Goal: Task Accomplishment & Management: Manage account settings

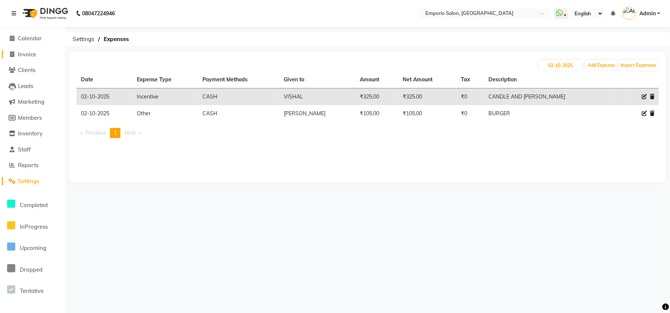
click at [28, 51] on span "Invoice" at bounding box center [27, 54] width 18 height 7
select select "service"
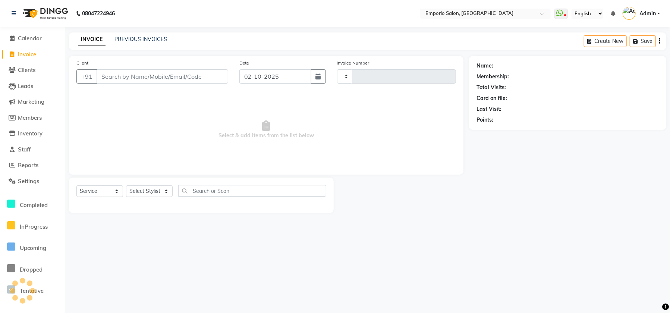
type input "5915"
select select "6332"
drag, startPoint x: 34, startPoint y: 63, endPoint x: 40, endPoint y: 60, distance: 6.5
click at [35, 60] on ul "Calendar Invoice Clients Leads Marketing Members Inventory Staff Reports Settin…" at bounding box center [32, 228] width 65 height 394
click at [139, 181] on div "Select Service Product Membership Package Voucher Prepaid Gift Card Select Styl…" at bounding box center [201, 194] width 265 height 35
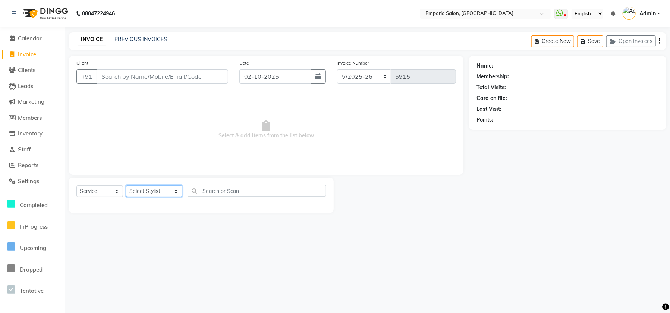
click at [167, 193] on select "Select Stylist Anees Anjali beauty Archana Asad ashish AYUSH chunmun Imtiaz Ish…" at bounding box center [154, 191] width 56 height 12
select select "53535"
click at [126, 185] on select "Select Stylist Anees Anjali beauty Archana Asad ashish AYUSH chunmun Imtiaz Ish…" at bounding box center [154, 191] width 56 height 12
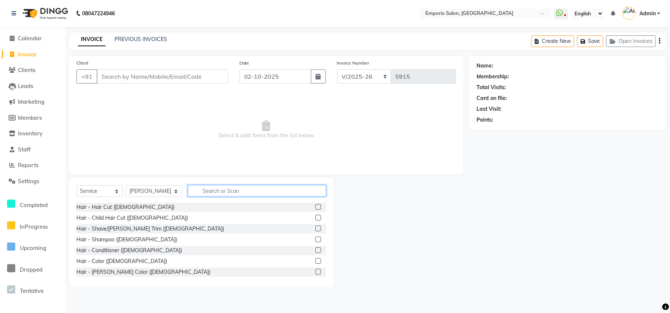
click at [202, 185] on input "text" at bounding box center [257, 191] width 138 height 12
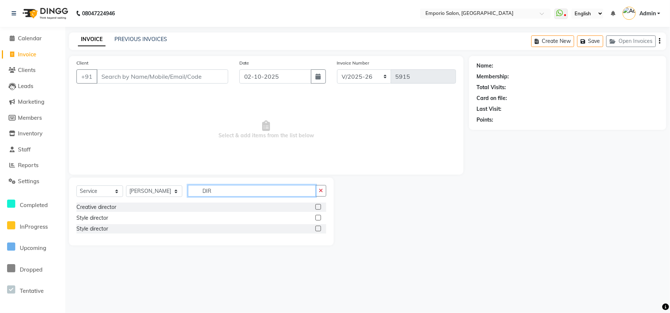
type input "DIR"
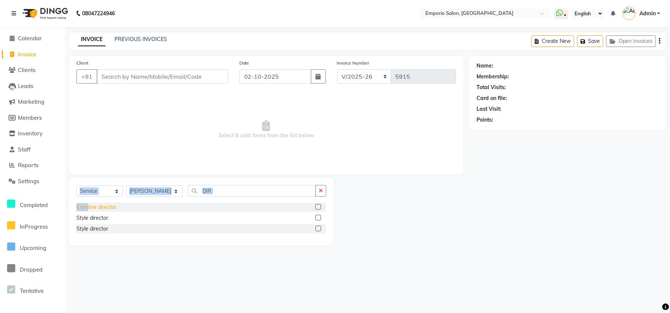
drag, startPoint x: 88, startPoint y: 199, endPoint x: 88, endPoint y: 205, distance: 5.6
click at [88, 205] on div "Select Service Product Membership Package Voucher Prepaid Gift Card Select Styl…" at bounding box center [201, 211] width 265 height 68
click at [88, 204] on div "Creative director" at bounding box center [96, 207] width 40 height 8
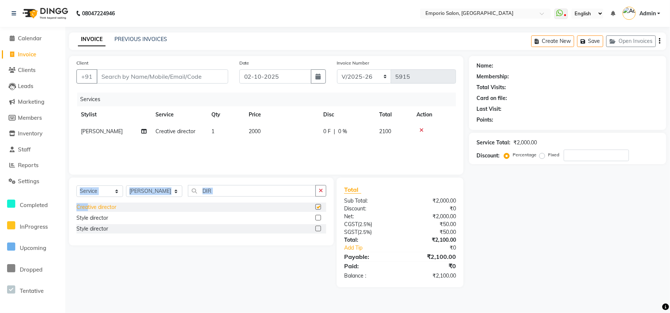
checkbox input "false"
click at [312, 143] on div "Services Stylist Service Qty Price Disc Total Action Sam Creative director 1 20…" at bounding box center [266, 129] width 380 height 75
click at [312, 138] on td "2000" at bounding box center [281, 131] width 75 height 17
select select "53535"
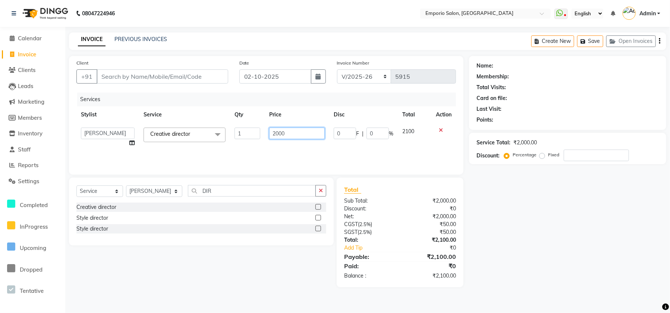
drag, startPoint x: 318, startPoint y: 136, endPoint x: 238, endPoint y: 116, distance: 82.7
click at [308, 135] on input "2000" at bounding box center [297, 134] width 56 height 12
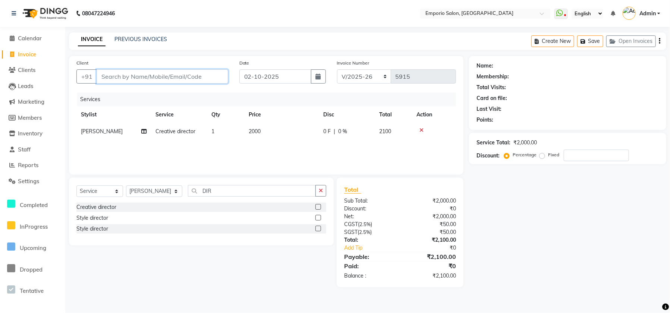
drag, startPoint x: 194, startPoint y: 73, endPoint x: 175, endPoint y: 76, distance: 18.6
click at [178, 76] on input "Client" at bounding box center [163, 76] width 132 height 14
type input "9"
type input "0"
type input "9999999999999"
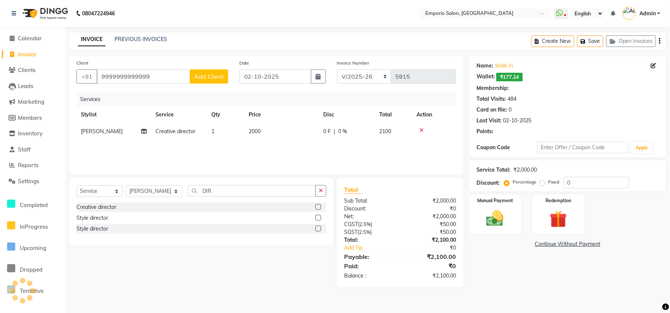
select select "1: Object"
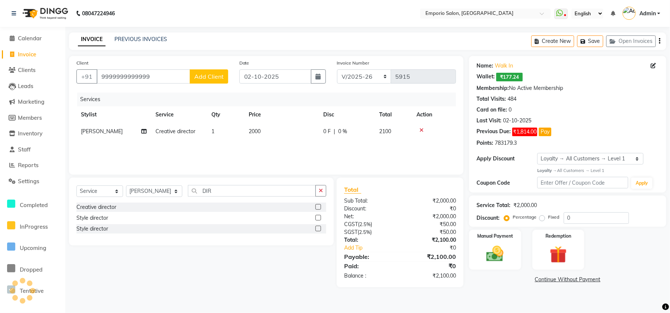
click at [289, 127] on td "2000" at bounding box center [281, 131] width 75 height 17
select select "53535"
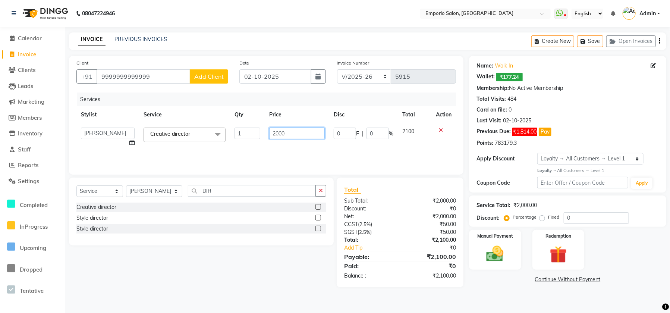
click at [289, 128] on input "2000" at bounding box center [297, 134] width 56 height 12
type input "2"
type input "1500"
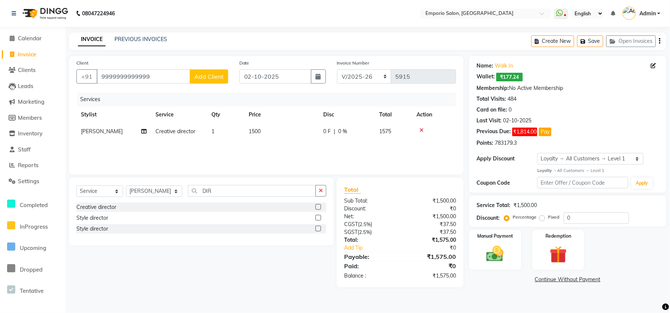
click at [313, 152] on div "Services Stylist Service Qty Price Disc Total Action Sam Creative director 1 15…" at bounding box center [266, 129] width 380 height 75
click at [324, 189] on button "button" at bounding box center [320, 191] width 11 height 12
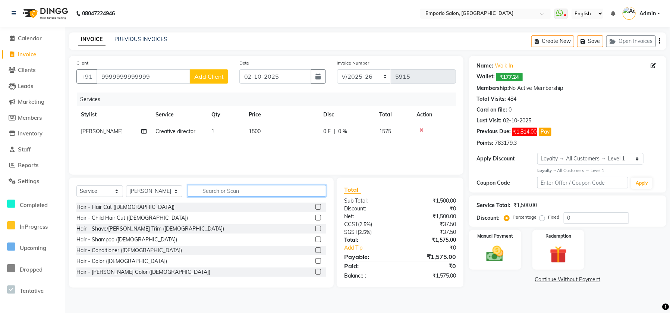
drag, startPoint x: 287, startPoint y: 193, endPoint x: 251, endPoint y: 193, distance: 36.2
click at [280, 193] on input "text" at bounding box center [257, 191] width 138 height 12
click at [153, 181] on div "Select Service Product Membership Package Voucher Prepaid Gift Card Select Styl…" at bounding box center [201, 232] width 265 height 110
click at [154, 186] on select "Select Stylist [PERSON_NAME] beauty Archana [PERSON_NAME] [PERSON_NAME] [PERSON…" at bounding box center [154, 191] width 56 height 12
select select "47509"
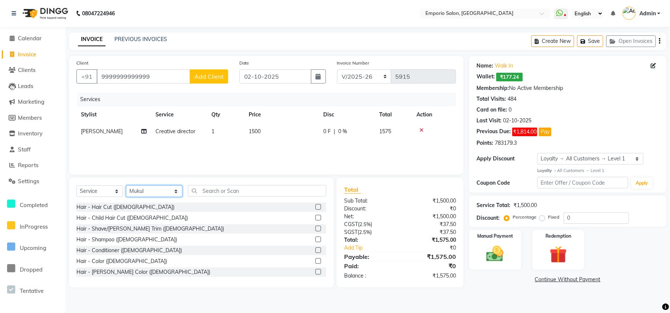
click at [126, 185] on select "Select Stylist [PERSON_NAME] beauty Archana [PERSON_NAME] [PERSON_NAME] [PERSON…" at bounding box center [154, 191] width 56 height 12
click at [207, 193] on input "text" at bounding box center [257, 191] width 138 height 12
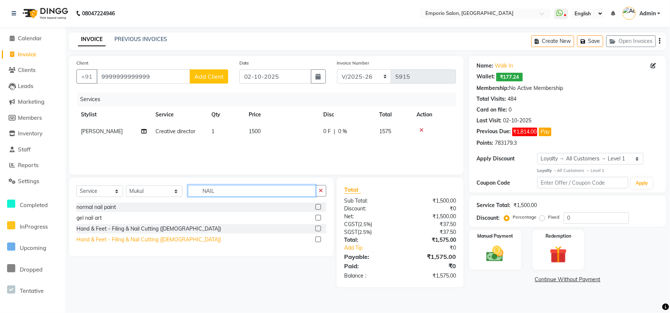
type input "NAIL"
click at [92, 243] on div "Hand & Feet - Filing & Nail Cutting ([DEMOGRAPHIC_DATA])" at bounding box center [148, 240] width 145 height 8
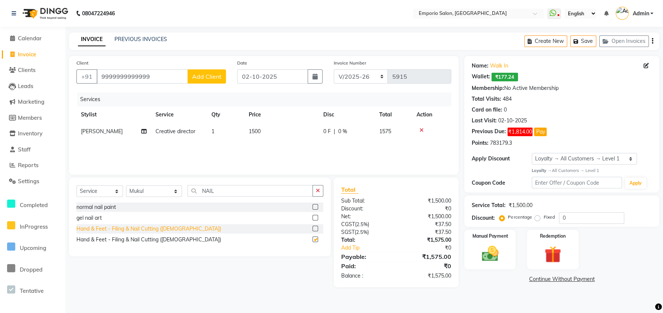
checkbox input "false"
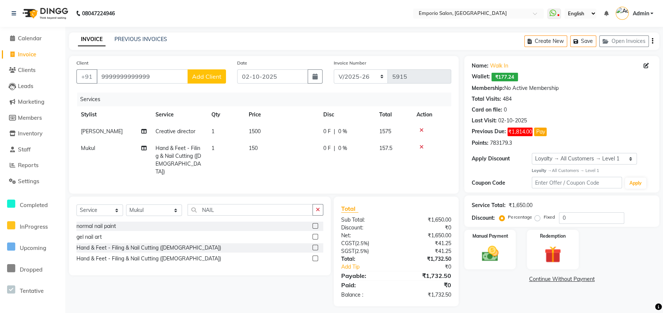
click at [289, 146] on td "150" at bounding box center [281, 160] width 75 height 40
select select "47509"
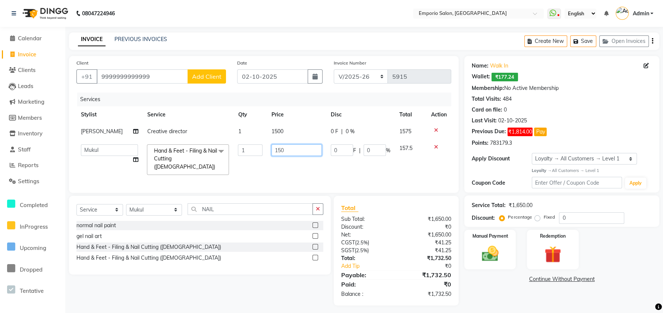
click at [289, 146] on input "150" at bounding box center [296, 150] width 50 height 12
type input "1"
type input "200"
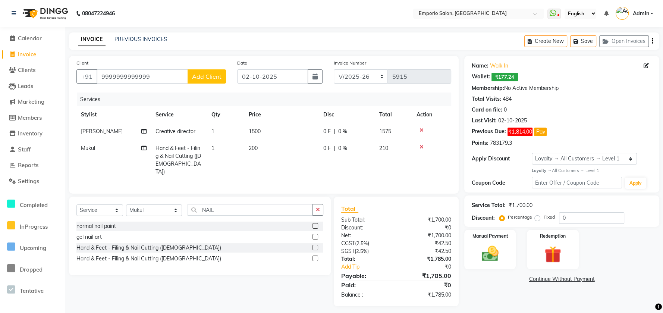
click at [617, 273] on div "Name: Walk In Wallet: ₹177.24 Membership: No Active Membership Total Visits: 48…" at bounding box center [564, 181] width 201 height 250
click at [506, 265] on div "Manual Payment" at bounding box center [490, 249] width 54 height 41
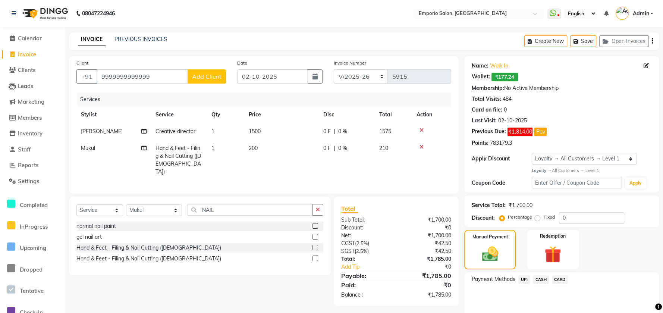
click at [523, 279] on span "UPI" at bounding box center [524, 279] width 12 height 9
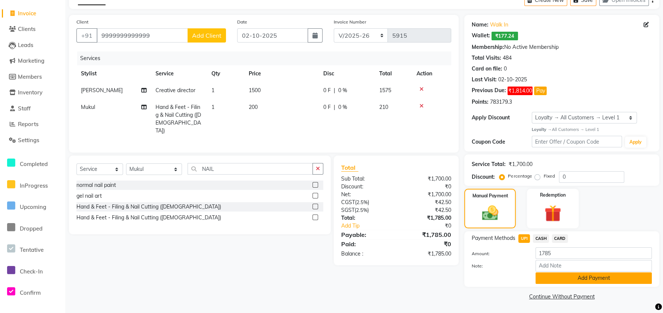
click at [563, 274] on button "Add Payment" at bounding box center [593, 278] width 116 height 12
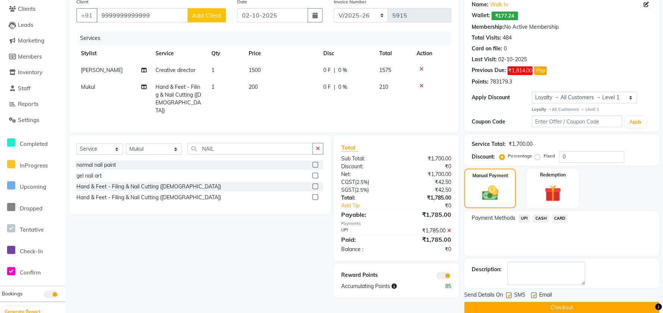
scroll to position [72, 0]
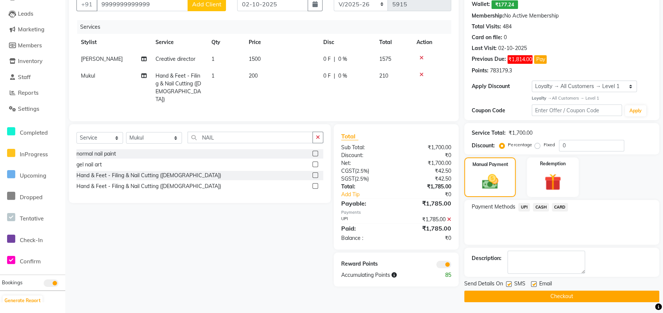
click at [564, 205] on span "CARD" at bounding box center [560, 207] width 16 height 9
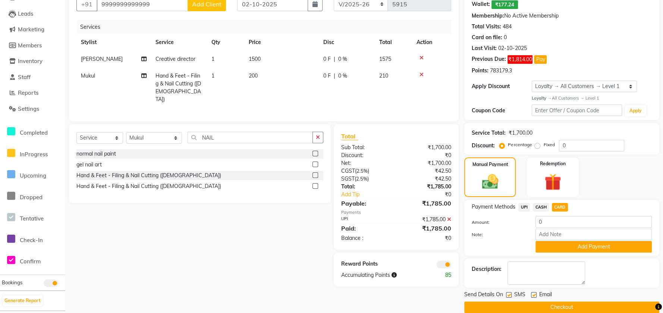
click at [449, 219] on icon at bounding box center [449, 219] width 4 height 5
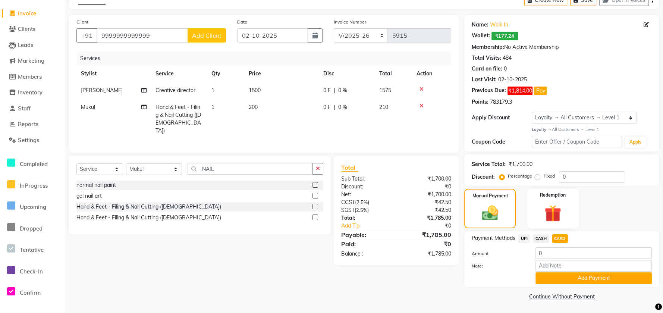
click at [545, 238] on span "CASH" at bounding box center [541, 238] width 16 height 9
type input "1785"
click at [550, 237] on div "CARD" at bounding box center [558, 239] width 19 height 10
click at [562, 237] on span "CARD" at bounding box center [560, 238] width 16 height 9
drag, startPoint x: 553, startPoint y: 277, endPoint x: 559, endPoint y: 273, distance: 6.7
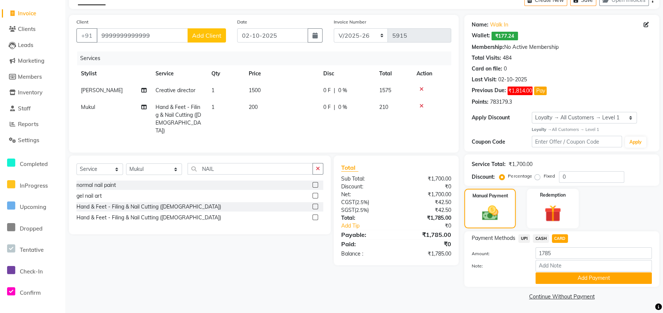
click at [557, 276] on button "Add Payment" at bounding box center [593, 278] width 116 height 12
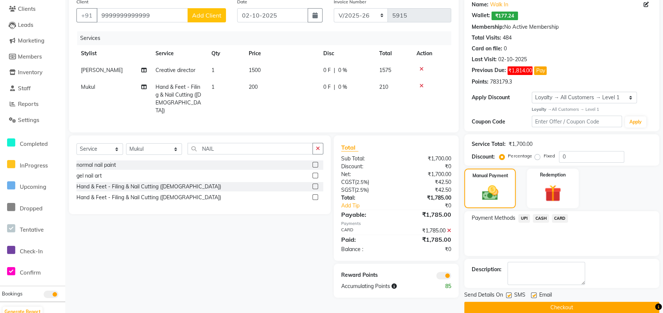
scroll to position [72, 0]
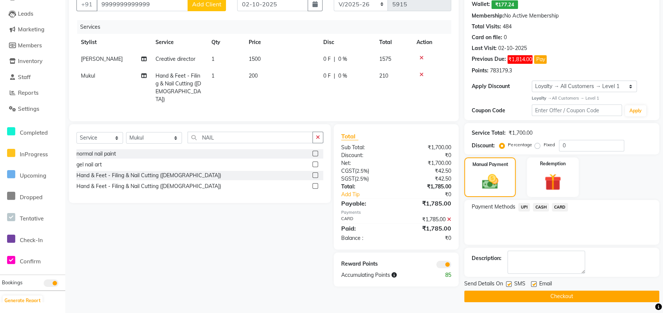
click at [548, 297] on button "Checkout" at bounding box center [561, 296] width 195 height 12
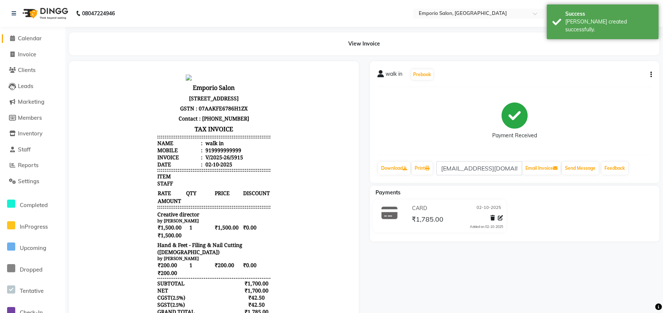
click at [36, 38] on span "Calendar" at bounding box center [30, 38] width 24 height 7
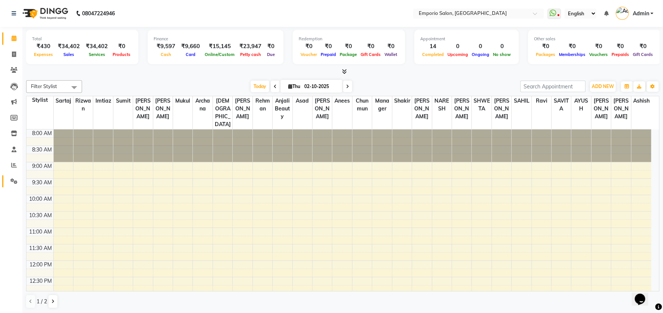
click at [16, 186] on link "Settings" at bounding box center [11, 181] width 18 height 12
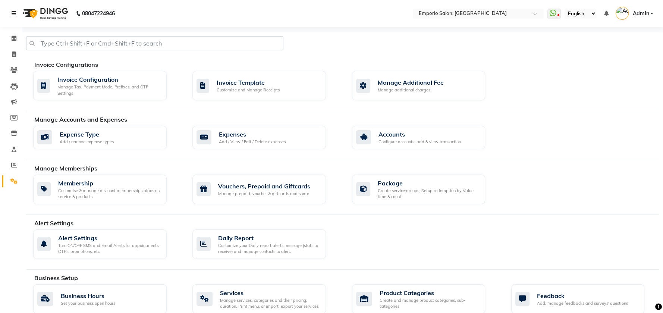
click at [13, 13] on icon at bounding box center [14, 13] width 4 height 5
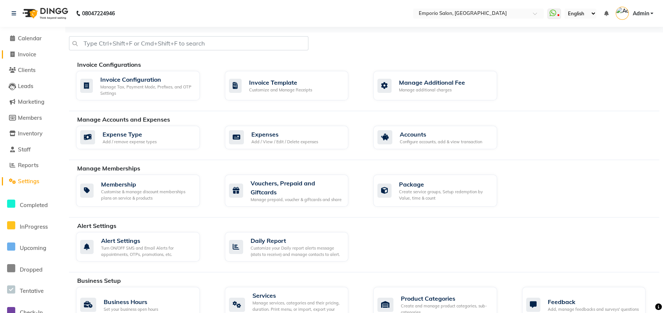
click at [28, 56] on span "Invoice" at bounding box center [27, 54] width 18 height 7
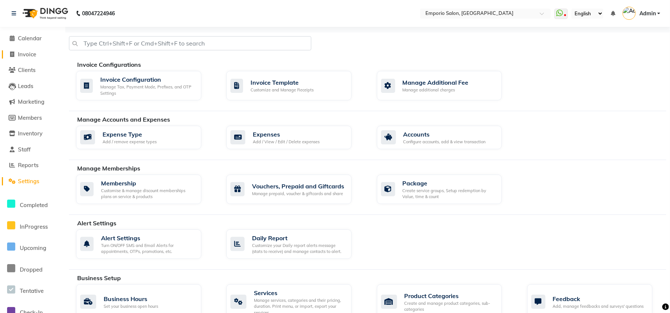
select select "6332"
select select "service"
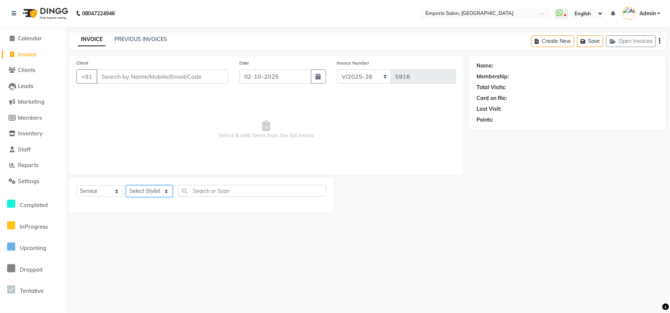
click at [156, 191] on select "Select Stylist" at bounding box center [149, 191] width 47 height 12
click at [155, 185] on div "Select Service Product Membership Package Voucher Prepaid Gift Card Select Styl…" at bounding box center [201, 194] width 250 height 18
click at [160, 189] on select "Select Stylist Anees Anjali beauty Archana Asad ashish AYUSH chunmun Imtiaz Ish…" at bounding box center [154, 191] width 56 height 12
select select "71563"
click at [126, 185] on select "Select Stylist Anees Anjali beauty Archana Asad ashish AYUSH chunmun Imtiaz Ish…" at bounding box center [154, 191] width 56 height 12
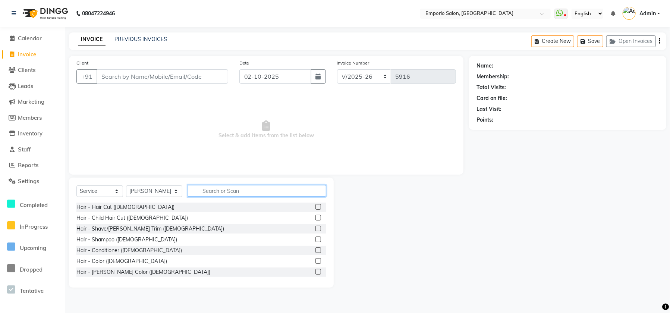
click at [217, 186] on input "text" at bounding box center [257, 191] width 138 height 12
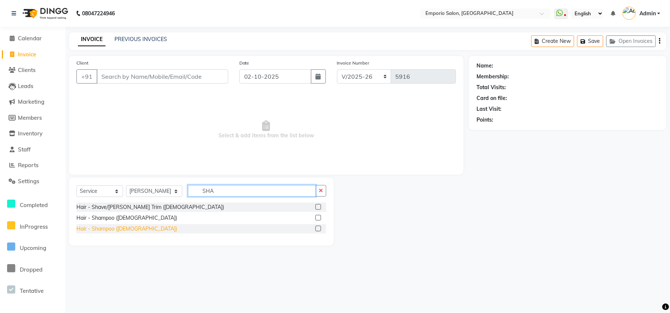
type input "SHA"
click at [88, 227] on div "Hair - Shampoo (Female)" at bounding box center [126, 229] width 101 height 8
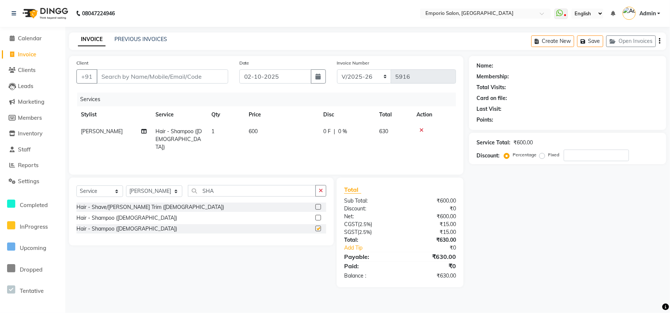
checkbox input "false"
drag, startPoint x: 253, startPoint y: 124, endPoint x: 275, endPoint y: 125, distance: 22.4
click at [265, 124] on td "600" at bounding box center [281, 139] width 75 height 32
select select "71563"
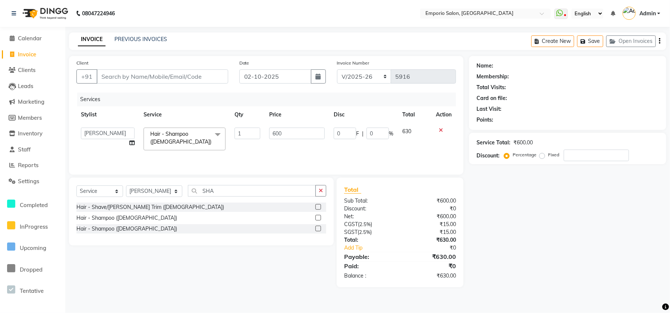
click at [307, 126] on td "600" at bounding box center [297, 139] width 65 height 32
click at [307, 139] on td "600" at bounding box center [297, 139] width 65 height 32
type input "6"
click at [307, 135] on input "number" at bounding box center [297, 134] width 56 height 12
type input "500"
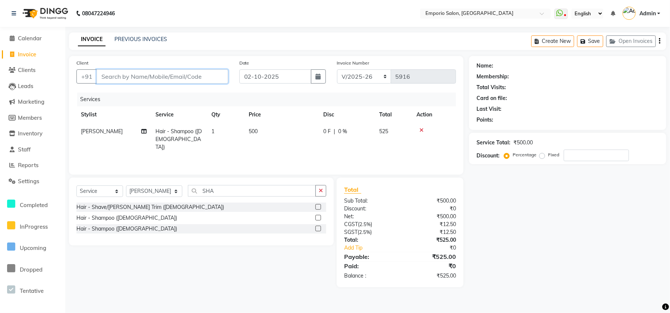
click at [204, 77] on input "Client" at bounding box center [163, 76] width 132 height 14
type input "9"
type input "0"
type input "99999999999999"
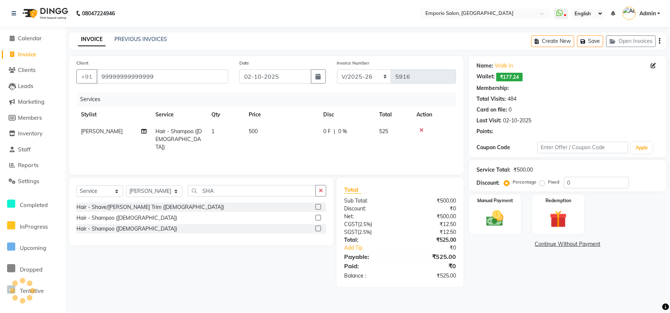
select select "1: Object"
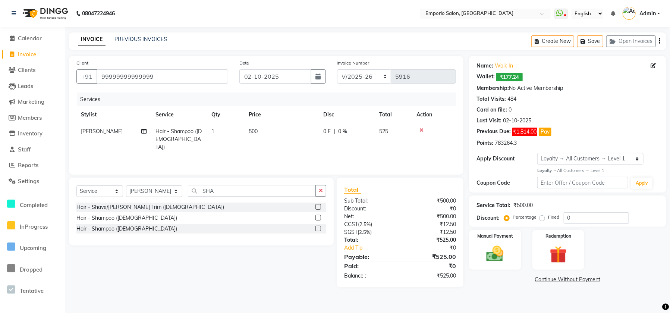
click at [299, 128] on td "500" at bounding box center [281, 139] width 75 height 32
select select "71563"
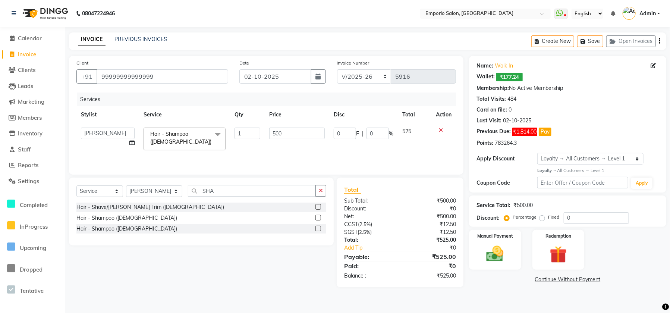
click at [519, 233] on div "Manual Payment" at bounding box center [495, 250] width 52 height 40
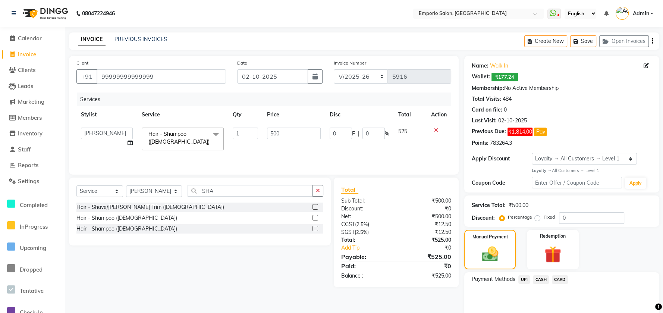
click at [549, 282] on div "CARD" at bounding box center [558, 280] width 19 height 10
click at [543, 282] on span "CASH" at bounding box center [541, 279] width 16 height 9
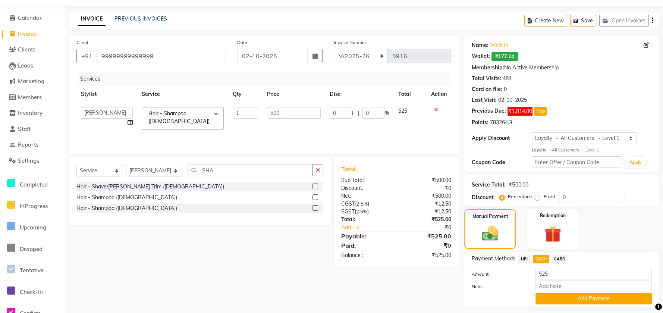
scroll to position [41, 0]
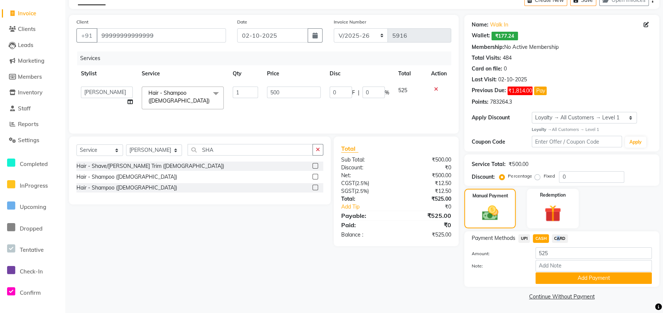
click at [557, 233] on div "Payment Methods UPI CASH CARD Amount: 525 Note: Add Payment" at bounding box center [561, 259] width 195 height 56
click at [523, 241] on span "UPI" at bounding box center [524, 238] width 12 height 9
click at [575, 181] on input "0" at bounding box center [591, 177] width 65 height 12
click at [543, 178] on label "Fixed" at bounding box center [548, 176] width 11 height 7
click at [538, 178] on input "Fixed" at bounding box center [538, 175] width 5 height 5
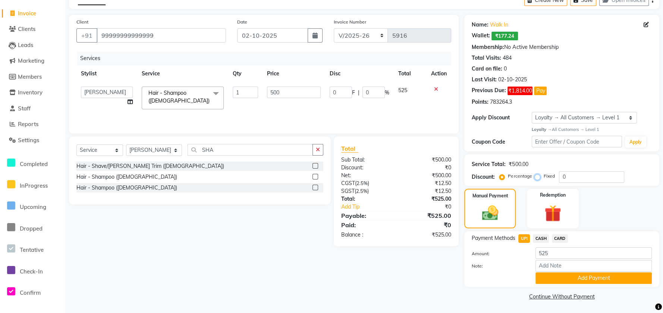
radio input "true"
click at [577, 174] on input "0" at bounding box center [591, 177] width 65 height 12
click at [576, 179] on input "0" at bounding box center [591, 177] width 65 height 12
type input "2"
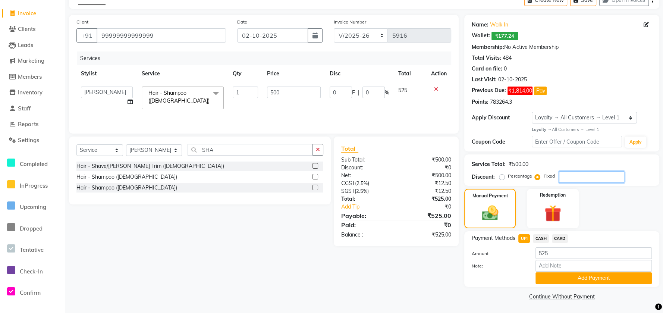
type input "0.4"
type input "25"
type input "5"
type input "25"
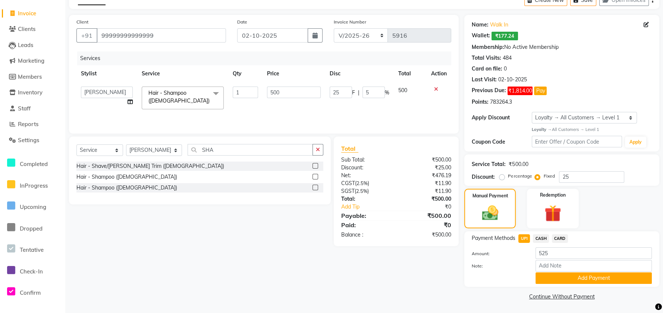
drag, startPoint x: 556, startPoint y: 282, endPoint x: 556, endPoint y: 276, distance: 6.0
click at [556, 280] on button "Add Payment" at bounding box center [593, 278] width 116 height 12
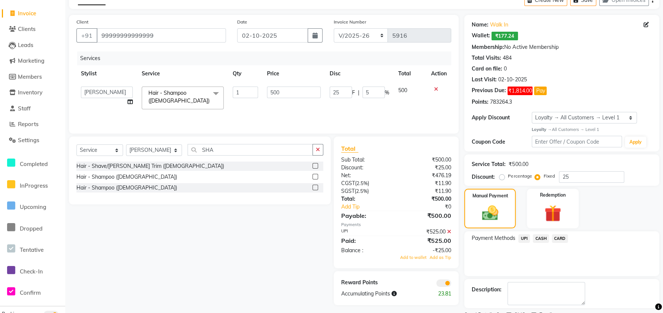
click at [447, 232] on icon at bounding box center [449, 231] width 4 height 5
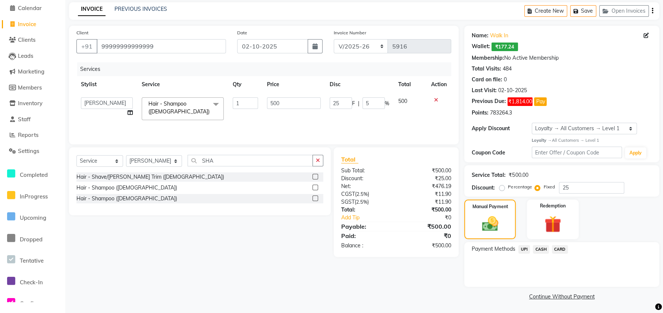
click at [523, 248] on span "UPI" at bounding box center [524, 249] width 12 height 9
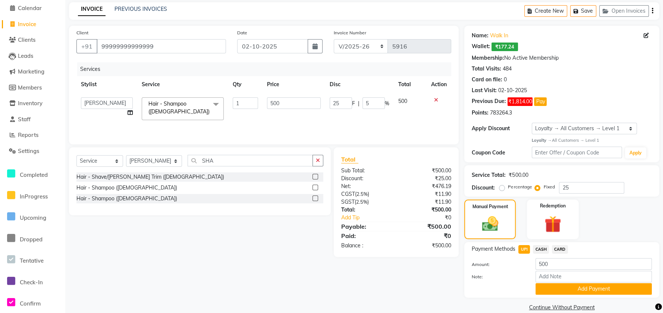
scroll to position [41, 0]
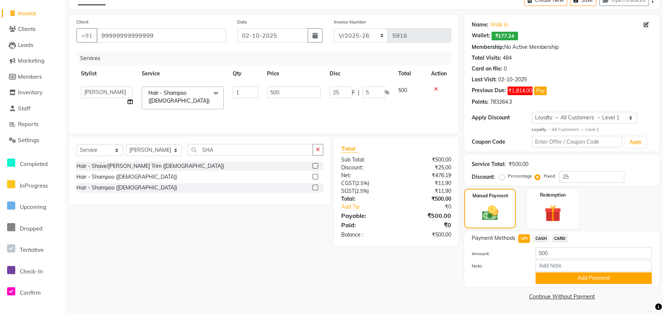
click at [557, 238] on span "CARD" at bounding box center [560, 238] width 16 height 9
click at [541, 275] on button "Add Payment" at bounding box center [593, 278] width 116 height 12
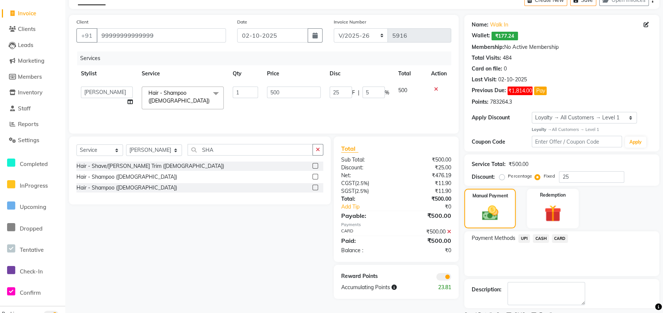
click at [448, 233] on icon at bounding box center [449, 231] width 4 height 5
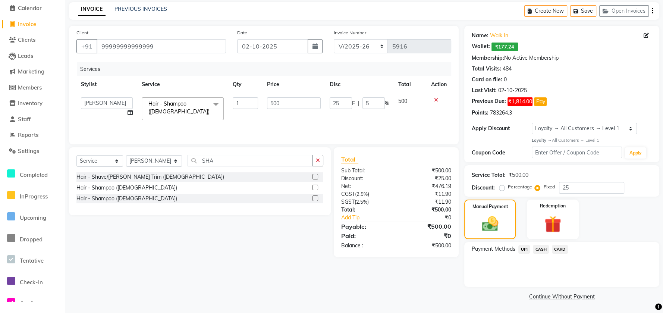
click at [523, 247] on span "UPI" at bounding box center [524, 249] width 12 height 9
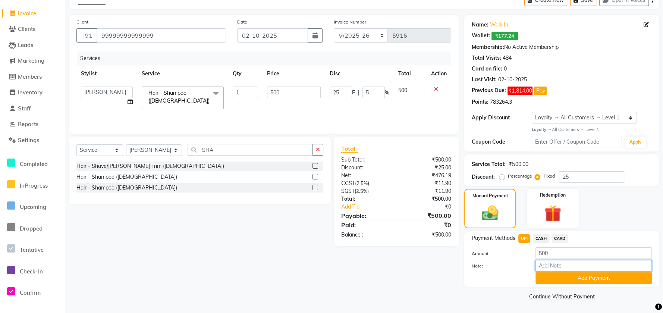
click at [541, 270] on input "Note:" at bounding box center [593, 266] width 116 height 12
click at [542, 274] on button "Add Payment" at bounding box center [593, 278] width 116 height 12
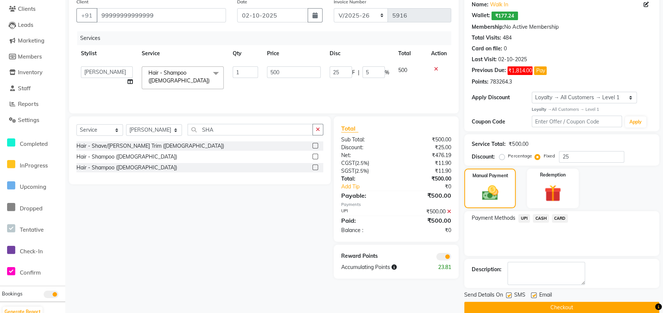
scroll to position [72, 0]
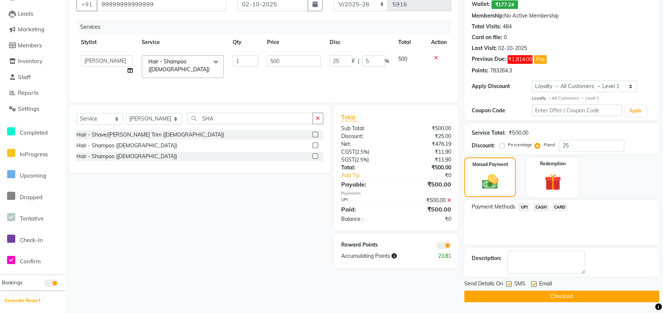
drag, startPoint x: 538, startPoint y: 292, endPoint x: 537, endPoint y: 305, distance: 13.1
click at [537, 304] on main "INVOICE PREVIOUS INVOICES Create New Save Open Invoices Client +91 999999999999…" at bounding box center [364, 136] width 598 height 353
click at [515, 297] on button "Checkout" at bounding box center [561, 296] width 195 height 12
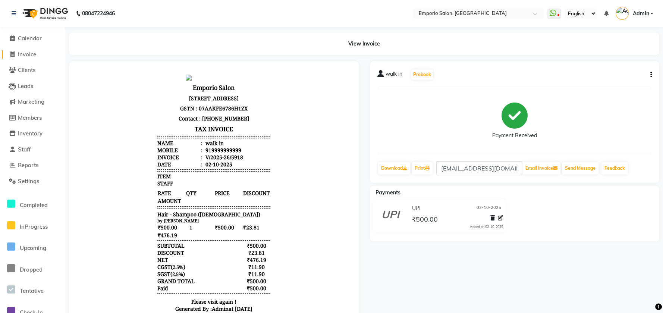
click at [13, 54] on icon at bounding box center [12, 54] width 4 height 6
select select "6332"
select select "service"
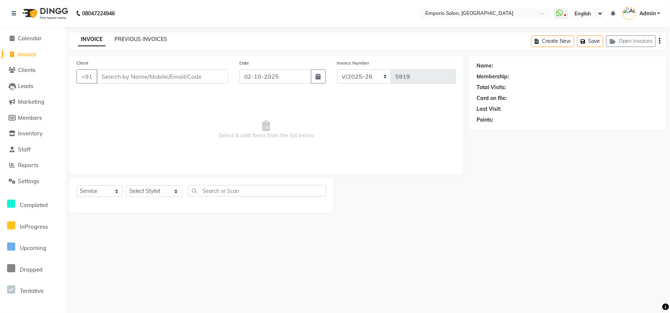
click at [152, 39] on link "PREVIOUS INVOICES" at bounding box center [140, 39] width 53 height 7
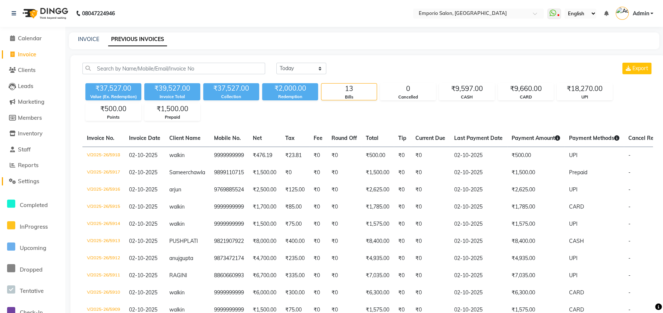
click at [12, 179] on icon at bounding box center [12, 181] width 7 height 6
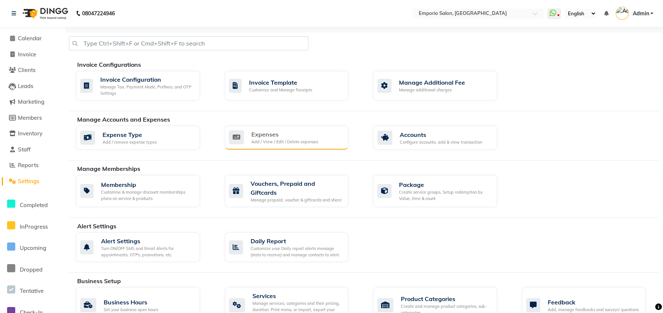
click at [294, 141] on div "Add / View / Edit / Delete expenses" at bounding box center [284, 142] width 67 height 6
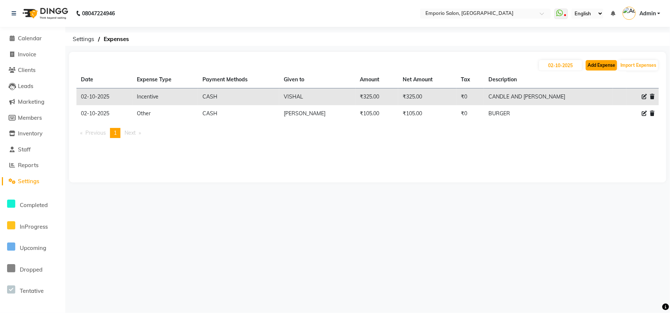
click at [595, 63] on button "Add Expense" at bounding box center [601, 65] width 31 height 10
select select "1"
select select "5330"
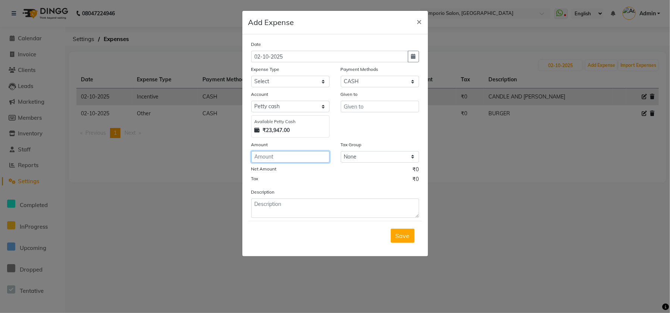
click at [277, 153] on input "number" at bounding box center [290, 157] width 78 height 12
type input "300"
click at [263, 84] on select "Select Advance Salary Cash transfer to bank Cash transfer to hub Client Snacks …" at bounding box center [290, 82] width 78 height 12
select select "24596"
click at [251, 76] on select "Select Advance Salary Cash transfer to bank Cash transfer to hub Client Snacks …" at bounding box center [290, 82] width 78 height 12
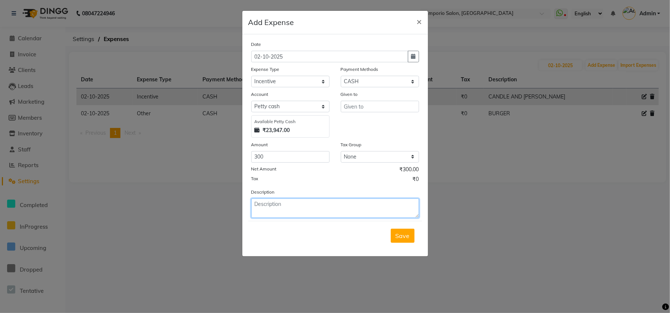
click at [274, 207] on textarea at bounding box center [335, 207] width 168 height 19
type textarea "L"
type textarea "CLEANUP AND OIL MASSAGE"
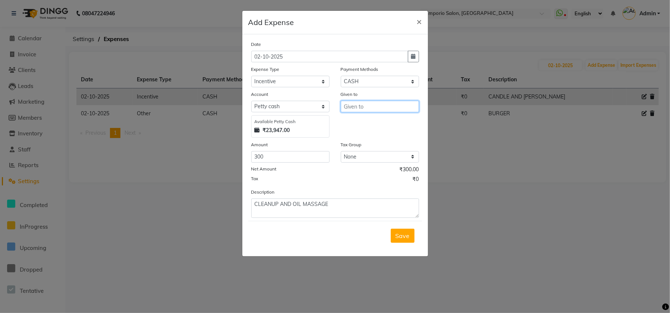
click at [368, 107] on input "text" at bounding box center [380, 107] width 78 height 12
click at [367, 109] on input "text" at bounding box center [380, 107] width 78 height 12
click at [359, 121] on span "Rehm" at bounding box center [375, 122] width 50 height 7
type input "Rehman"
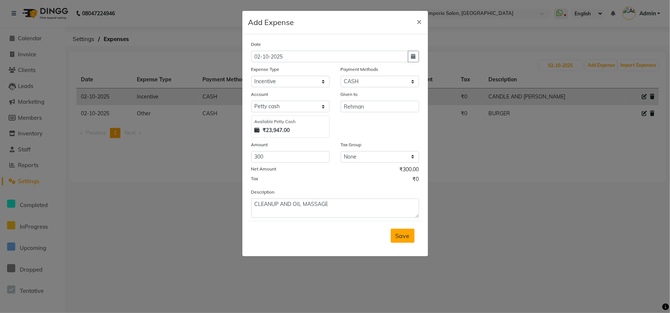
click at [397, 238] on span "Save" at bounding box center [403, 235] width 14 height 7
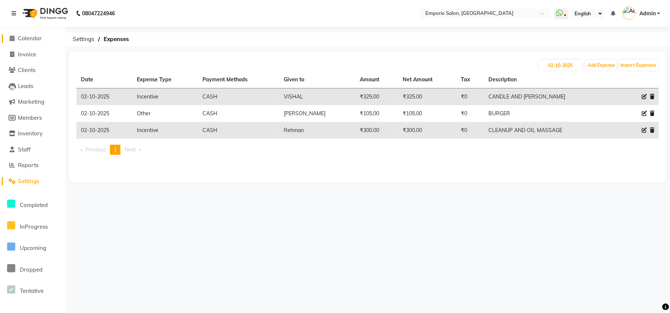
click at [34, 40] on span "Calendar" at bounding box center [30, 38] width 24 height 7
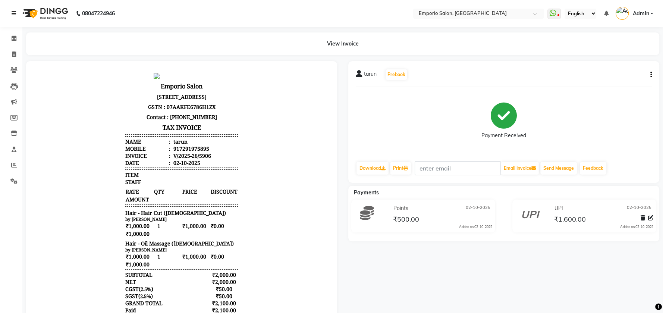
click at [17, 15] on link at bounding box center [15, 13] width 7 height 21
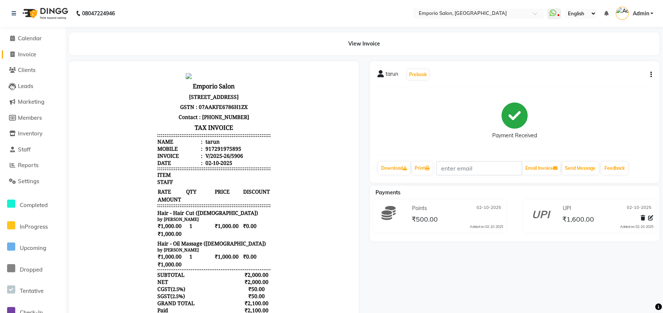
click at [30, 54] on span "Invoice" at bounding box center [27, 54] width 18 height 7
select select "service"
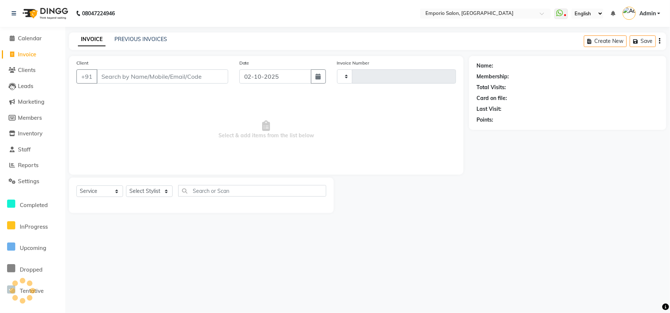
type input "5917"
select select "6332"
drag, startPoint x: 117, startPoint y: 70, endPoint x: 118, endPoint y: 75, distance: 4.9
click at [118, 70] on input "Client" at bounding box center [163, 76] width 132 height 14
click at [117, 76] on input "Client" at bounding box center [163, 76] width 132 height 14
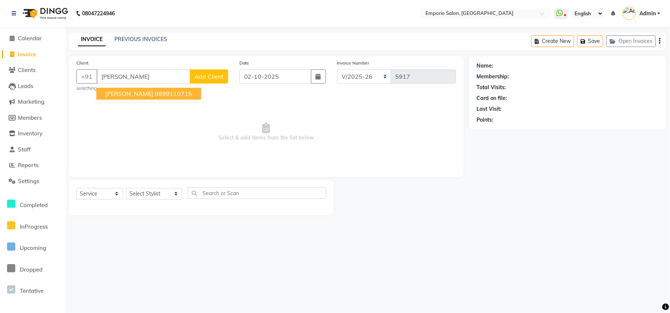
click at [119, 93] on span "Sameer chawla" at bounding box center [129, 93] width 48 height 7
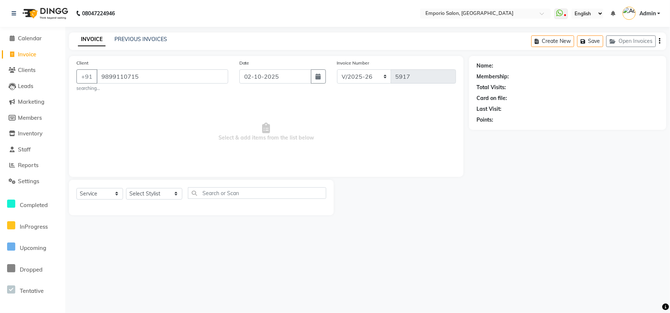
type input "9899110715"
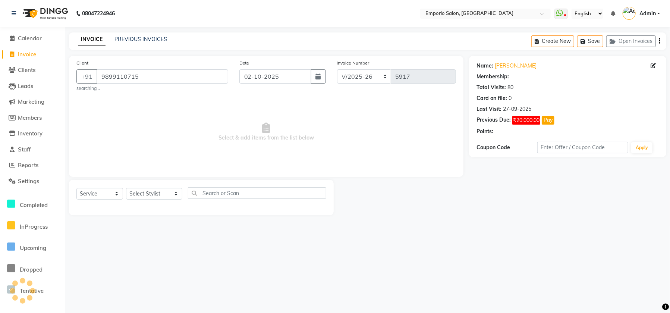
select select "1: Object"
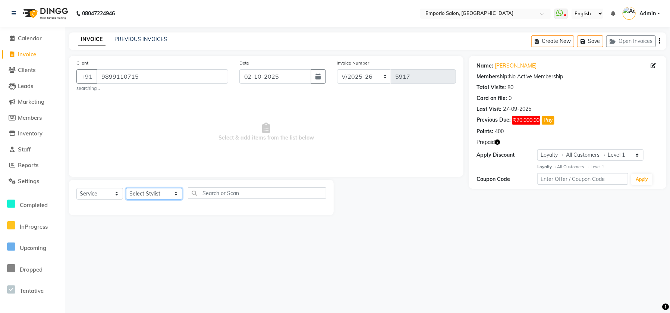
click at [149, 198] on select "Select Stylist [PERSON_NAME] beauty Archana [PERSON_NAME] [PERSON_NAME] [PERSON…" at bounding box center [154, 194] width 56 height 12
select select "47502"
click at [126, 188] on select "Select Stylist [PERSON_NAME] beauty Archana [PERSON_NAME] [PERSON_NAME] [PERSON…" at bounding box center [154, 194] width 56 height 12
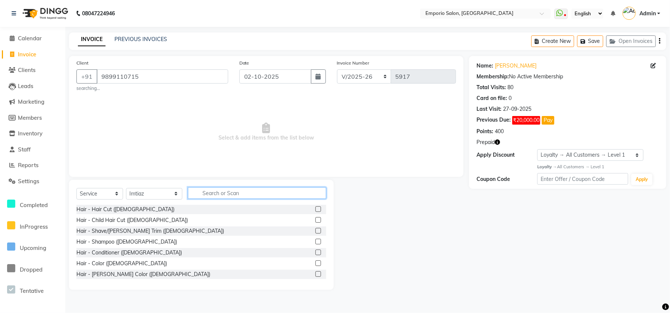
click at [209, 191] on input "text" at bounding box center [257, 193] width 138 height 12
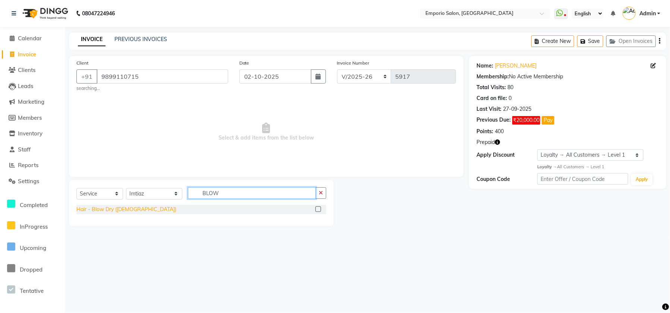
type input "BLOW"
click at [101, 209] on div "Hair - Blow Dry ([DEMOGRAPHIC_DATA])" at bounding box center [126, 209] width 100 height 8
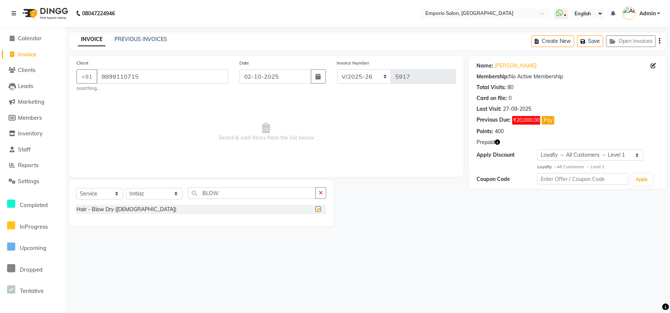
checkbox input "false"
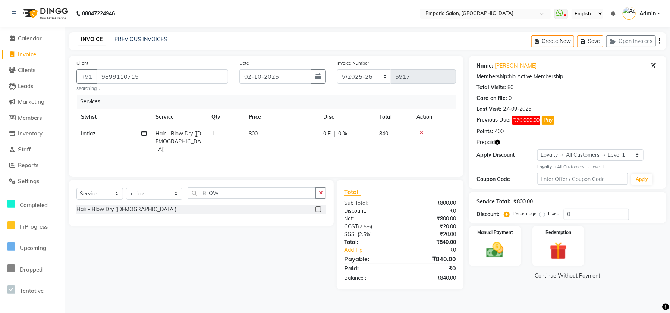
drag, startPoint x: 287, startPoint y: 112, endPoint x: 287, endPoint y: 123, distance: 11.2
click at [287, 123] on th "Price" at bounding box center [281, 117] width 75 height 17
click at [289, 133] on td "800" at bounding box center [281, 141] width 75 height 32
select select "47502"
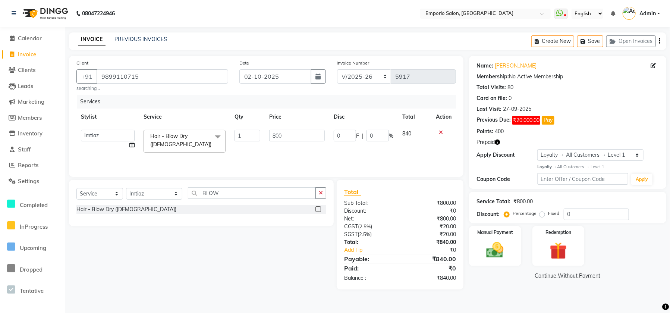
click at [301, 133] on input "800" at bounding box center [297, 136] width 56 height 12
type input "8"
type input "1500"
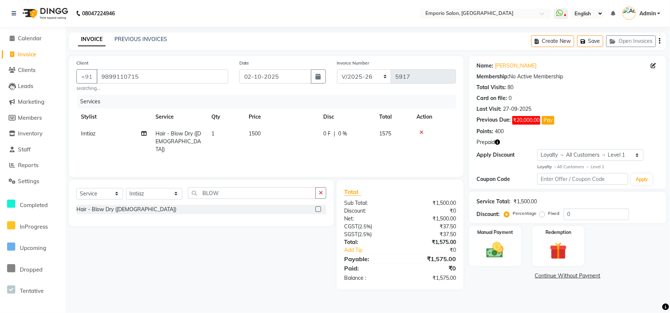
drag, startPoint x: 335, startPoint y: 158, endPoint x: 423, endPoint y: 176, distance: 89.8
click at [336, 158] on div "Services Stylist Service Qty Price Disc Total Action Imtiaz Hair - Blow Dry (Fe…" at bounding box center [266, 132] width 380 height 75
click at [660, 41] on icon "button" at bounding box center [659, 41] width 1 height 0
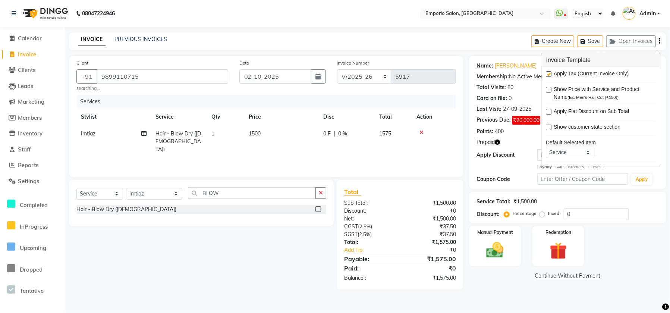
click at [547, 76] on label at bounding box center [549, 74] width 6 height 6
click at [547, 76] on input "checkbox" at bounding box center [548, 74] width 5 height 5
checkbox input "false"
click at [491, 248] on img at bounding box center [495, 250] width 29 height 21
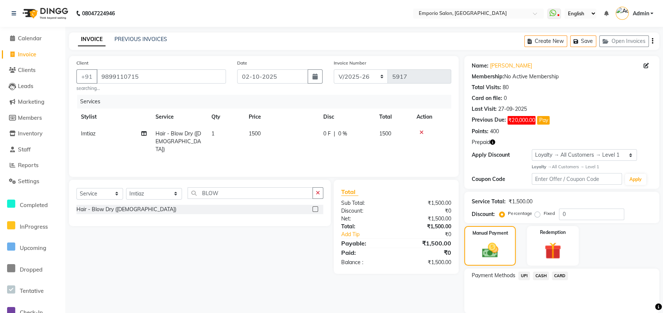
click at [539, 277] on span "CASH" at bounding box center [541, 275] width 16 height 9
click at [523, 277] on span "UPI" at bounding box center [524, 275] width 12 height 9
click at [533, 274] on span "CASH" at bounding box center [541, 275] width 16 height 9
click at [562, 271] on span "CARD" at bounding box center [560, 275] width 16 height 9
click at [545, 271] on span "CASH" at bounding box center [541, 275] width 16 height 9
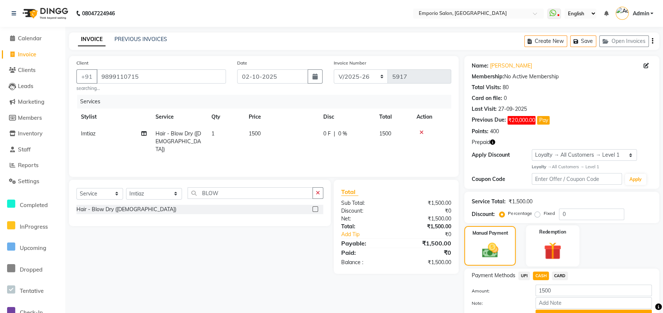
click at [556, 255] on img at bounding box center [552, 251] width 29 height 22
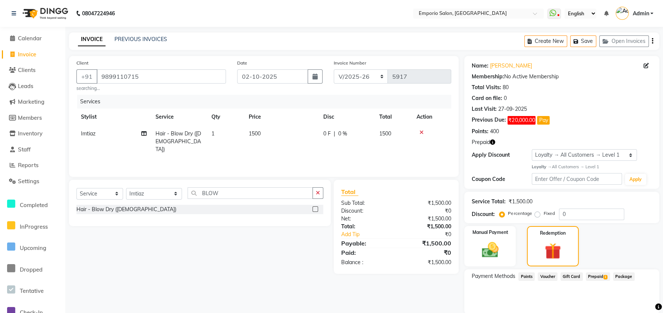
click at [599, 274] on span "Prepaid 1" at bounding box center [598, 276] width 24 height 9
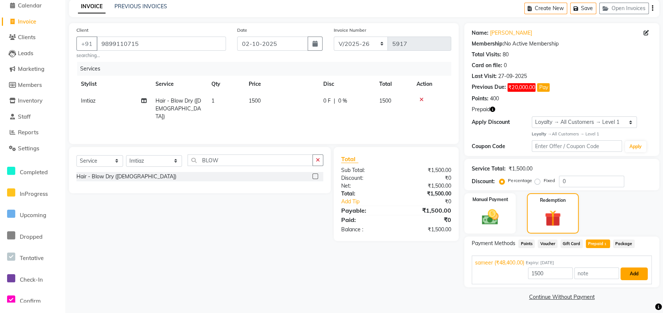
click at [630, 277] on button "Add" at bounding box center [633, 273] width 27 height 13
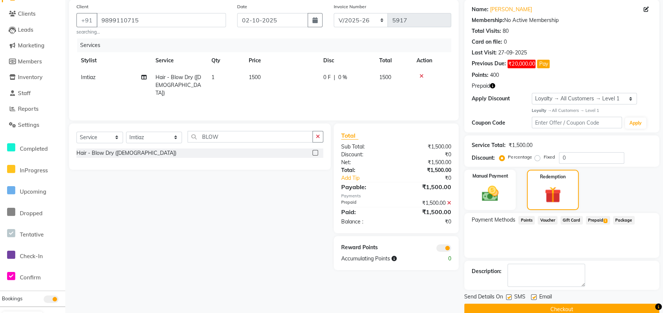
scroll to position [69, 0]
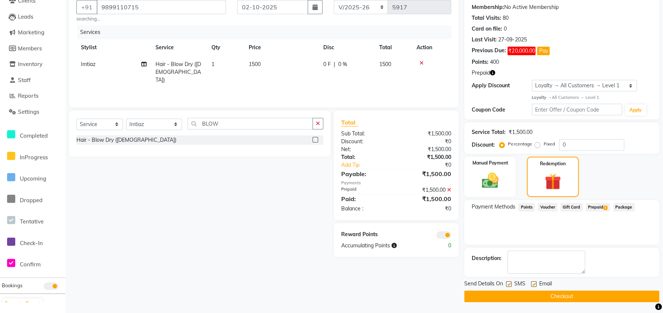
click at [573, 296] on button "Checkout" at bounding box center [561, 296] width 195 height 12
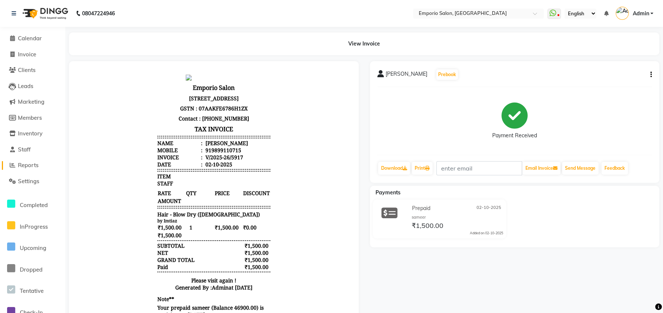
click at [24, 169] on link "Reports" at bounding box center [33, 165] width 62 height 9
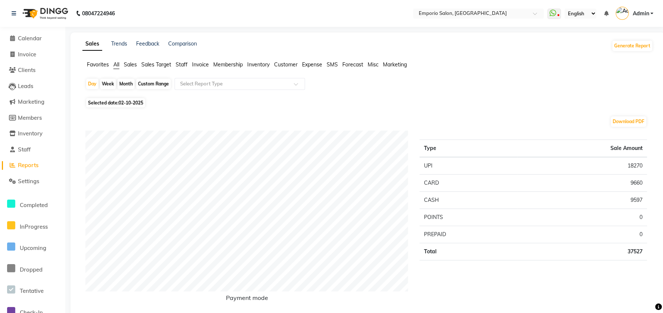
drag, startPoint x: 178, startPoint y: 64, endPoint x: 181, endPoint y: 73, distance: 9.7
click at [179, 63] on span "Staff" at bounding box center [182, 64] width 12 height 7
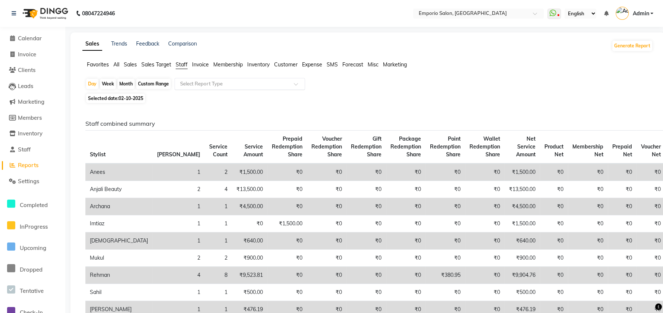
click at [182, 79] on div "Select Report Type" at bounding box center [239, 84] width 131 height 12
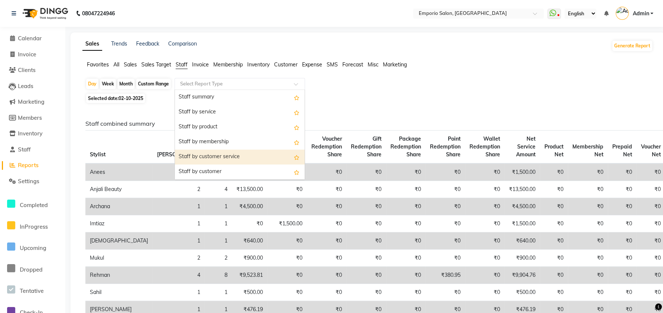
click at [193, 153] on div "Staff by customer service" at bounding box center [240, 157] width 130 height 15
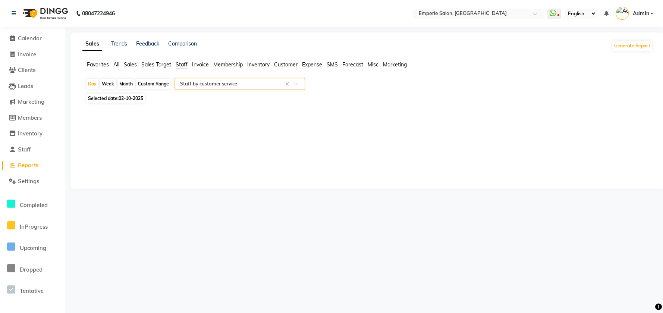
select select "filtered_report"
select select "csv"
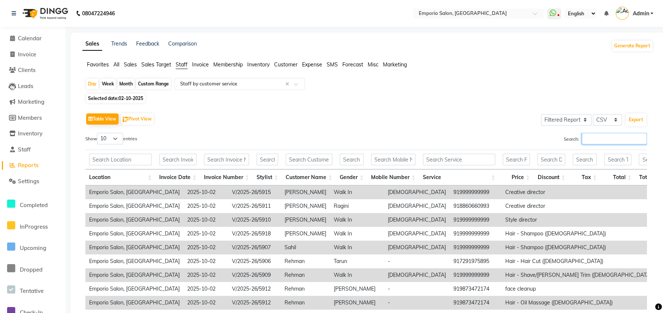
click at [595, 134] on input "Search:" at bounding box center [614, 139] width 65 height 12
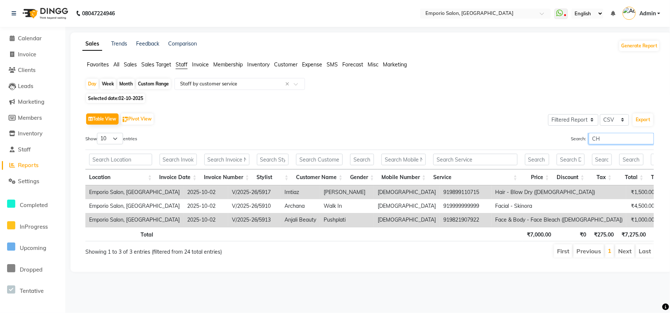
type input "C"
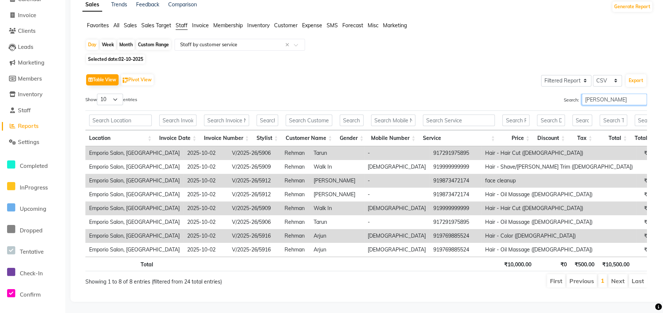
scroll to position [53, 0]
type input "REHM"
click at [24, 134] on li "Settings" at bounding box center [32, 142] width 65 height 16
click at [26, 138] on span "Settings" at bounding box center [28, 141] width 21 height 7
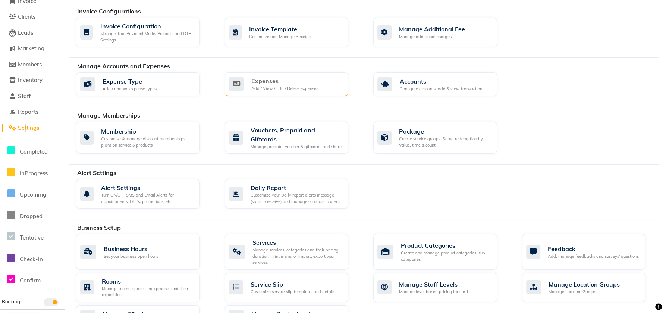
click at [273, 87] on div "Add / View / Edit / Delete expenses" at bounding box center [284, 88] width 67 height 6
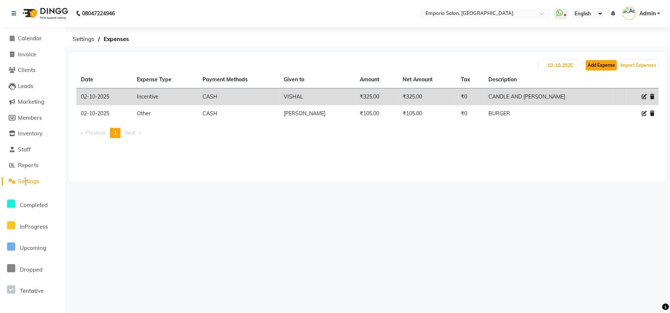
click at [601, 63] on button "Add Expense" at bounding box center [601, 65] width 31 height 10
select select "1"
select select "5330"
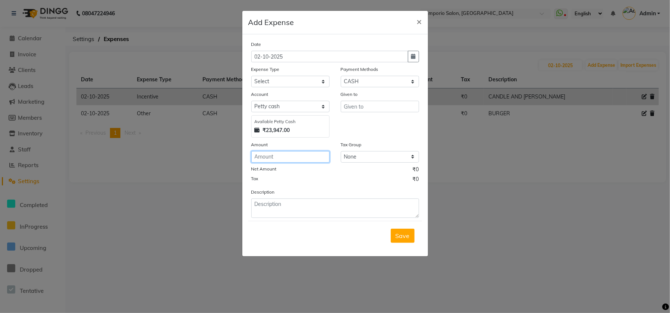
click at [270, 158] on input "number" at bounding box center [290, 157] width 78 height 12
type input "300"
click at [280, 77] on select "Select Advance Salary Cash transfer to bank Cash transfer to hub Client Snacks …" at bounding box center [290, 82] width 78 height 12
select select "24596"
click at [251, 76] on select "Select Advance Salary Cash transfer to bank Cash transfer to hub Client Snacks …" at bounding box center [290, 82] width 78 height 12
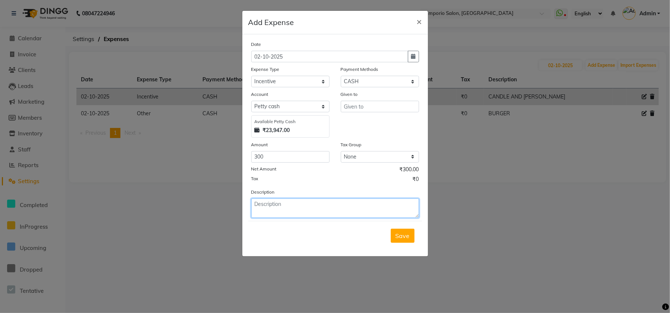
click at [282, 204] on textarea at bounding box center [335, 207] width 168 height 19
click at [270, 214] on textarea "REHMAN" at bounding box center [335, 207] width 168 height 19
click at [294, 207] on textarea "REHMAN" at bounding box center [335, 207] width 168 height 19
type textarea "REHMAN CLE"
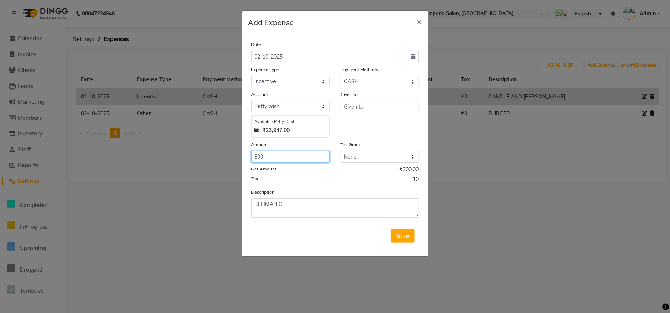
click at [278, 157] on input "300" at bounding box center [290, 157] width 78 height 12
click at [295, 81] on select "Select Advance Salary Cash transfer to bank Cash transfer to hub Client Snacks …" at bounding box center [290, 82] width 78 height 12
click at [367, 104] on input "text" at bounding box center [380, 107] width 78 height 12
click at [419, 22] on span "×" at bounding box center [419, 21] width 5 height 11
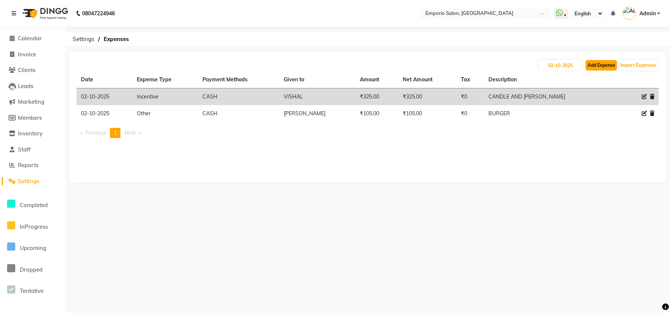
click at [597, 65] on button "Add Expense" at bounding box center [601, 65] width 31 height 10
select select "1"
select select "5330"
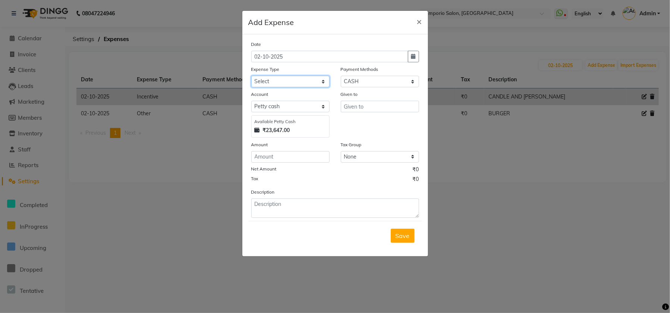
click at [289, 79] on select "Select Advance Salary Cash transfer to bank Cash transfer to hub Client Snacks …" at bounding box center [290, 82] width 78 height 12
select select "24596"
click at [251, 76] on select "Select Advance Salary Cash transfer to bank Cash transfer to hub Client Snacks …" at bounding box center [290, 82] width 78 height 12
click at [287, 157] on input "number" at bounding box center [290, 157] width 78 height 12
type input "300"
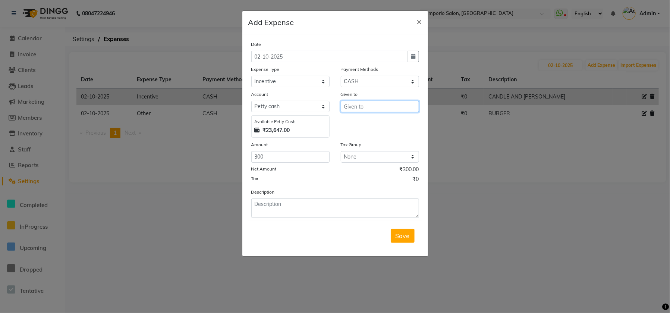
click at [395, 105] on input "text" at bounding box center [380, 107] width 78 height 12
click at [355, 125] on button "Rehman" at bounding box center [370, 122] width 59 height 12
type input "Rehman"
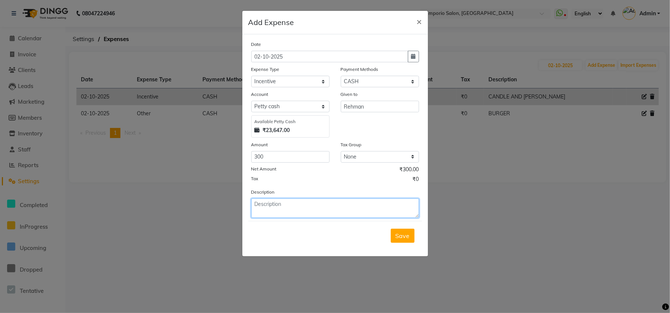
click at [299, 215] on textarea at bounding box center [335, 207] width 168 height 19
type textarea "CLEANUP AND OIL MASSAGE"
click at [421, 235] on div "Save" at bounding box center [335, 235] width 174 height 29
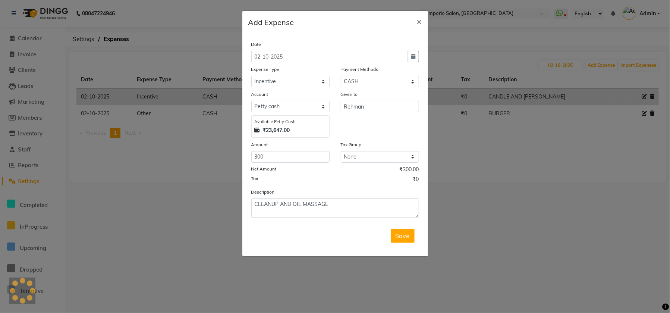
click at [408, 236] on span "Save" at bounding box center [403, 235] width 14 height 7
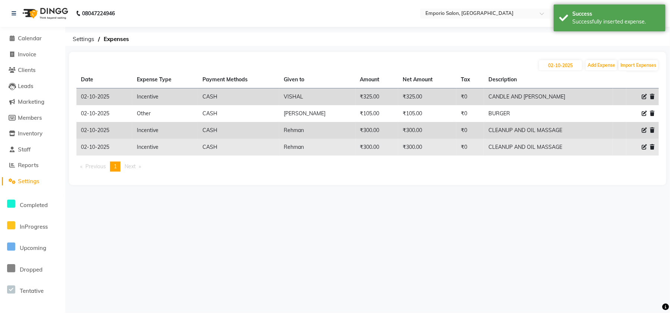
click at [655, 145] on td at bounding box center [642, 147] width 32 height 17
click at [652, 144] on icon at bounding box center [652, 146] width 4 height 5
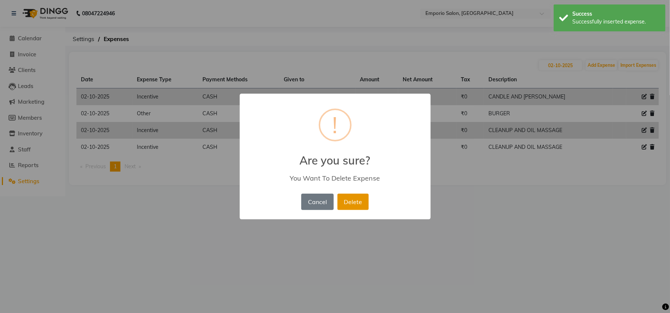
click at [355, 202] on button "Delete" at bounding box center [352, 202] width 31 height 16
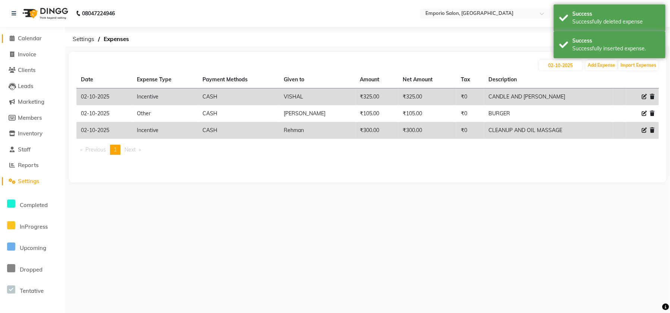
click at [36, 37] on span "Calendar" at bounding box center [30, 38] width 24 height 7
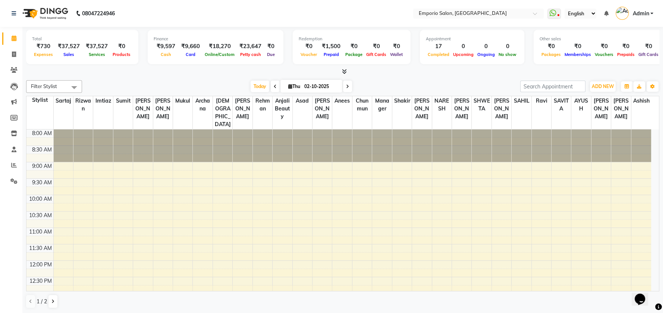
drag, startPoint x: 51, startPoint y: 43, endPoint x: 233, endPoint y: 34, distance: 181.8
click at [233, 34] on div "Total ₹730 Expenses ₹37,527 Sales ₹37,527 Services ₹0 Products Finance ₹9,597 C…" at bounding box center [342, 48] width 633 height 37
click at [114, 31] on div "Total ₹730 Expenses ₹37,527 Sales ₹37,527 Services ₹0 Products" at bounding box center [82, 47] width 112 height 34
click at [199, 57] on div "Card" at bounding box center [190, 54] width 25 height 8
click at [15, 7] on link at bounding box center [15, 13] width 7 height 21
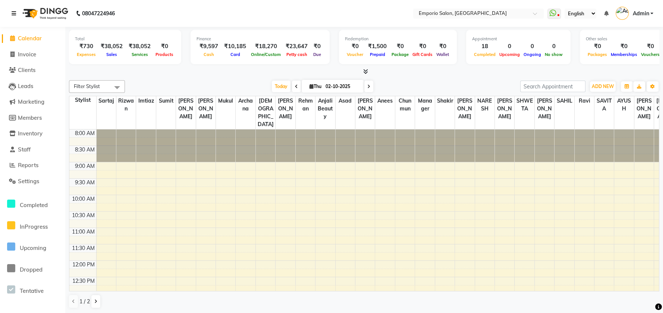
click at [15, 13] on icon at bounding box center [14, 13] width 4 height 5
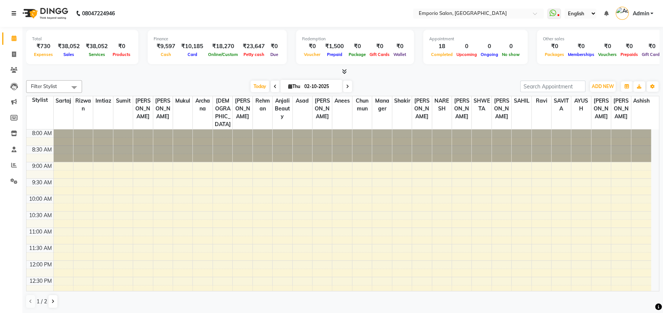
click at [16, 9] on link at bounding box center [15, 13] width 7 height 21
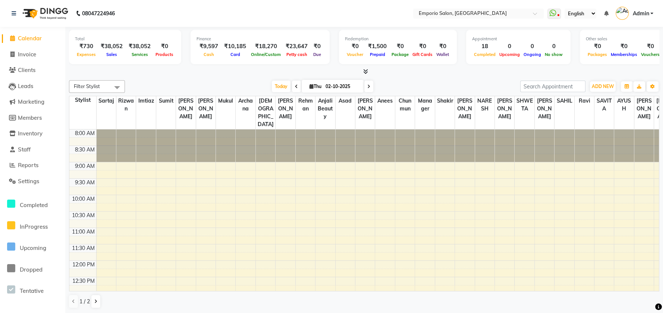
click at [26, 47] on li "Invoice" at bounding box center [32, 55] width 65 height 16
click at [30, 54] on span "Invoice" at bounding box center [27, 54] width 18 height 7
select select "service"
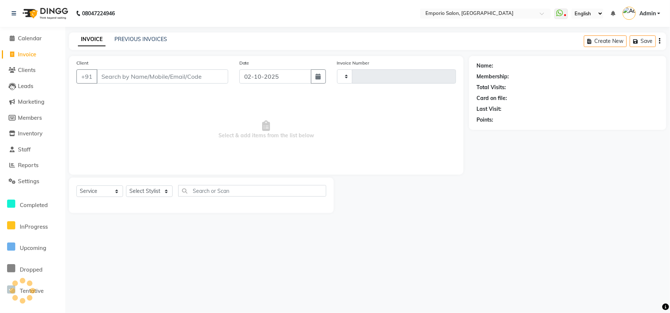
type input "5920"
select select "6332"
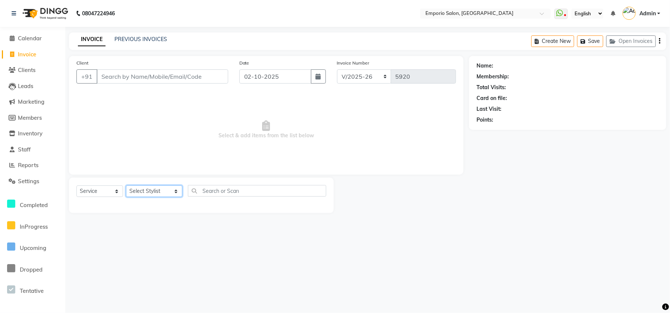
click at [164, 189] on select "Select Stylist [PERSON_NAME] beauty Archana [PERSON_NAME] [PERSON_NAME] [PERSON…" at bounding box center [154, 191] width 56 height 12
click at [152, 188] on select "Select Stylist [PERSON_NAME] beauty Archana [PERSON_NAME] [PERSON_NAME] [PERSON…" at bounding box center [154, 191] width 56 height 12
select select "53535"
click at [126, 185] on select "Select Stylist [PERSON_NAME] beauty Archana [PERSON_NAME] [PERSON_NAME] [PERSON…" at bounding box center [154, 191] width 56 height 12
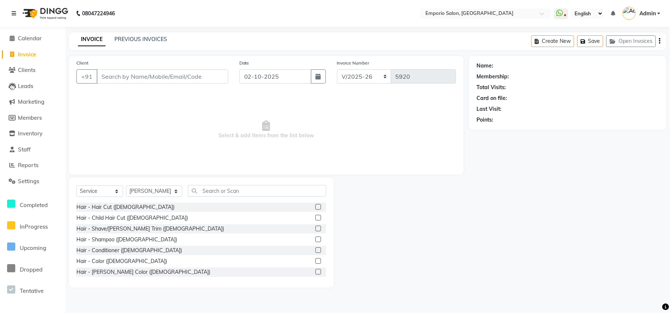
click at [212, 196] on div "Select Service Product Membership Package Voucher Prepaid Gift Card Select Styl…" at bounding box center [201, 194] width 250 height 18
click at [211, 191] on input "text" at bounding box center [257, 191] width 138 height 12
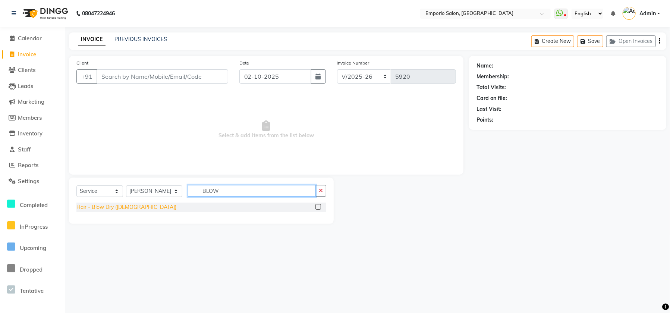
type input "BLOW"
click at [92, 206] on div "Hair - Blow Dry ([DEMOGRAPHIC_DATA])" at bounding box center [126, 207] width 100 height 8
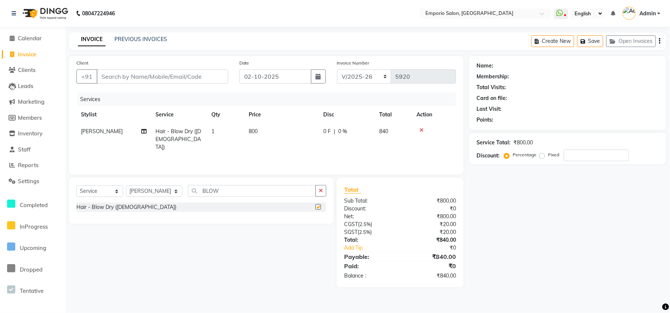
checkbox input "false"
drag, startPoint x: 142, startPoint y: 191, endPoint x: 142, endPoint y: 187, distance: 4.5
click at [142, 187] on select "Select Stylist [PERSON_NAME] beauty Archana [PERSON_NAME] [PERSON_NAME] [PERSON…" at bounding box center [154, 191] width 56 height 12
select select "48039"
click at [126, 185] on select "Select Stylist [PERSON_NAME] beauty Archana [PERSON_NAME] [PERSON_NAME] [PERSON…" at bounding box center [154, 191] width 56 height 12
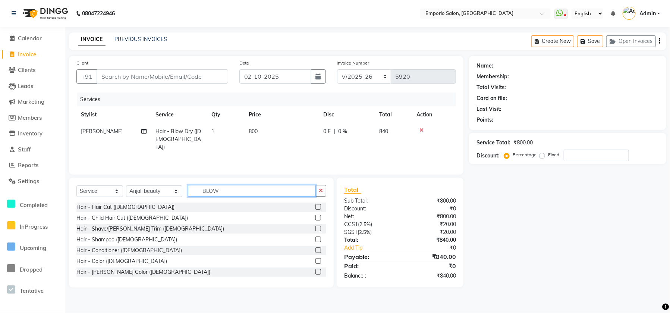
drag, startPoint x: 220, startPoint y: 190, endPoint x: 292, endPoint y: 190, distance: 71.2
click at [229, 190] on input "BLOW" at bounding box center [252, 191] width 128 height 12
drag, startPoint x: 330, startPoint y: 192, endPoint x: 324, endPoint y: 190, distance: 6.4
click at [328, 191] on div "Select Service Product Membership Package Voucher Prepaid Gift Card Select Styl…" at bounding box center [201, 232] width 265 height 110
click at [324, 189] on button "button" at bounding box center [320, 191] width 11 height 12
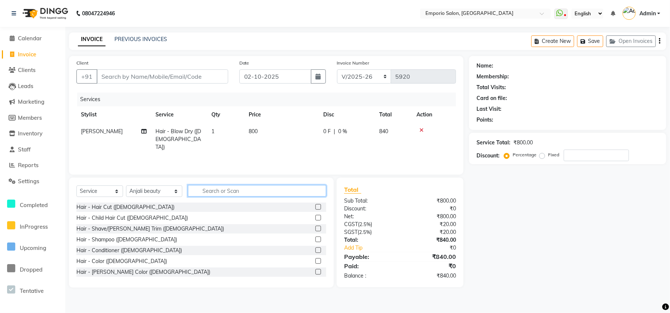
click at [292, 192] on input "text" at bounding box center [257, 191] width 138 height 12
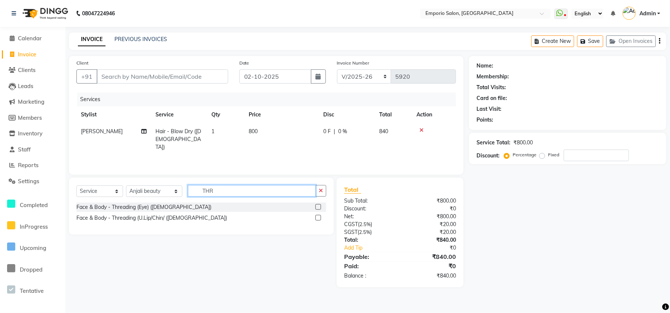
type input "THR"
click at [128, 201] on div "Select Service Product Membership Package Voucher Prepaid Gift Card Select Styl…" at bounding box center [201, 194] width 250 height 18
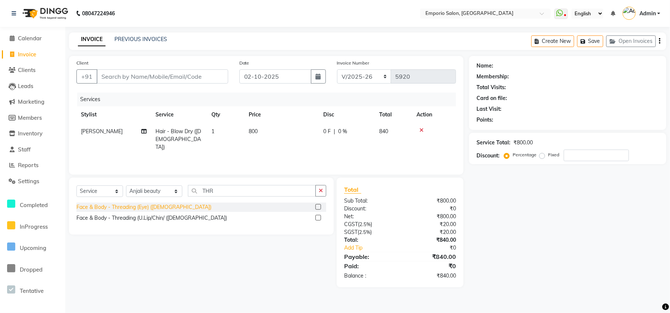
click at [128, 204] on div "Face & Body - Threading (Eye) ([DEMOGRAPHIC_DATA])" at bounding box center [143, 207] width 135 height 8
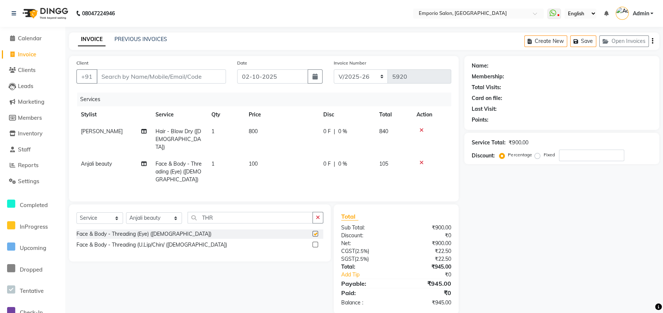
checkbox input "false"
drag, startPoint x: 268, startPoint y: 151, endPoint x: 283, endPoint y: 152, distance: 15.0
click at [283, 155] on td "100" at bounding box center [281, 171] width 75 height 32
select select "48039"
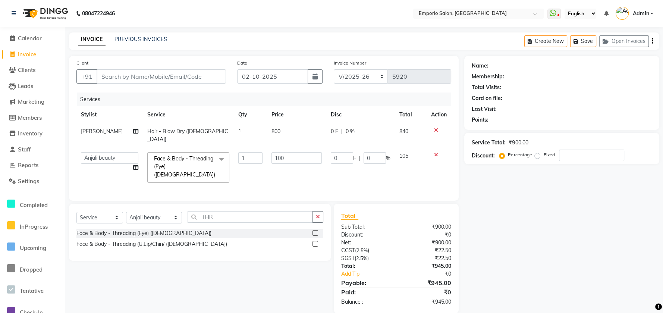
click at [292, 152] on input "100" at bounding box center [296, 158] width 50 height 12
click at [290, 152] on input "100" at bounding box center [296, 158] width 50 height 12
type input "1"
type input "200"
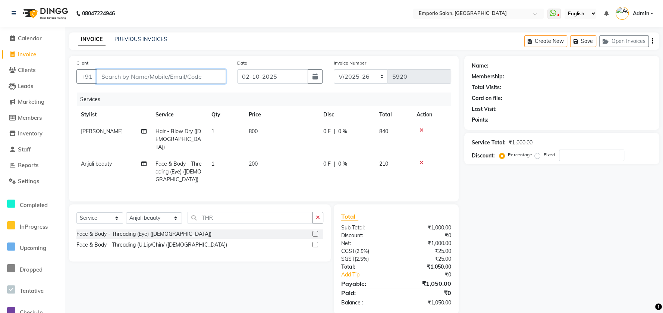
click at [159, 81] on input "Client" at bounding box center [161, 76] width 129 height 14
type input "9"
type input "0"
type input "99999999999999"
select select "1: Object"
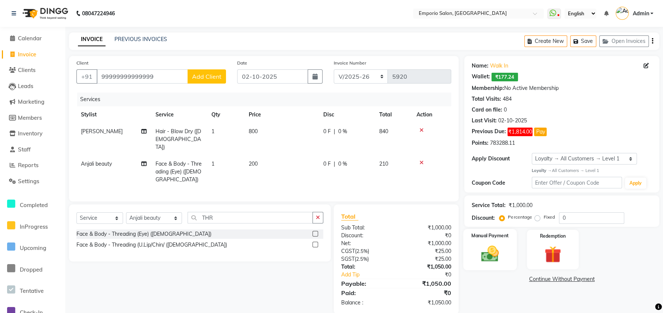
click at [497, 262] on img at bounding box center [490, 253] width 29 height 20
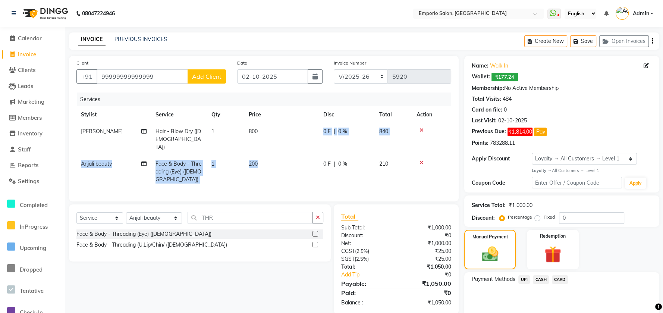
drag, startPoint x: 301, startPoint y: 148, endPoint x: 292, endPoint y: 138, distance: 14.0
click at [292, 139] on tbody "Sam Hair - Blow Dry (Female) 1 800 0 F | 0 % 840 Anjali beauty Face & Body - Th…" at bounding box center [263, 155] width 375 height 65
click at [308, 130] on td "800" at bounding box center [281, 139] width 75 height 32
select select "53535"
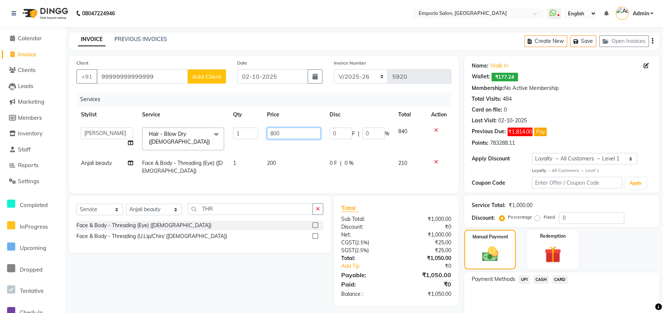
click at [306, 130] on input "800" at bounding box center [294, 134] width 54 height 12
type input "8"
type input "1200"
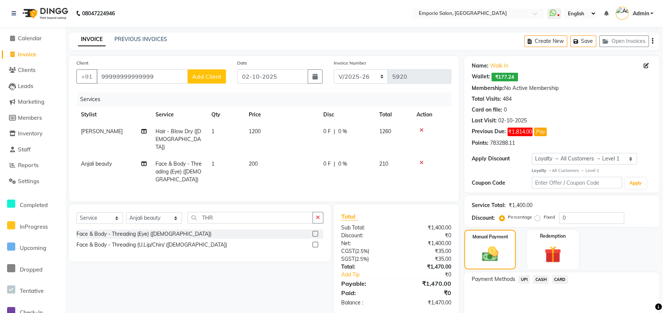
drag, startPoint x: 336, startPoint y: 170, endPoint x: 439, endPoint y: 212, distance: 111.2
click at [339, 170] on td "0 F | 0 %" at bounding box center [347, 171] width 56 height 32
select select "48039"
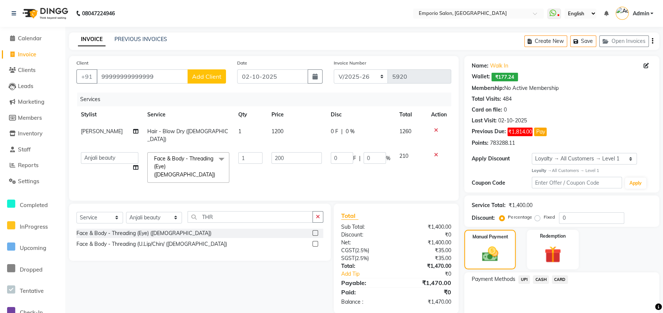
click at [547, 280] on span "CASH" at bounding box center [541, 279] width 16 height 9
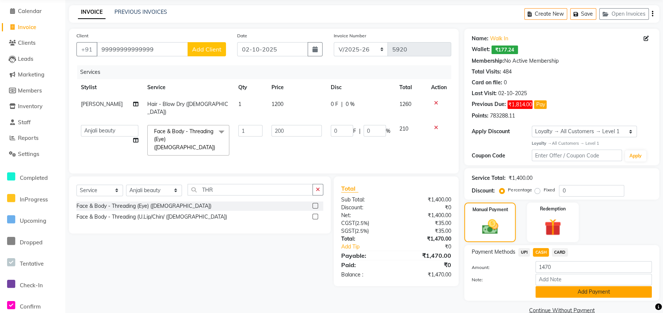
scroll to position [41, 0]
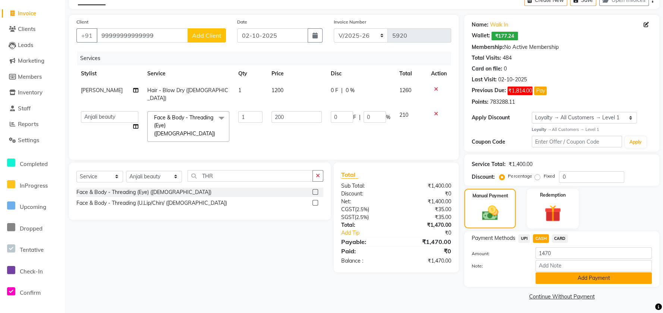
click at [547, 273] on button "Add Payment" at bounding box center [593, 278] width 116 height 12
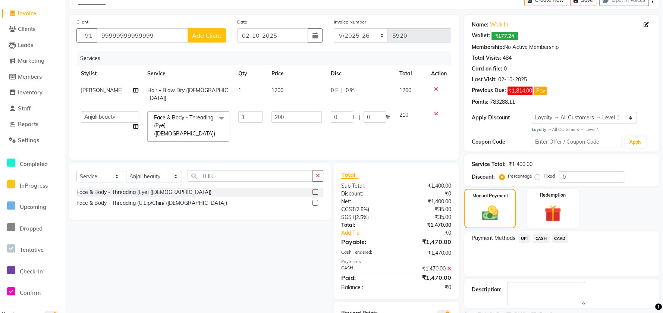
click at [448, 266] on icon at bounding box center [449, 268] width 4 height 5
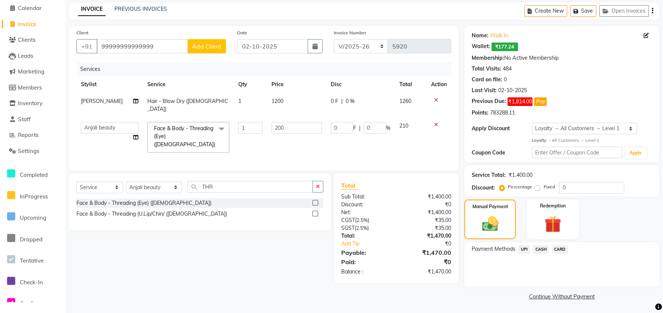
click at [526, 250] on span "UPI" at bounding box center [524, 249] width 12 height 9
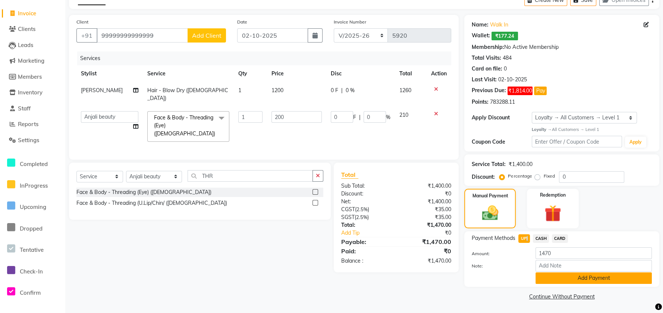
click at [541, 277] on button "Add Payment" at bounding box center [593, 278] width 116 height 12
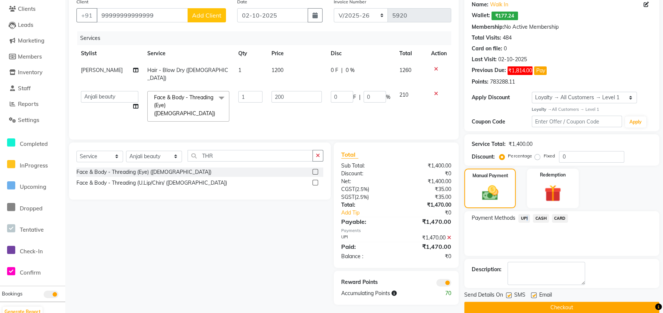
scroll to position [72, 0]
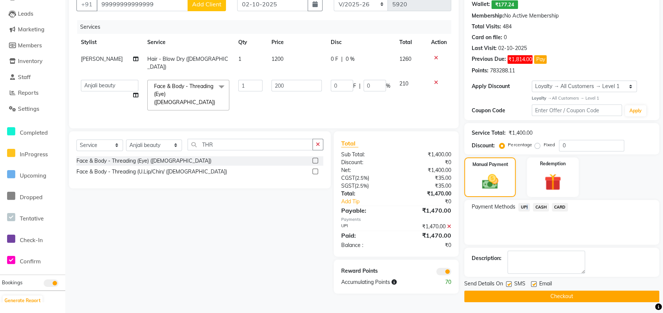
click at [535, 298] on button "Checkout" at bounding box center [561, 296] width 195 height 12
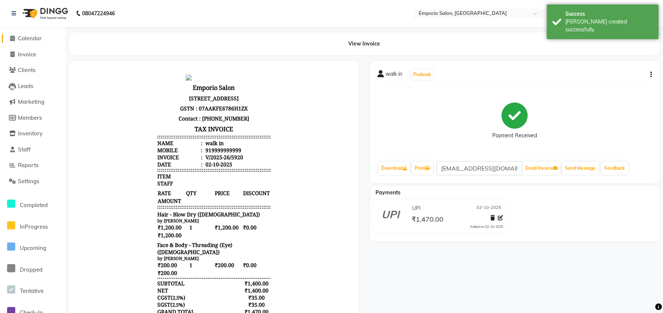
click at [26, 39] on span "Calendar" at bounding box center [30, 38] width 24 height 7
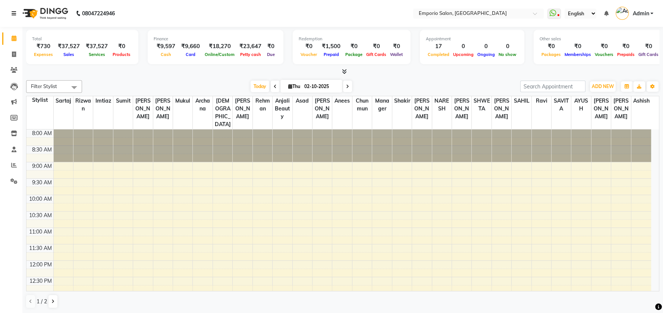
click at [12, 10] on link at bounding box center [15, 13] width 7 height 21
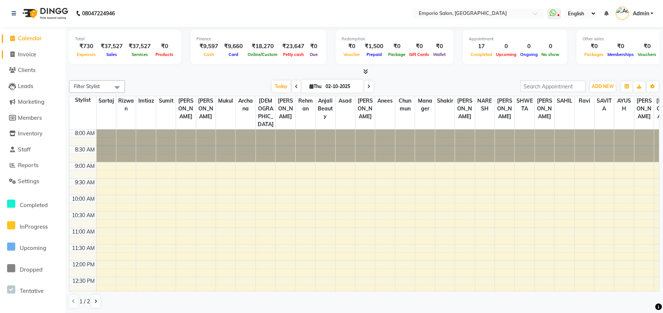
click at [28, 51] on span "Invoice" at bounding box center [27, 54] width 18 height 7
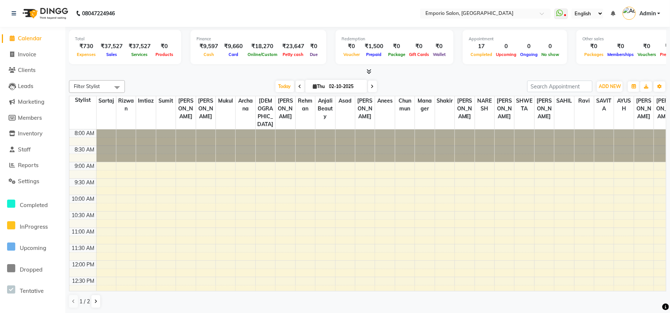
select select "6332"
select select "service"
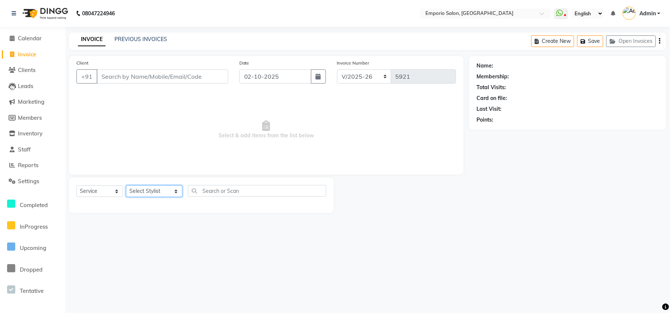
click at [155, 195] on select "Select Stylist [PERSON_NAME] beauty Archana [PERSON_NAME] [PERSON_NAME] [PERSON…" at bounding box center [154, 191] width 56 height 12
select select "47502"
click at [126, 185] on select "Select Stylist [PERSON_NAME] beauty Archana [PERSON_NAME] [PERSON_NAME] [PERSON…" at bounding box center [154, 191] width 56 height 12
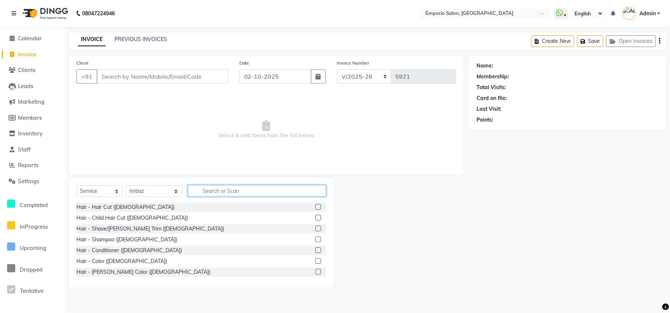
click at [208, 185] on input "text" at bounding box center [257, 191] width 138 height 12
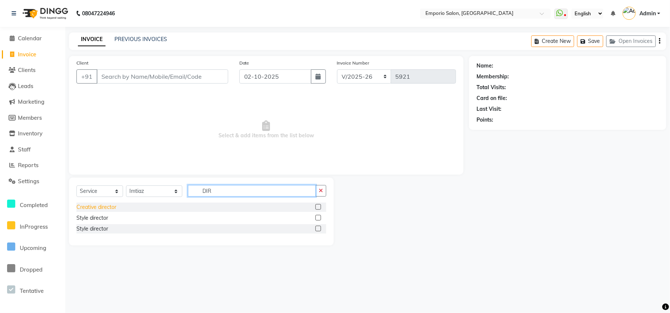
type input "DIR"
click at [92, 205] on div "Creative director" at bounding box center [96, 207] width 40 height 8
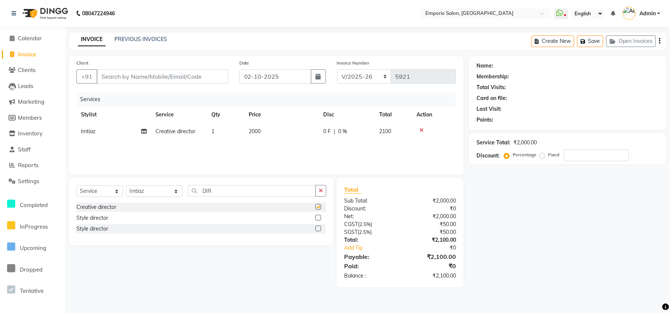
checkbox input "false"
click at [321, 192] on icon "button" at bounding box center [321, 190] width 4 height 5
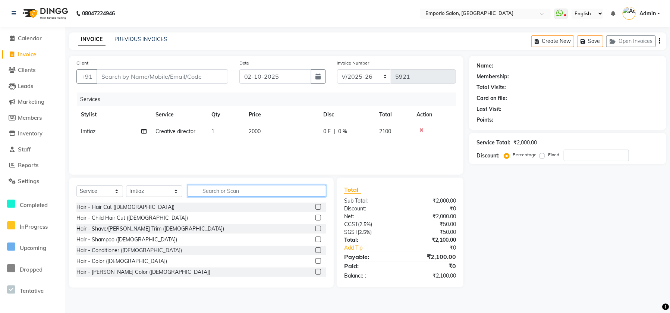
click at [293, 192] on input "text" at bounding box center [257, 191] width 138 height 12
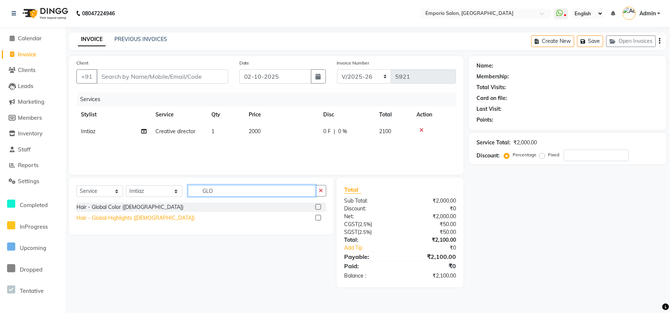
type input "GLO"
click at [116, 219] on div "Hair - Global Highlights ([DEMOGRAPHIC_DATA])" at bounding box center [135, 218] width 118 height 8
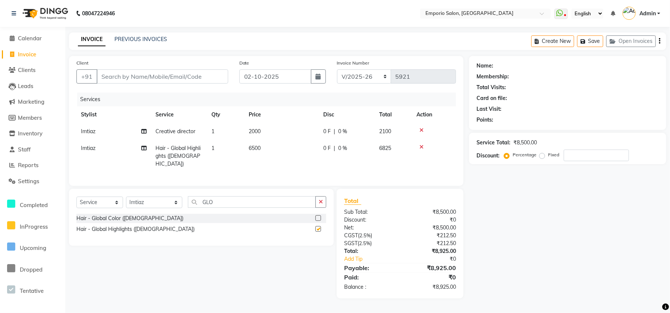
checkbox input "false"
click at [295, 140] on td "6500" at bounding box center [281, 156] width 75 height 32
select select "47502"
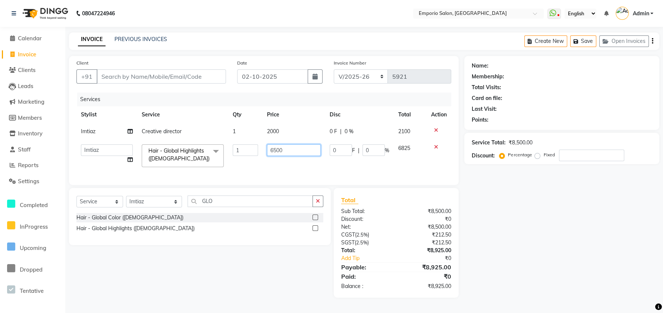
click at [301, 145] on input "6500" at bounding box center [294, 150] width 54 height 12
type input "6"
type input "10000"
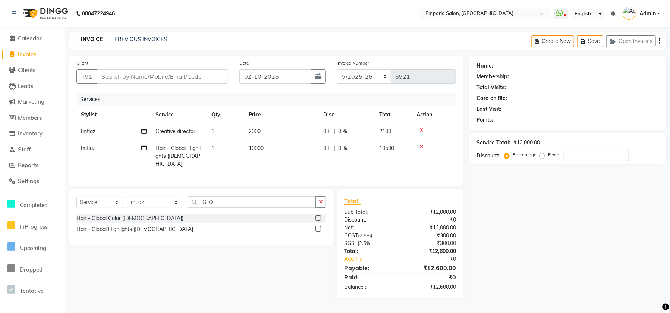
drag, startPoint x: 608, startPoint y: 145, endPoint x: 594, endPoint y: 146, distance: 14.5
click at [607, 145] on div "Service Total: ₹12,000.00" at bounding box center [568, 143] width 182 height 8
click at [220, 73] on input "Client" at bounding box center [163, 76] width 132 height 14
type input "9"
type input "0"
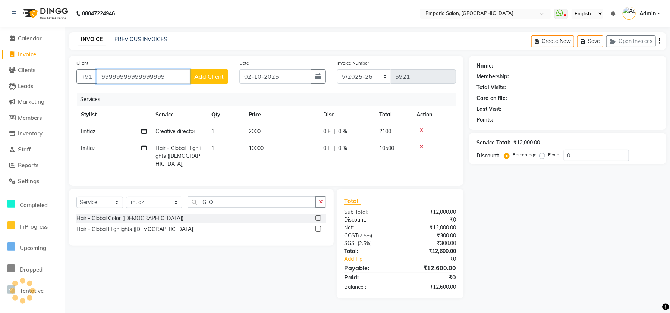
type input "99999999999999999"
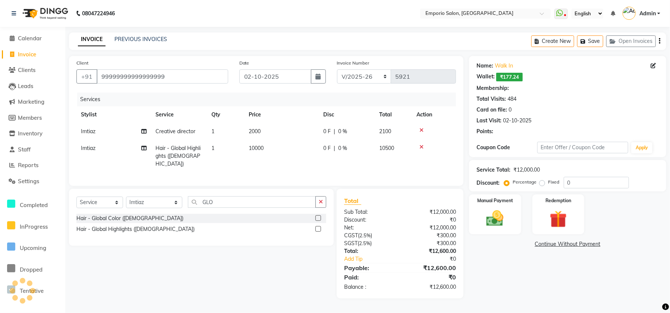
select select "1: Object"
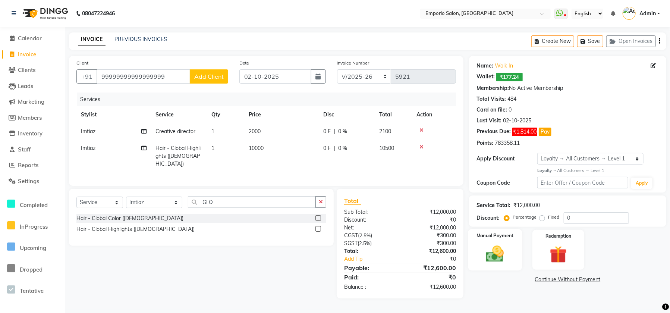
click at [509, 255] on img at bounding box center [495, 253] width 29 height 21
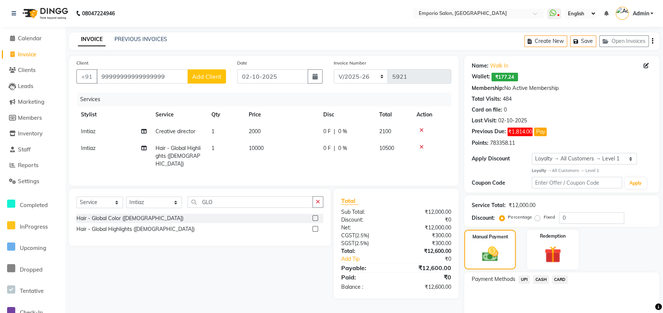
click at [538, 282] on span "CASH" at bounding box center [541, 279] width 16 height 9
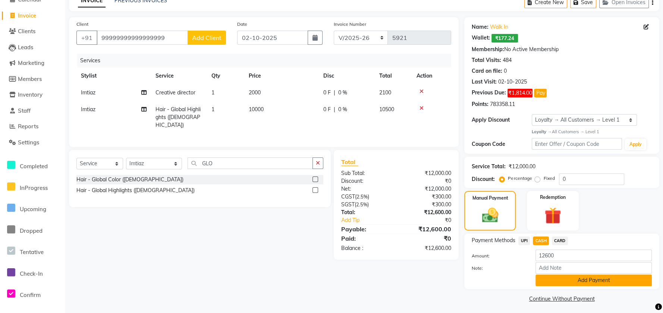
scroll to position [41, 0]
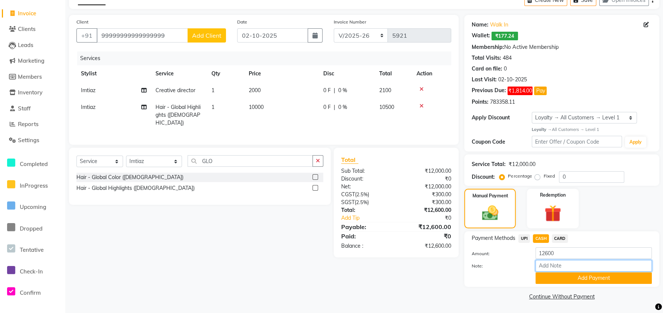
click at [563, 260] on input "Note:" at bounding box center [593, 266] width 116 height 12
click at [563, 253] on input "12600" at bounding box center [593, 253] width 116 height 12
type input "1"
type input "11500"
click at [547, 284] on div "Payment Methods UPI CASH CARD Amount: 11500 Note: Add Payment" at bounding box center [561, 259] width 195 height 56
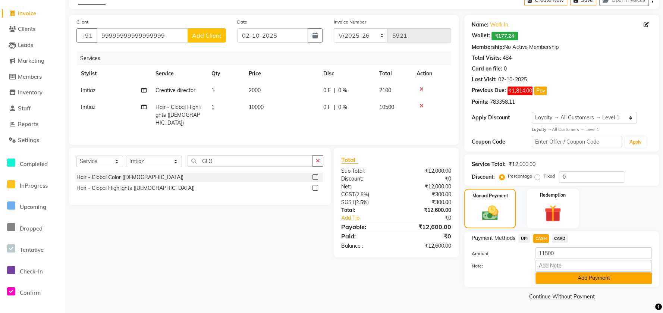
click at [538, 282] on button "Add Payment" at bounding box center [593, 278] width 116 height 12
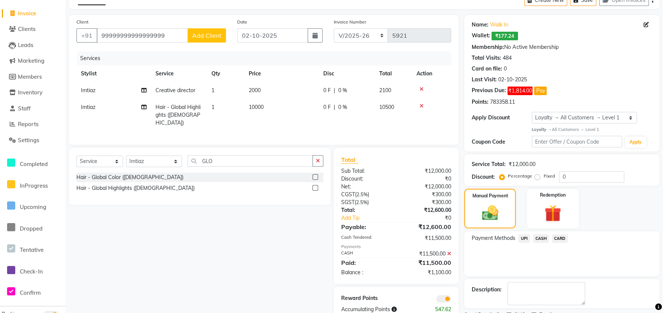
click at [524, 244] on div "Payment Methods UPI CASH CARD" at bounding box center [561, 253] width 195 height 45
click at [526, 240] on span "UPI" at bounding box center [524, 238] width 12 height 9
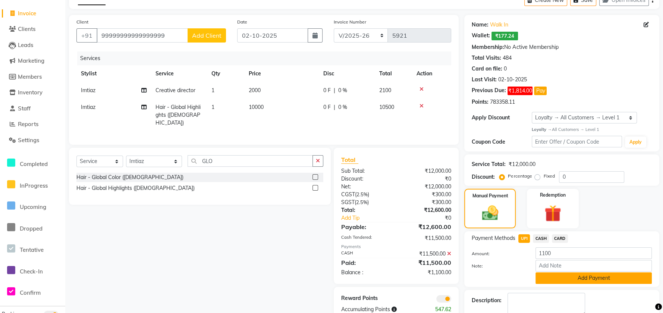
click at [549, 275] on button "Add Payment" at bounding box center [593, 278] width 116 height 12
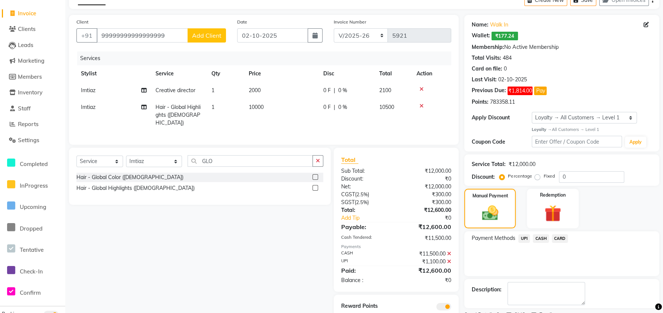
scroll to position [72, 0]
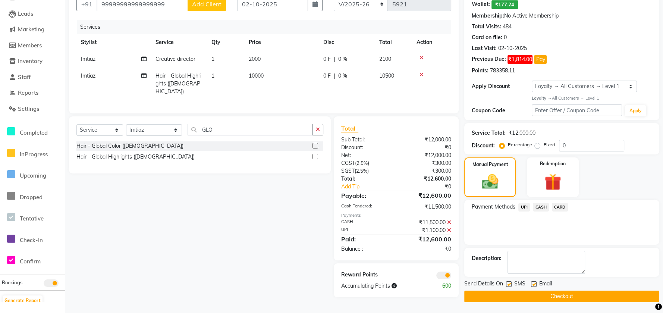
click at [546, 289] on div "Send Details On SMS Email Checkout" at bounding box center [561, 291] width 195 height 22
click at [547, 296] on button "Checkout" at bounding box center [561, 296] width 195 height 12
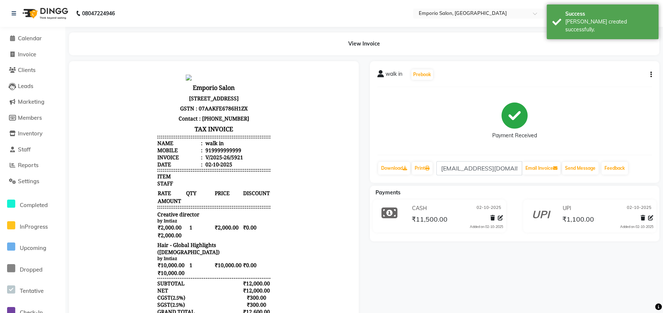
click at [455, 142] on div "Payment Received" at bounding box center [514, 121] width 275 height 56
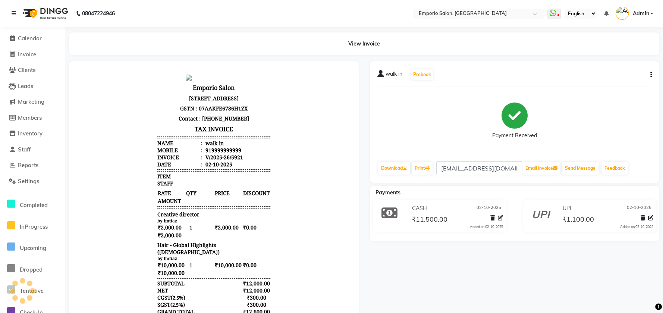
click at [649, 73] on button "button" at bounding box center [649, 75] width 4 height 8
click at [620, 81] on div "Edit Invoice" at bounding box center [613, 83] width 51 height 9
select select "service"
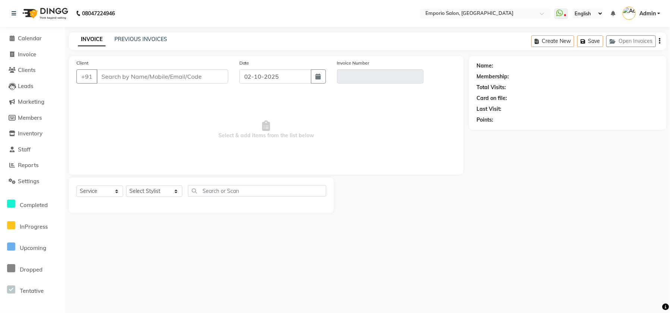
type input "9999999999"
type input "V/2025-26/5921"
select select "1: Object"
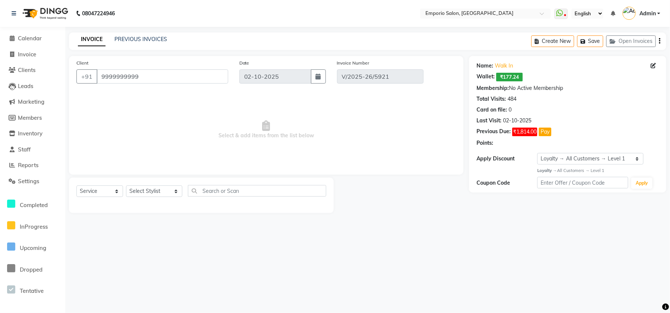
select select "select"
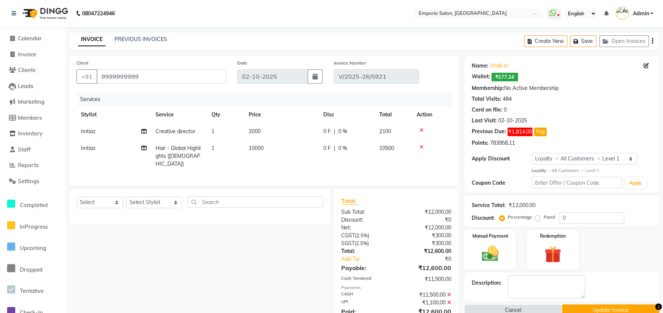
click at [285, 141] on td "10000" at bounding box center [281, 156] width 75 height 32
select select "47502"
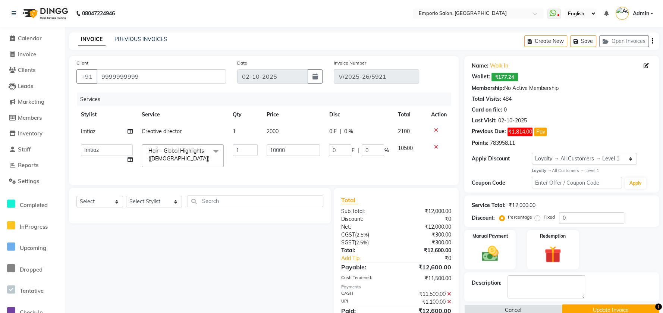
click at [285, 130] on td "2000" at bounding box center [293, 131] width 63 height 17
select select "47502"
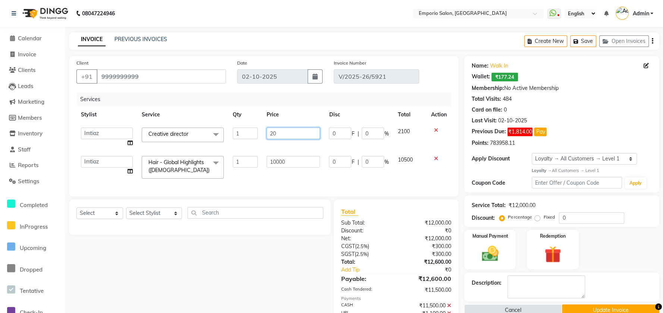
type input "2"
click at [293, 131] on input "number" at bounding box center [294, 134] width 54 height 12
type input "1500"
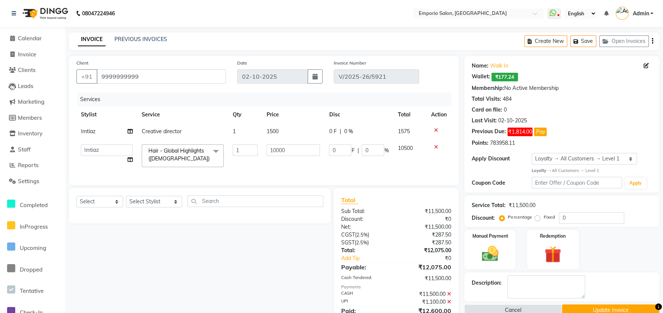
click at [313, 142] on tbody "Imtiaz Creative director 1 1500 0 F | 0 % 1575 [PERSON_NAME] beauty [PERSON_NAM…" at bounding box center [263, 147] width 375 height 48
click at [523, 218] on label "Percentage" at bounding box center [520, 217] width 24 height 7
click at [506, 218] on input "Percentage" at bounding box center [503, 216] width 5 height 5
click at [448, 296] on icon at bounding box center [449, 293] width 4 height 5
click at [449, 286] on icon at bounding box center [449, 282] width 4 height 5
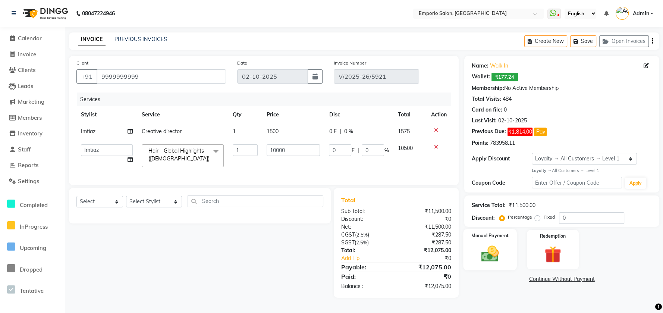
click at [493, 251] on img at bounding box center [490, 253] width 29 height 20
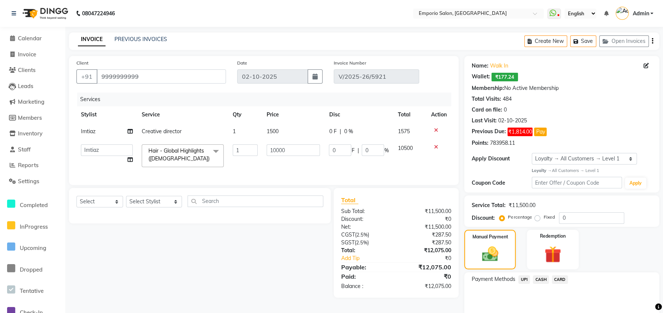
click at [542, 280] on span "CASH" at bounding box center [541, 279] width 16 height 9
click at [560, 294] on input "12075" at bounding box center [593, 294] width 116 height 12
type input "1"
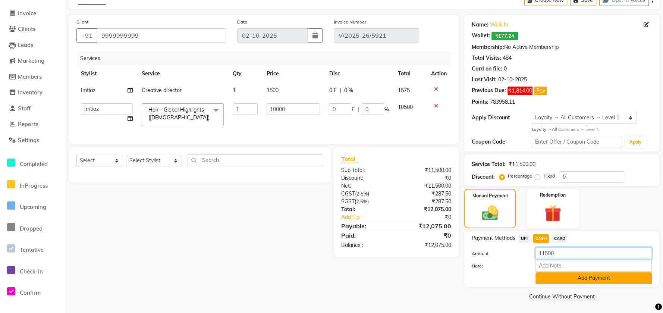
type input "11500"
drag, startPoint x: 553, startPoint y: 281, endPoint x: 537, endPoint y: 265, distance: 22.2
click at [553, 279] on button "Add Payment" at bounding box center [593, 278] width 116 height 12
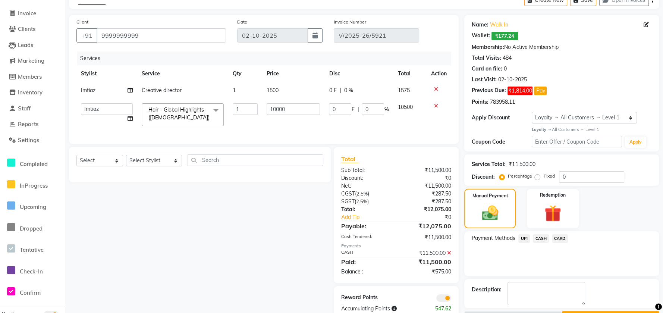
click at [521, 236] on span "UPI" at bounding box center [524, 238] width 12 height 9
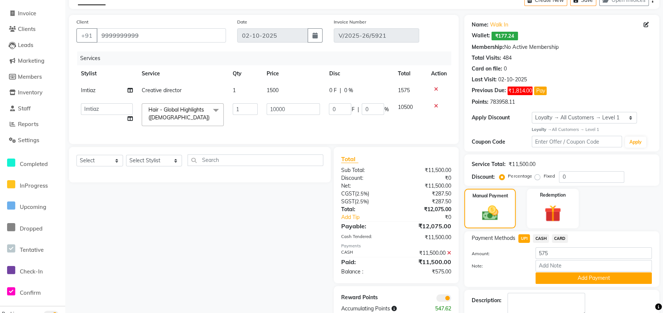
click at [548, 289] on div "Name: Walk In Wallet: ₹177.24 Membership: No Active Membership Total Visits: 48…" at bounding box center [564, 174] width 201 height 318
click at [546, 281] on button "Add Payment" at bounding box center [593, 278] width 116 height 12
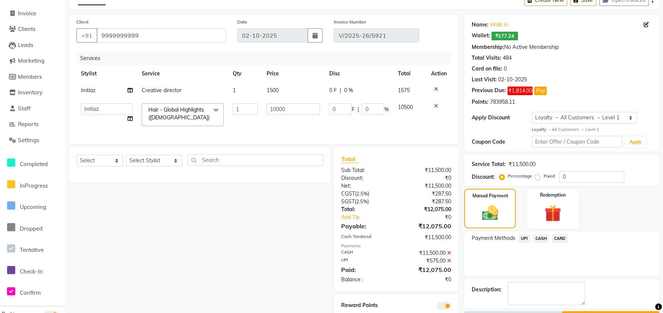
scroll to position [74, 0]
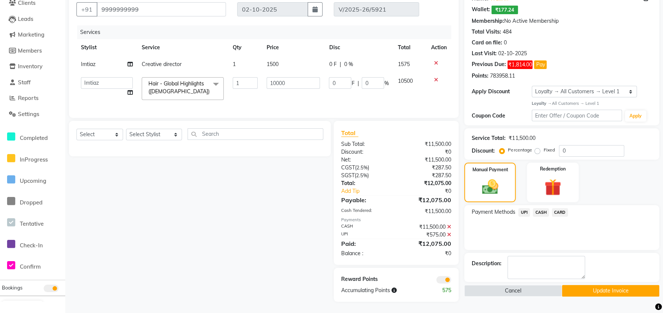
click at [583, 285] on button "Update Invoice" at bounding box center [610, 291] width 97 height 12
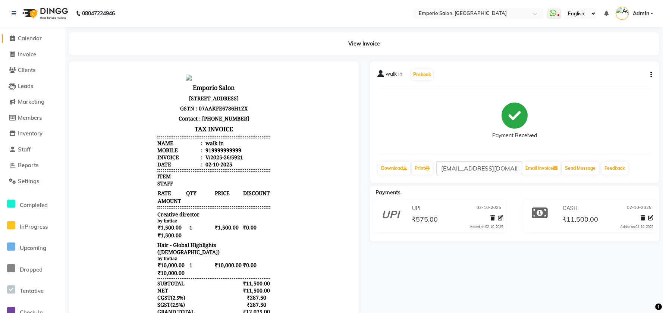
click at [44, 35] on link "Calendar" at bounding box center [33, 38] width 62 height 9
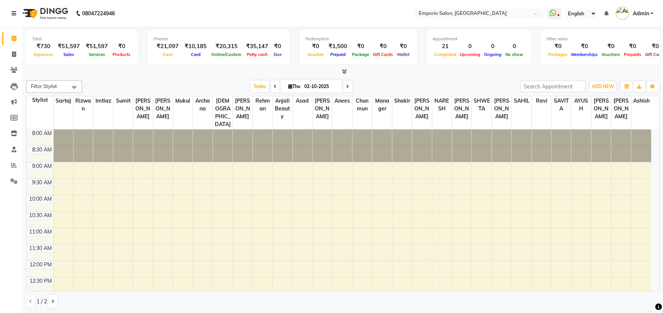
drag, startPoint x: 0, startPoint y: 0, endPoint x: 12, endPoint y: 13, distance: 17.7
click at [12, 13] on icon at bounding box center [14, 13] width 4 height 5
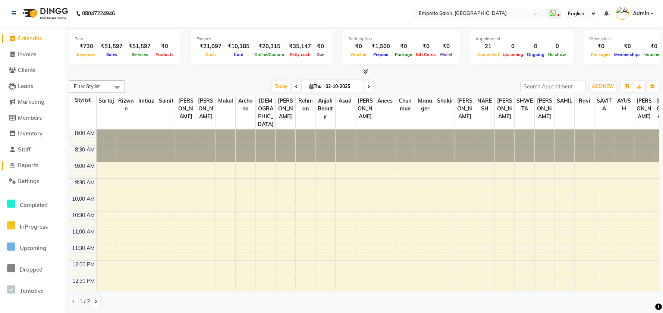
click at [27, 164] on span "Reports" at bounding box center [28, 164] width 21 height 7
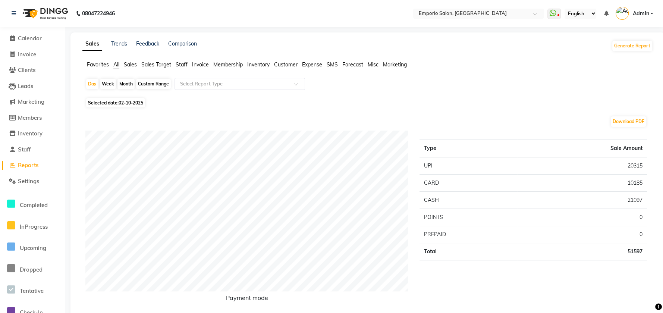
click at [182, 63] on span "Staff" at bounding box center [182, 64] width 12 height 7
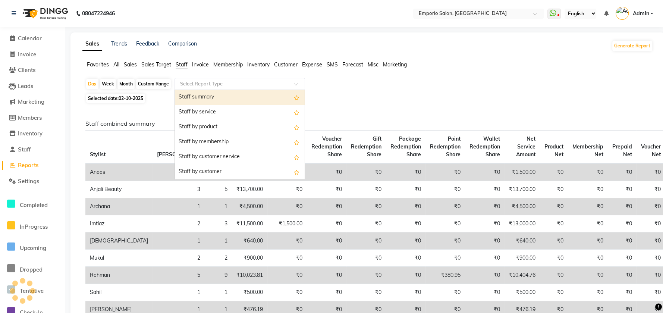
click at [194, 84] on input "text" at bounding box center [232, 83] width 107 height 7
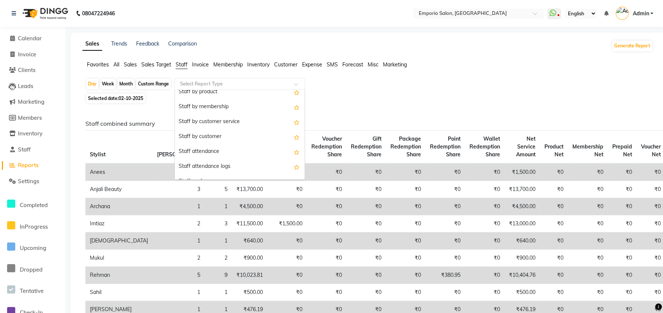
scroll to position [99, 0]
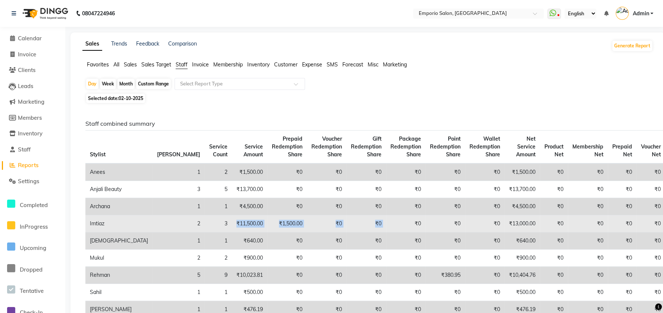
drag, startPoint x: 160, startPoint y: 230, endPoint x: 329, endPoint y: 223, distance: 169.4
click at [325, 226] on tr "Imtiaz 2 3 ₹11,500.00 ₹1,500.00 ₹0 ₹0 ₹0 ₹0 ₹0 ₹13,000.00 ₹0 ₹0 ₹0 ₹0 ₹0 ₹0" at bounding box center [399, 223] width 629 height 17
drag, startPoint x: 469, startPoint y: 231, endPoint x: 435, endPoint y: 224, distance: 34.7
click at [504, 226] on td "₹13,000.00" at bounding box center [521, 223] width 35 height 17
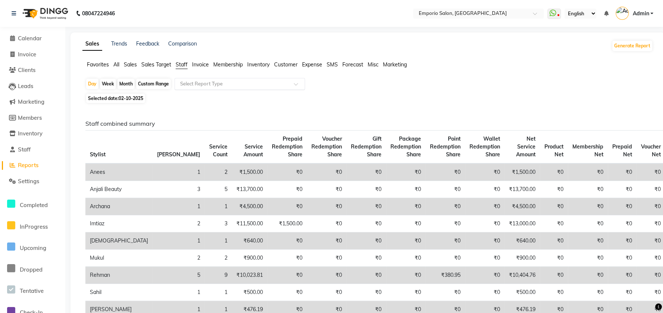
click at [183, 86] on input "text" at bounding box center [232, 83] width 107 height 7
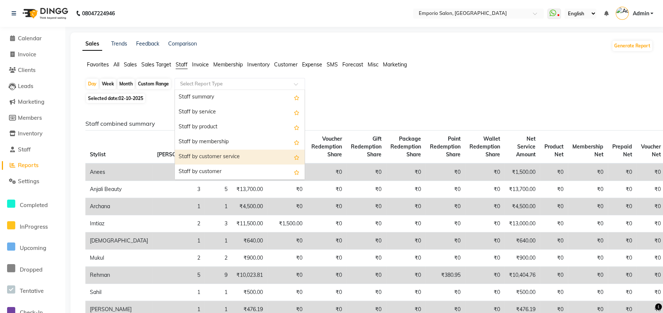
click at [198, 156] on div "Staff by customer service" at bounding box center [240, 157] width 130 height 15
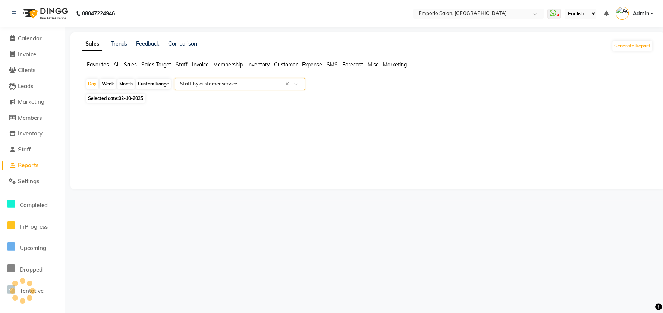
select select "filtered_report"
select select "csv"
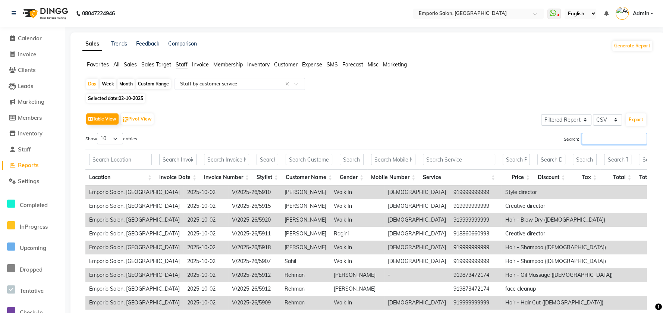
click at [590, 141] on input "Search:" at bounding box center [614, 139] width 65 height 12
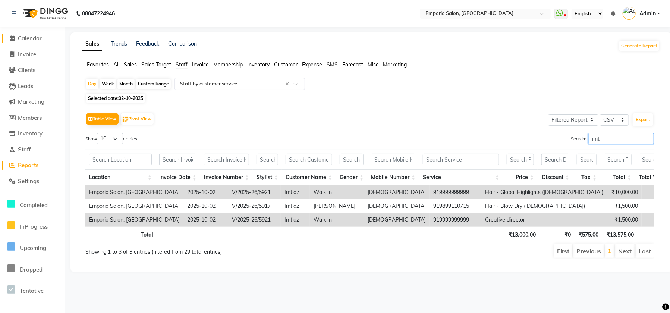
type input "imt"
click at [38, 39] on span "Calendar" at bounding box center [30, 38] width 24 height 7
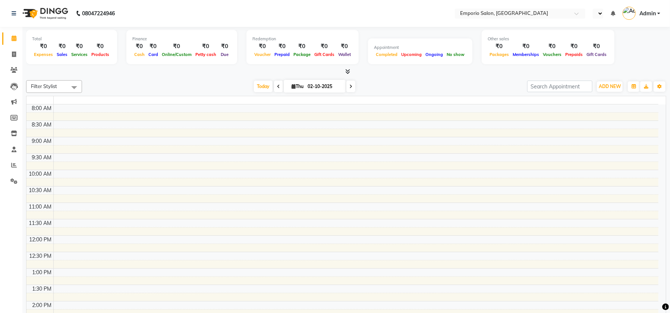
select select "en"
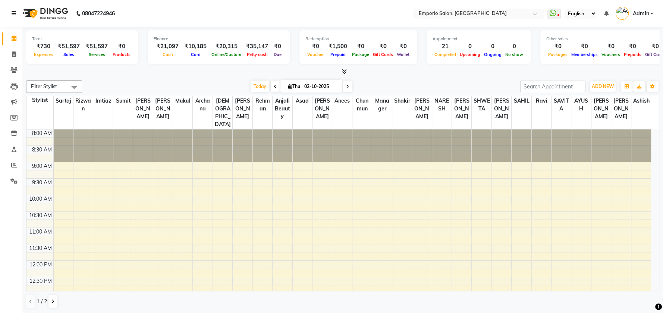
click at [12, 11] on icon at bounding box center [14, 13] width 4 height 5
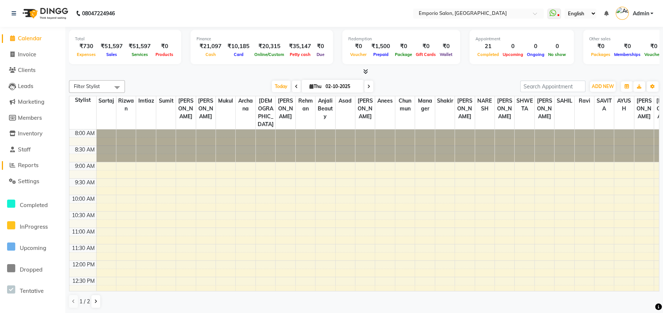
click at [36, 166] on span "Reports" at bounding box center [28, 164] width 21 height 7
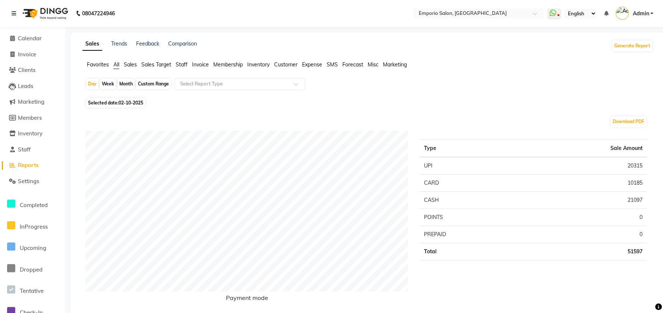
click at [188, 61] on span "Staff" at bounding box center [182, 64] width 12 height 7
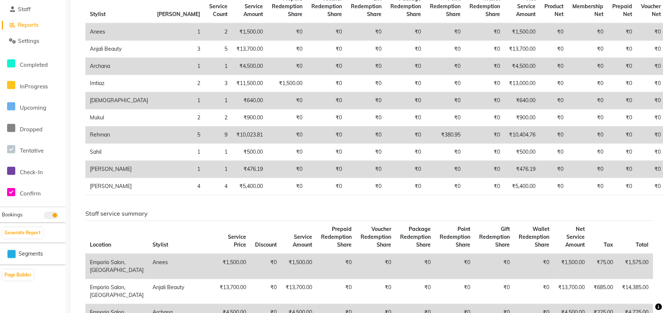
scroll to position [149, 0]
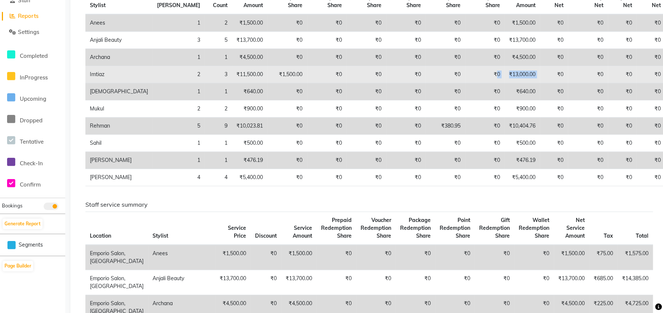
drag, startPoint x: 478, startPoint y: 79, endPoint x: 430, endPoint y: 88, distance: 48.6
click at [430, 83] on tr "Imtiaz 2 3 ₹11,500.00 ₹1,500.00 ₹0 ₹0 ₹0 ₹0 ₹0 ₹13,000.00 ₹0 ₹0 ₹0 ₹0 ₹0 ₹0" at bounding box center [399, 74] width 629 height 17
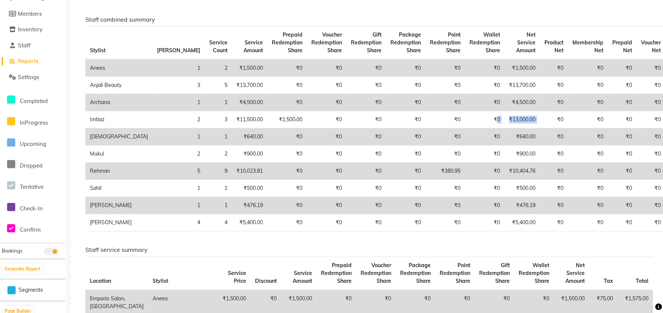
scroll to position [0, 0]
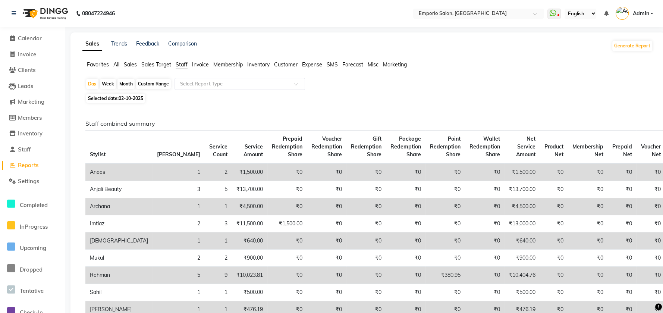
click at [195, 65] on span "Invoice" at bounding box center [200, 64] width 17 height 7
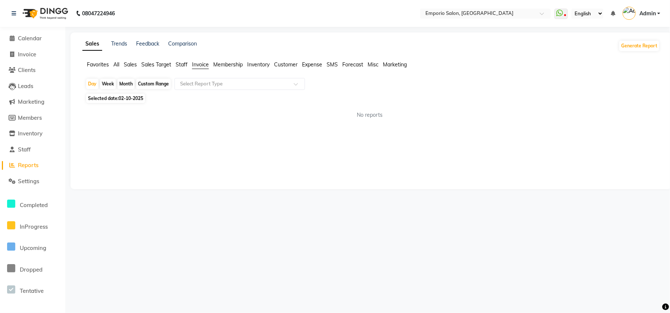
click at [179, 59] on div "Sales Trends Feedback Comparison Generate Report Favorites All Sales Sales Targ…" at bounding box center [370, 110] width 601 height 157
click at [180, 64] on span "Staff" at bounding box center [182, 64] width 12 height 7
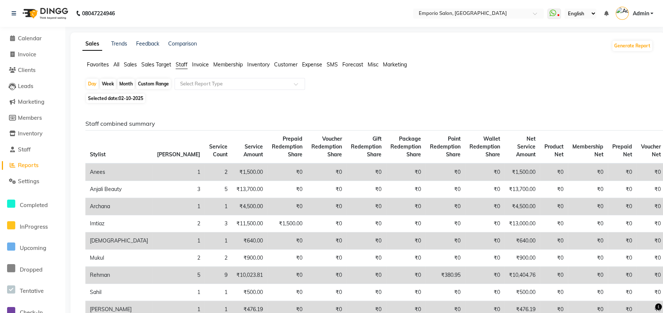
click at [279, 64] on span "Customer" at bounding box center [285, 64] width 23 height 7
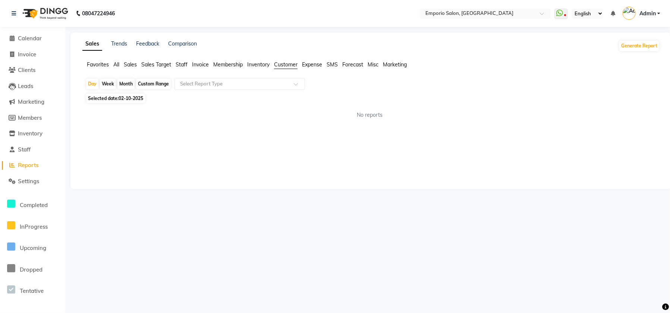
click at [314, 63] on span "Expense" at bounding box center [312, 64] width 20 height 7
click at [336, 62] on span "SMS" at bounding box center [332, 64] width 11 height 7
click at [374, 63] on span "Misc" at bounding box center [373, 64] width 11 height 7
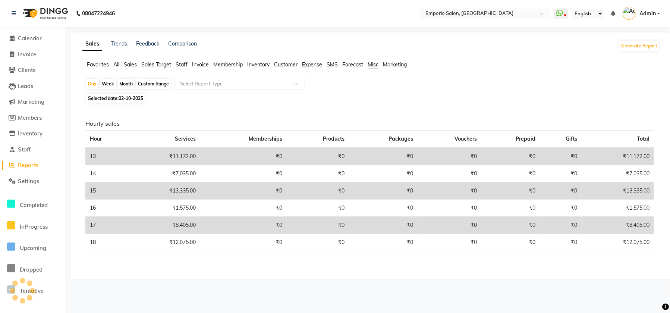
click at [359, 63] on span "Forecast" at bounding box center [352, 64] width 21 height 7
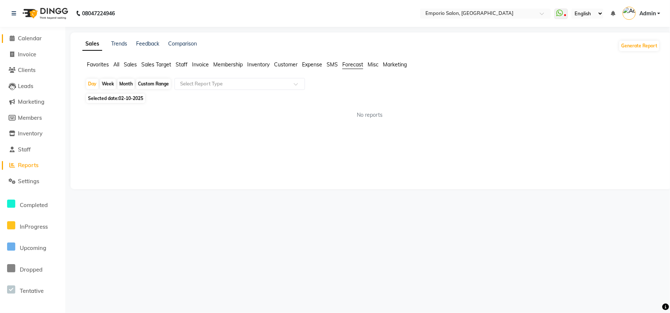
click at [42, 39] on span "Calendar" at bounding box center [30, 38] width 24 height 7
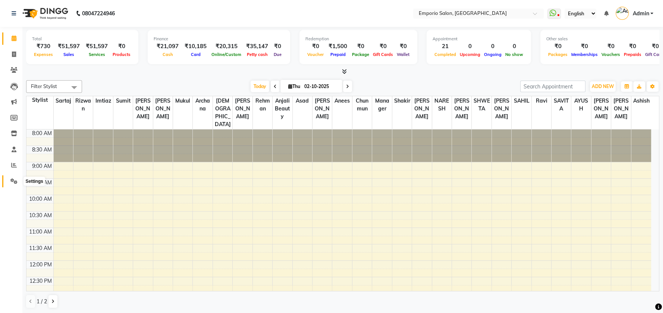
drag, startPoint x: 13, startPoint y: 182, endPoint x: 22, endPoint y: 177, distance: 10.2
click at [13, 183] on icon at bounding box center [13, 181] width 7 height 6
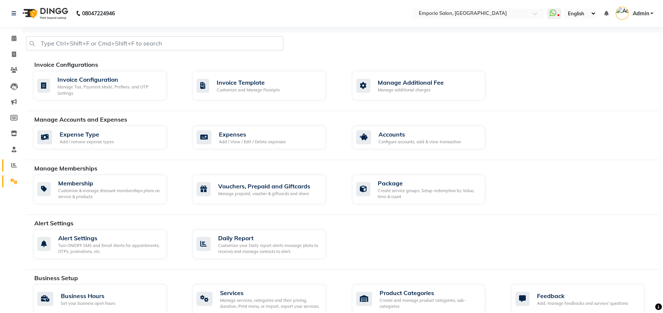
click at [15, 161] on span at bounding box center [13, 165] width 13 height 9
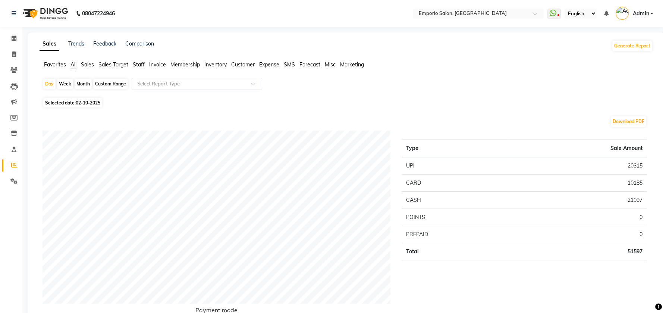
click at [110, 86] on div "Custom Range" at bounding box center [110, 84] width 35 height 10
select select "10"
select select "2025"
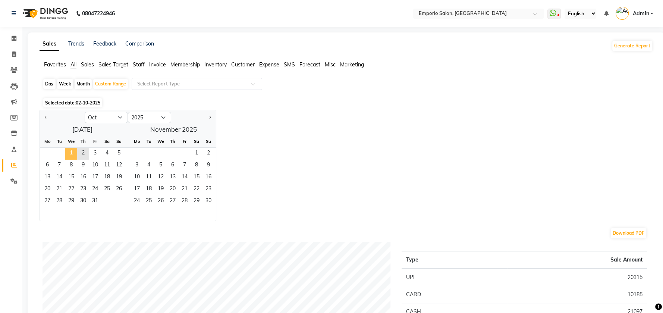
click at [76, 149] on span "1" at bounding box center [71, 154] width 12 height 12
click at [84, 150] on span "2" at bounding box center [83, 154] width 12 height 12
click at [139, 67] on span "Staff" at bounding box center [139, 64] width 12 height 7
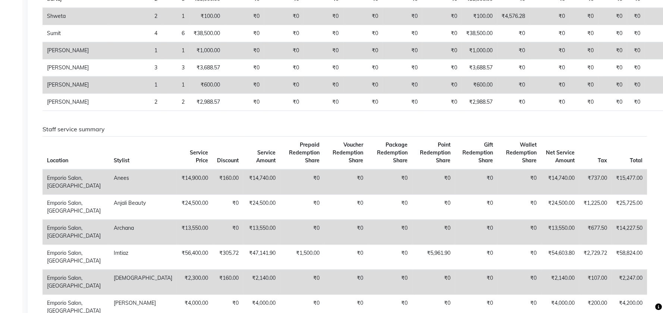
scroll to position [298, 0]
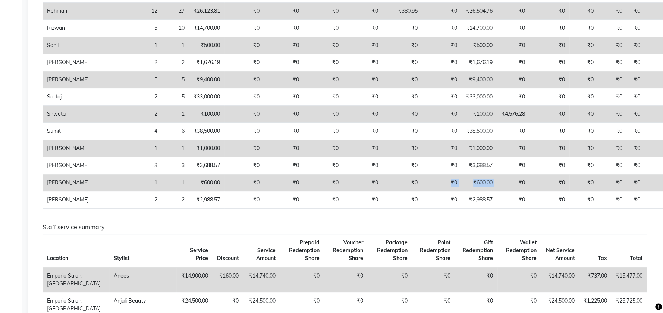
drag, startPoint x: 463, startPoint y: 188, endPoint x: 410, endPoint y: 195, distance: 53.5
click at [410, 191] on tr "[PERSON_NAME] 1 1 ₹600.00 ₹0 ₹0 ₹0 ₹0 ₹0 ₹0 ₹600.00 ₹0 ₹0 ₹0 ₹0 ₹0 ₹0" at bounding box center [359, 182] width 633 height 17
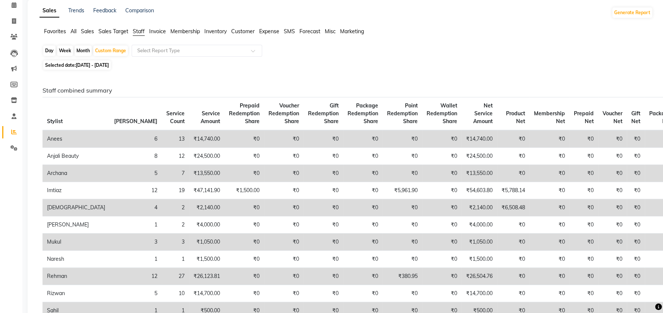
scroll to position [0, 0]
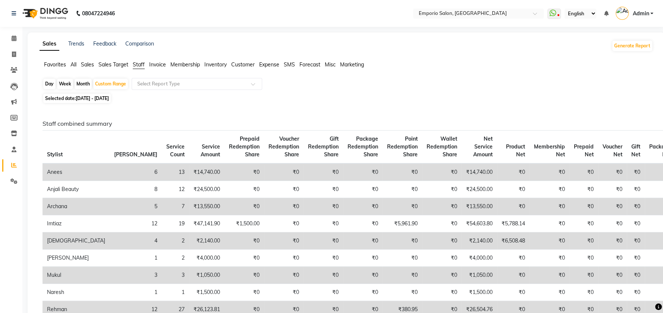
click at [85, 84] on div "Month" at bounding box center [83, 84] width 17 height 10
select select "10"
select select "2025"
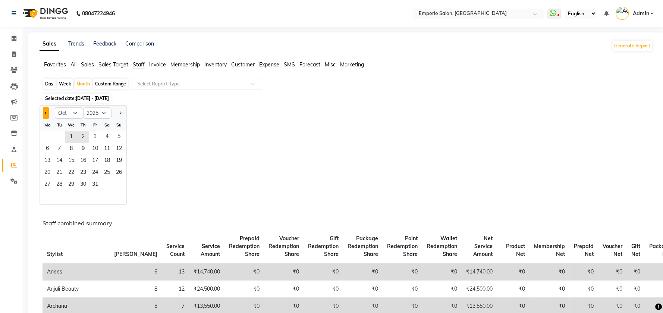
click at [48, 114] on button "Previous month" at bounding box center [46, 113] width 6 height 12
select select "9"
click at [51, 138] on span "1" at bounding box center [47, 137] width 12 height 12
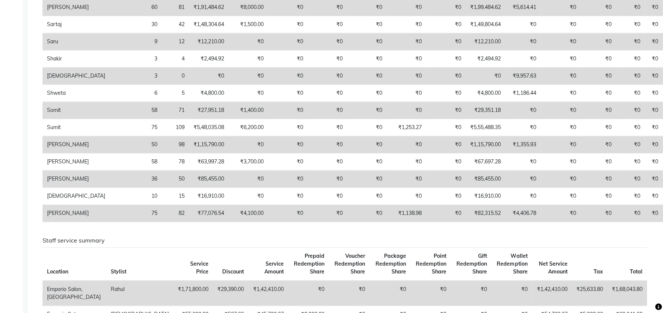
scroll to position [547, 0]
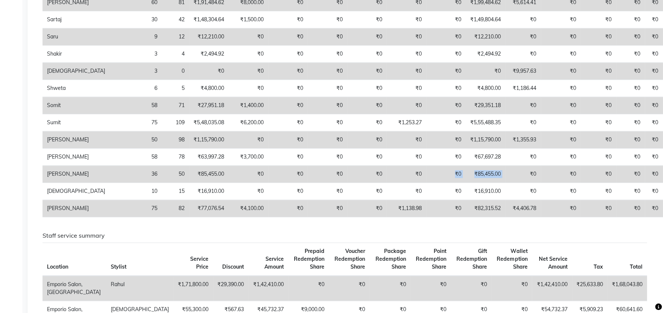
drag, startPoint x: 468, startPoint y: 179, endPoint x: 392, endPoint y: 183, distance: 76.5
click at [394, 183] on tr "Vikash 36 50 ₹85,455.00 ₹0 ₹0 ₹0 ₹0 ₹0 ₹0 ₹85,455.00 ₹0 ₹0 ₹0 ₹0 ₹0 ₹0" at bounding box center [368, 174] width 651 height 17
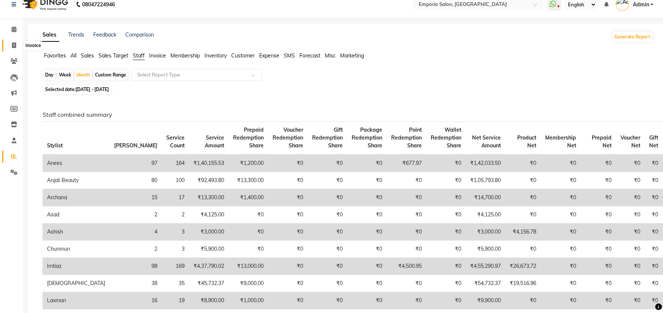
scroll to position [0, 0]
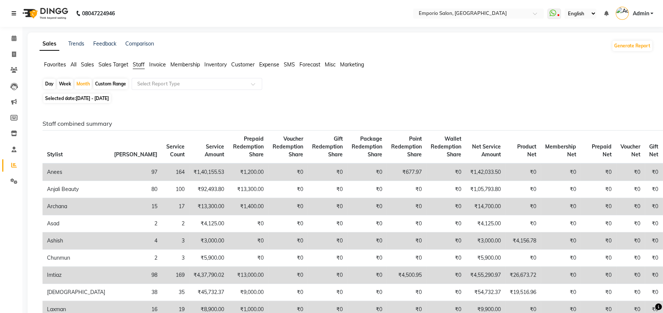
click at [14, 13] on icon at bounding box center [14, 13] width 4 height 5
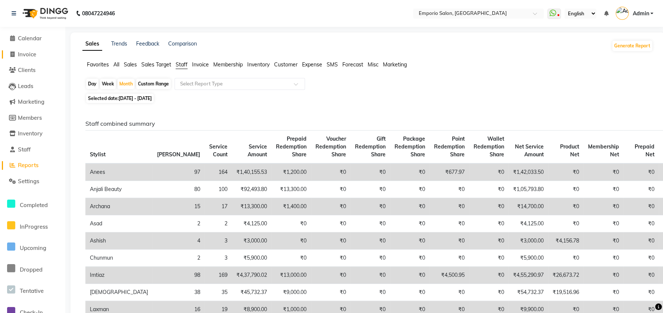
click at [18, 56] on span "Invoice" at bounding box center [27, 54] width 18 height 7
select select "service"
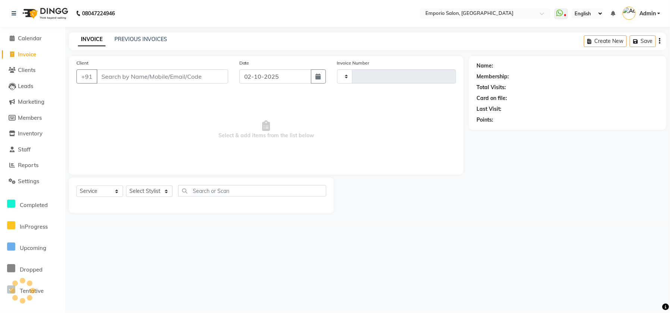
type input "5923"
select select "6332"
click at [135, 191] on select "Select Stylist Anees Anjali beauty Archana Asad ashish AYUSH chunmun Imtiaz Ish…" at bounding box center [154, 191] width 56 height 12
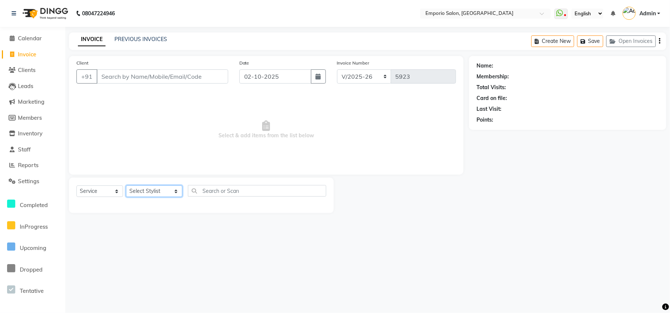
click at [156, 188] on select "Select Stylist Anees Anjali beauty Archana Asad ashish AYUSH chunmun Imtiaz Ish…" at bounding box center [154, 191] width 56 height 12
click at [126, 185] on select "Select Stylist Anees Anjali beauty Archana Asad ashish AYUSH chunmun Imtiaz Ish…" at bounding box center [154, 191] width 56 height 12
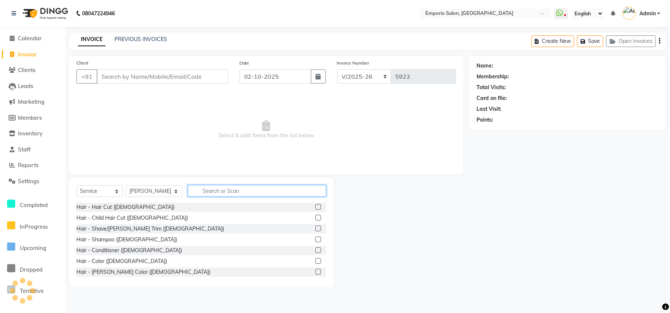
click at [211, 185] on input "text" at bounding box center [257, 191] width 138 height 12
drag, startPoint x: 132, startPoint y: 180, endPoint x: 142, endPoint y: 190, distance: 14.0
click at [135, 186] on div "Select Service Product Membership Package Voucher Prepaid Gift Card Select Styl…" at bounding box center [201, 232] width 265 height 110
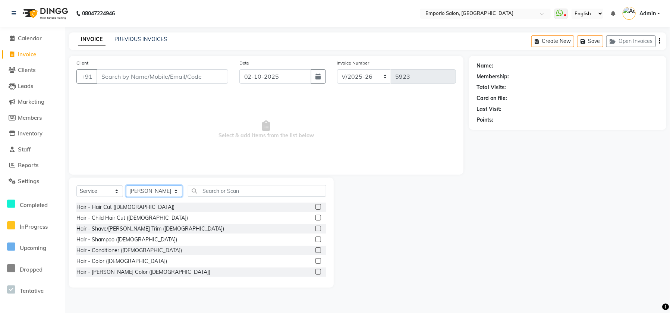
click at [142, 189] on select "Select Stylist Anees Anjali beauty Archana Asad ashish AYUSH chunmun Imtiaz Ish…" at bounding box center [154, 191] width 56 height 12
select select "47514"
click at [126, 185] on select "Select Stylist Anees Anjali beauty Archana Asad ashish AYUSH chunmun Imtiaz Ish…" at bounding box center [154, 191] width 56 height 12
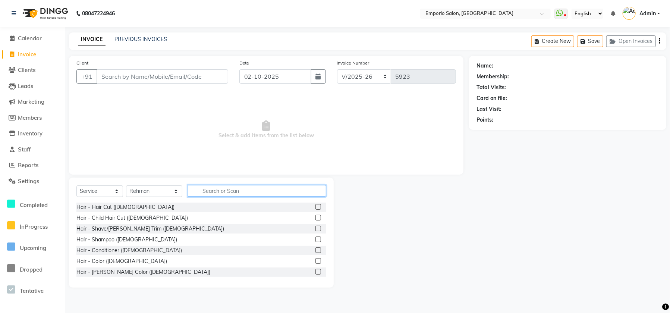
click at [202, 192] on input "text" at bounding box center [257, 191] width 138 height 12
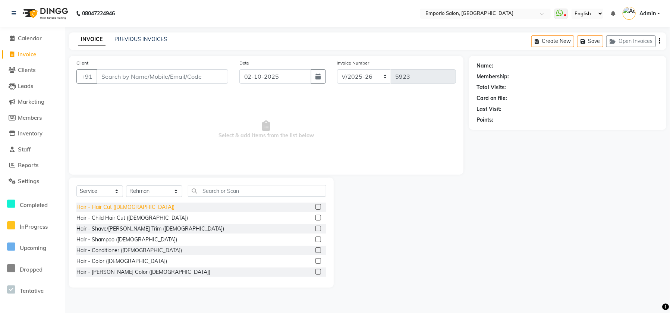
click at [108, 206] on div "Hair - Hair Cut ([DEMOGRAPHIC_DATA])" at bounding box center [125, 207] width 98 height 8
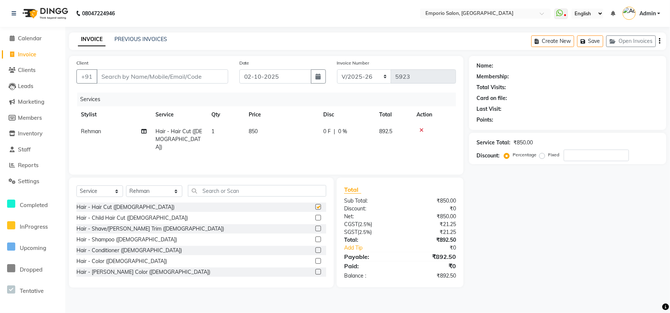
checkbox input "false"
drag, startPoint x: 316, startPoint y: 110, endPoint x: 312, endPoint y: 130, distance: 20.3
click at [316, 128] on table "Stylist Service Qty Price Disc Total Action Rehman Hair - Hair Cut (Male) 1 850…" at bounding box center [266, 130] width 380 height 49
click at [310, 130] on td "850" at bounding box center [281, 139] width 75 height 32
select select "47514"
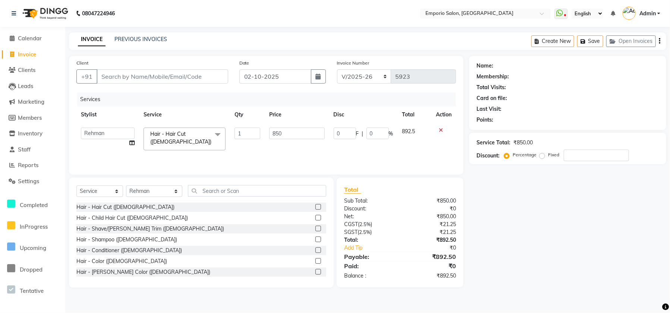
click at [309, 130] on input "850" at bounding box center [297, 134] width 56 height 12
type input "8"
type input "1000"
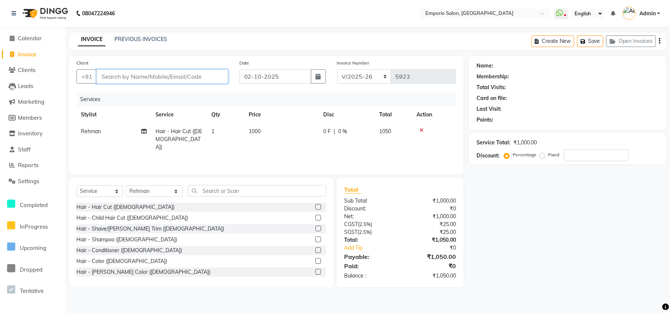
click at [204, 74] on input "Client" at bounding box center [163, 76] width 132 height 14
type input "0"
click at [204, 74] on input "0" at bounding box center [163, 76] width 132 height 14
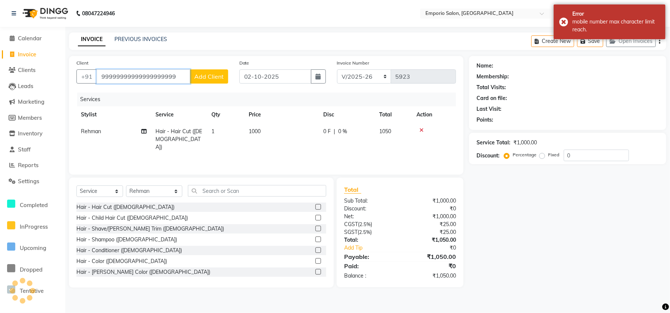
type input "99999999999999999999"
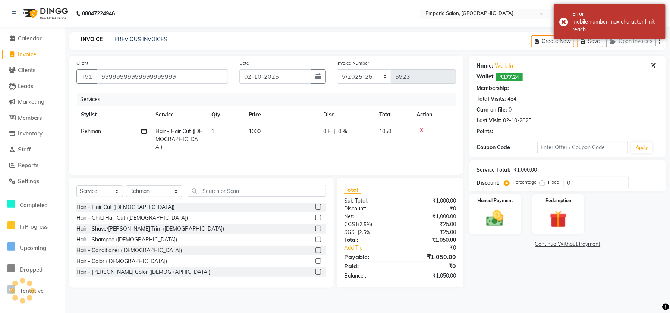
select select "1: Object"
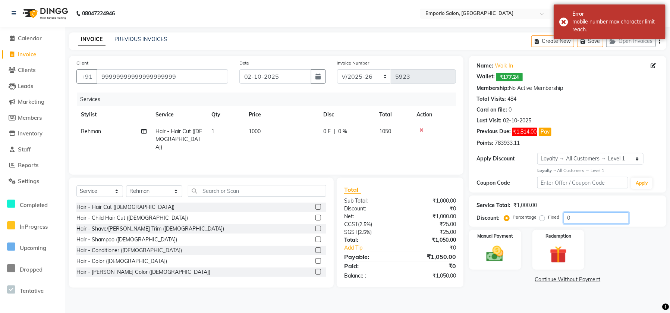
click at [580, 219] on input "0" at bounding box center [596, 218] width 65 height 12
type input "5"
click at [502, 262] on div "Manual Payment" at bounding box center [495, 249] width 54 height 41
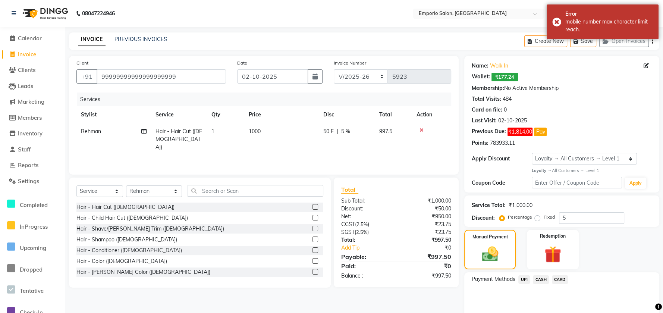
drag, startPoint x: 535, startPoint y: 279, endPoint x: 546, endPoint y: 279, distance: 11.2
click at [540, 279] on span "CASH" at bounding box center [541, 279] width 16 height 9
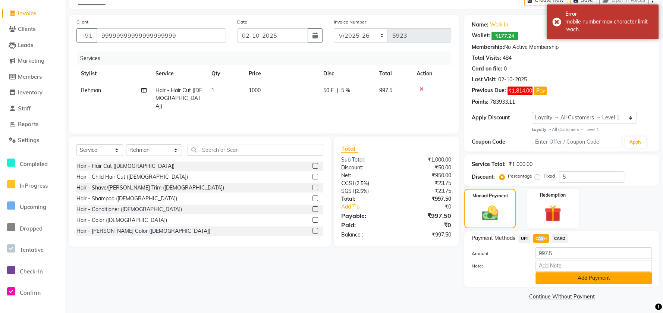
click at [546, 279] on button "Add Payment" at bounding box center [593, 278] width 116 height 12
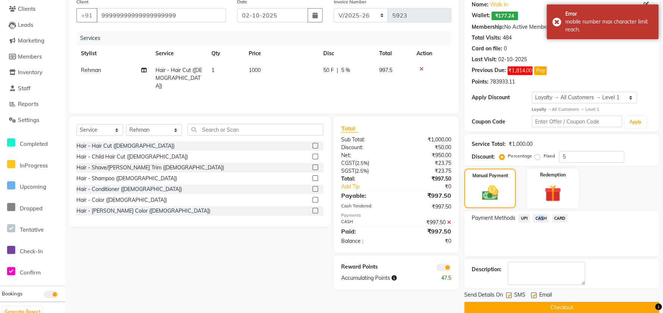
scroll to position [72, 0]
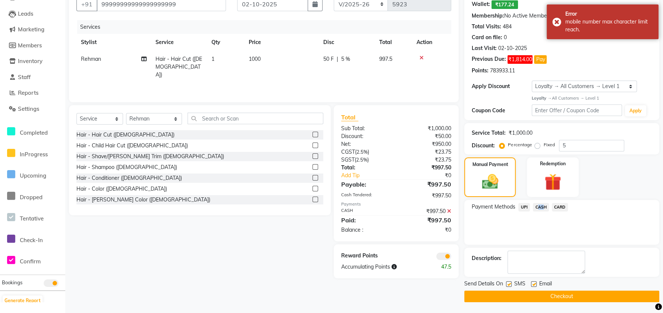
click at [537, 293] on button "Checkout" at bounding box center [561, 296] width 195 height 12
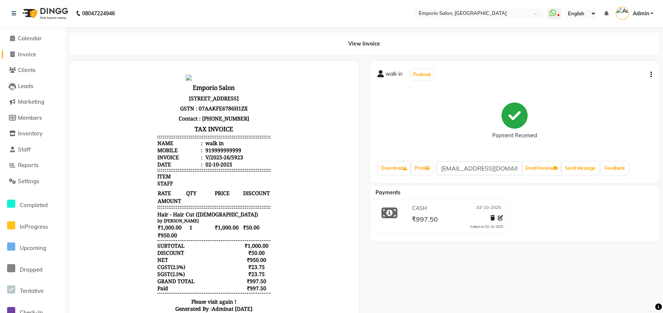
click at [23, 56] on span "Invoice" at bounding box center [27, 54] width 18 height 7
select select "service"
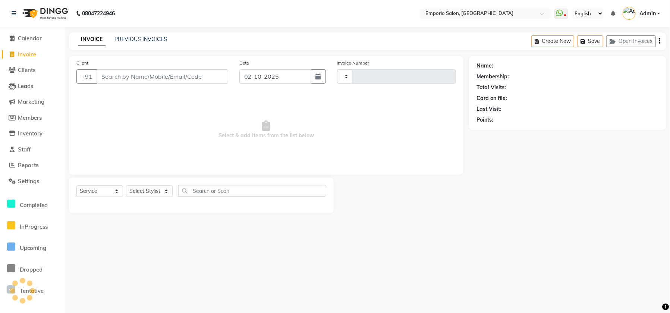
type input "5924"
select select "6332"
click at [155, 187] on select "Select Stylist" at bounding box center [149, 191] width 47 height 12
select select "47511"
click at [126, 185] on select "Select Stylist Anees Anjali beauty Archana Asad ashish AYUSH chunmun Imtiaz Ish…" at bounding box center [154, 191] width 56 height 12
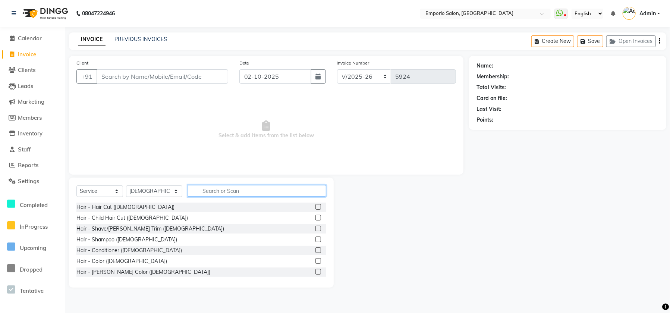
click at [241, 188] on input "text" at bounding box center [257, 191] width 138 height 12
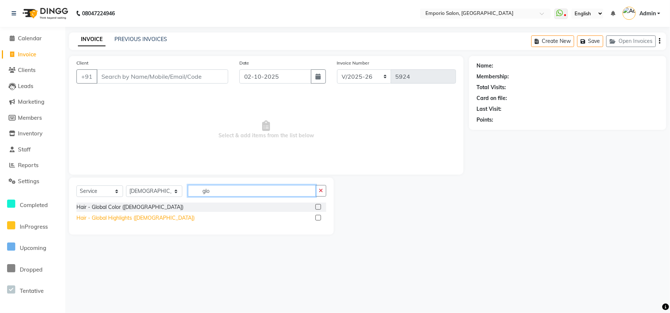
type input "glo"
click at [113, 220] on div "Hair - Global Highlights ([DEMOGRAPHIC_DATA])" at bounding box center [135, 218] width 118 height 8
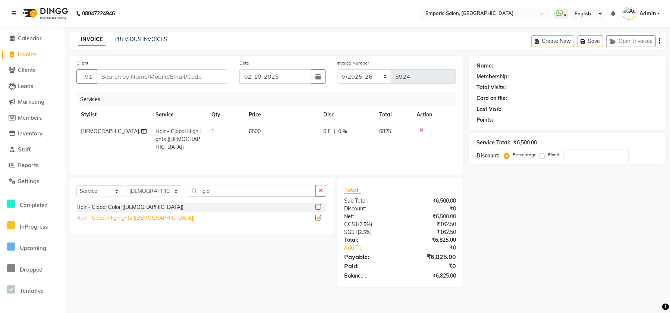
checkbox input "false"
click at [290, 131] on td "6500" at bounding box center [281, 139] width 75 height 32
select select "47511"
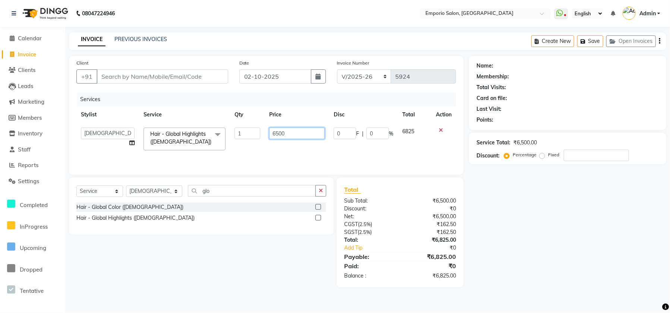
click at [290, 131] on input "6500" at bounding box center [297, 134] width 56 height 12
type input "6"
type input "11000"
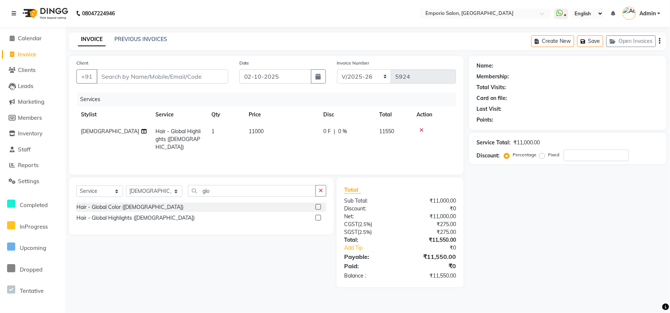
drag, startPoint x: 289, startPoint y: 124, endPoint x: 283, endPoint y: 124, distance: 5.2
click at [286, 124] on td "11000" at bounding box center [281, 139] width 75 height 32
select select "47511"
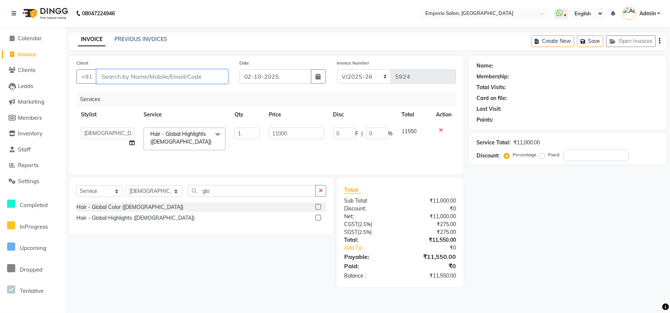
click at [134, 81] on input "Client" at bounding box center [163, 76] width 132 height 14
click at [134, 80] on input "Client" at bounding box center [163, 76] width 132 height 14
type input "8"
type input "0"
type input "8860425001"
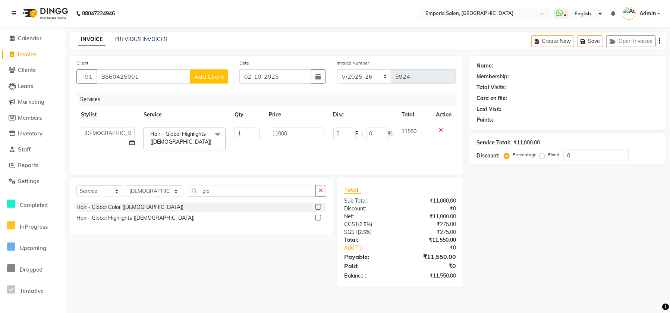
click at [207, 75] on span "Add Client" at bounding box center [208, 76] width 29 height 7
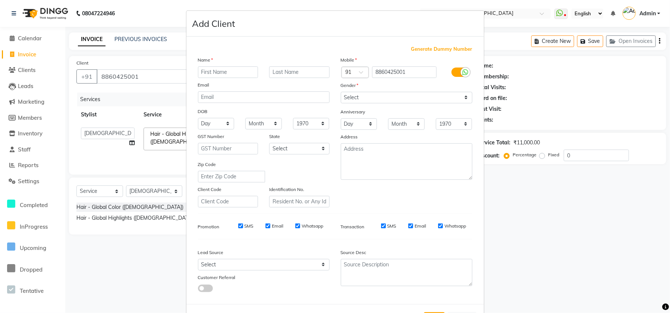
click at [210, 73] on input "text" at bounding box center [228, 72] width 60 height 12
type input "[PERSON_NAME]"
click at [359, 97] on select "Select Male Female Other Prefer Not To Say" at bounding box center [407, 98] width 132 height 12
select select "female"
click at [341, 92] on select "Select Male Female Other Prefer Not To Say" at bounding box center [407, 98] width 132 height 12
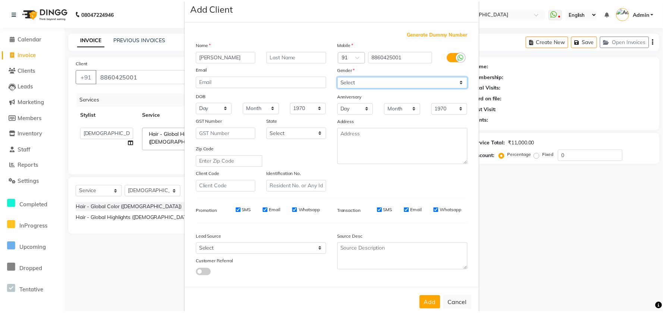
scroll to position [30, 0]
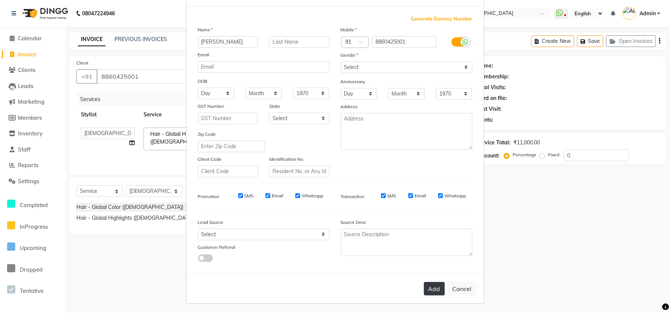
click at [432, 288] on button "Add" at bounding box center [434, 288] width 21 height 13
select select
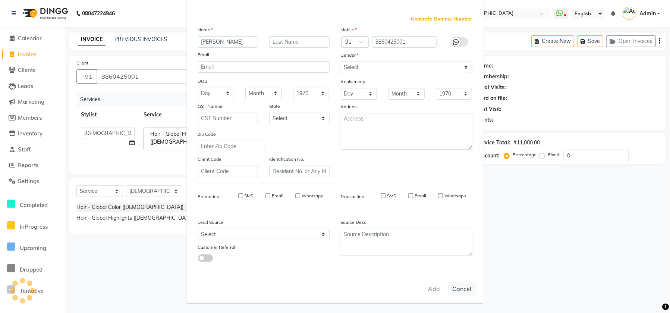
select select
checkbox input "false"
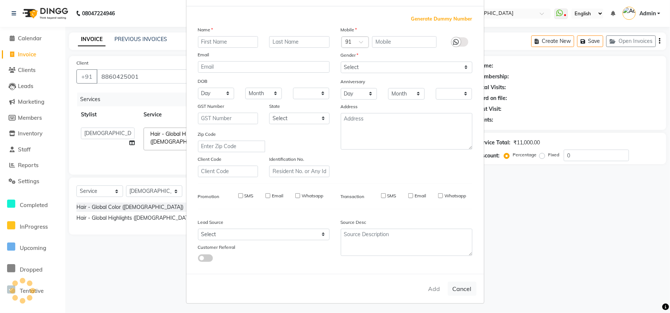
checkbox input "false"
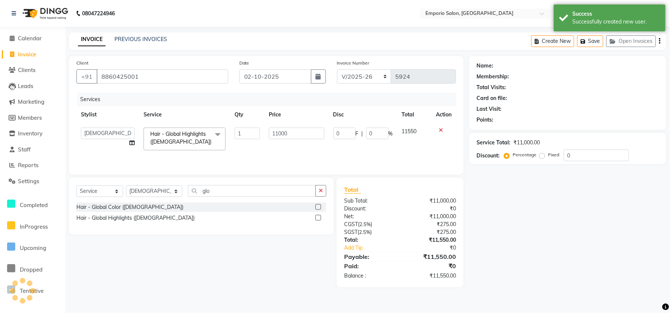
select select "1: Object"
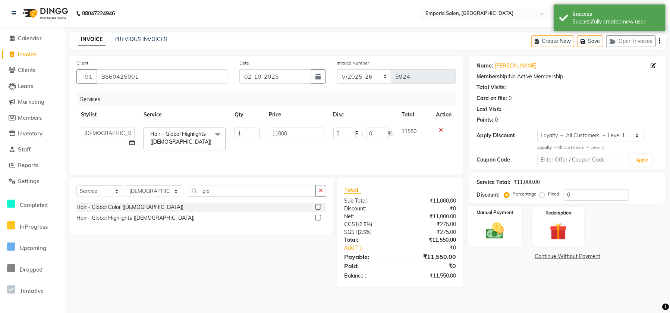
click at [490, 242] on div "Manual Payment" at bounding box center [495, 226] width 54 height 41
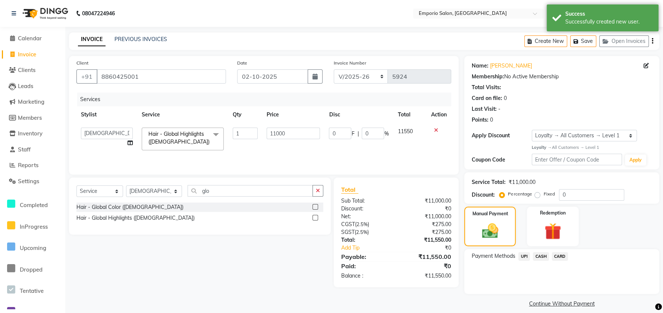
click at [523, 252] on span "UPI" at bounding box center [524, 256] width 12 height 9
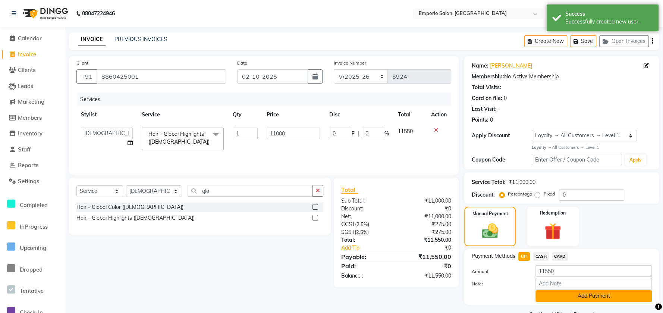
click at [544, 292] on button "Add Payment" at bounding box center [593, 296] width 116 height 12
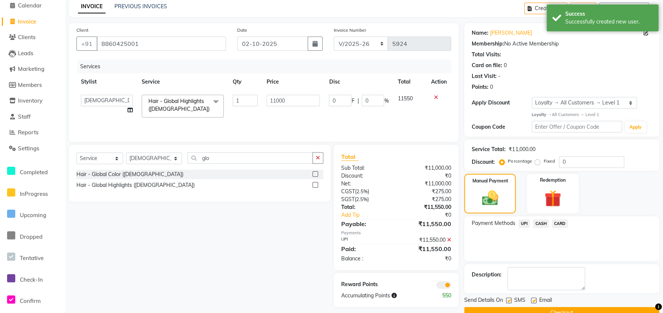
scroll to position [49, 0]
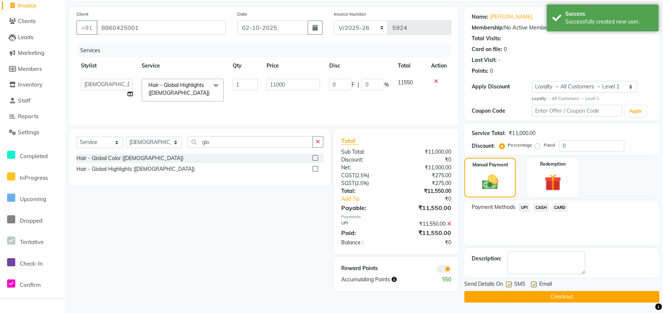
click at [541, 291] on button "Checkout" at bounding box center [561, 297] width 195 height 12
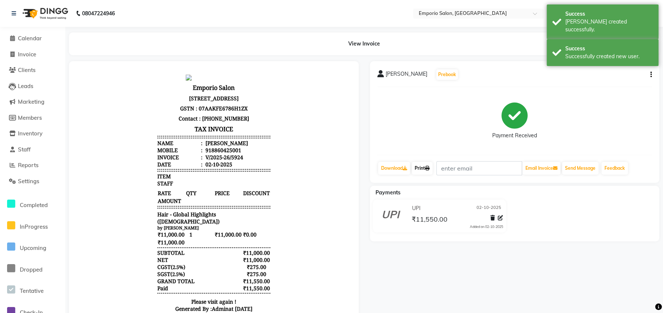
click at [424, 170] on link "Print" at bounding box center [422, 168] width 21 height 13
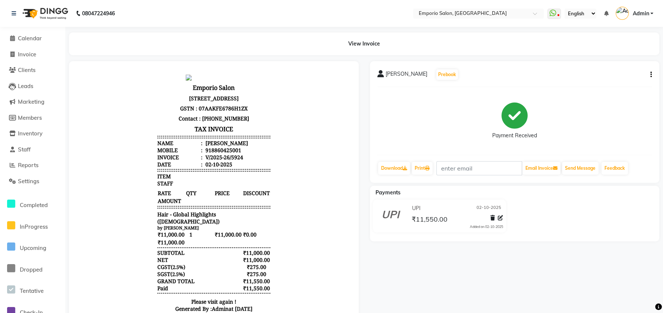
drag, startPoint x: 424, startPoint y: 170, endPoint x: 617, endPoint y: 255, distance: 211.2
click at [629, 264] on div "natasha Prebook Payment Received Download Print Email Invoice Send Message Feed…" at bounding box center [514, 192] width 301 height 263
click at [427, 167] on link "Print" at bounding box center [422, 168] width 21 height 13
drag, startPoint x: 497, startPoint y: 248, endPoint x: 496, endPoint y: 244, distance: 3.8
click at [496, 245] on div "natasha Prebook Payment Received Download Print Email Invoice Send Message Feed…" at bounding box center [514, 192] width 301 height 263
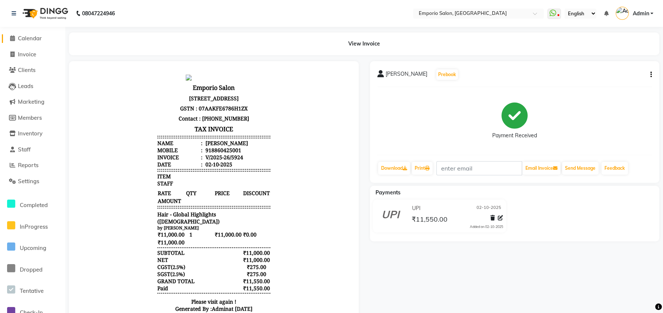
click at [34, 41] on span "Calendar" at bounding box center [30, 38] width 24 height 7
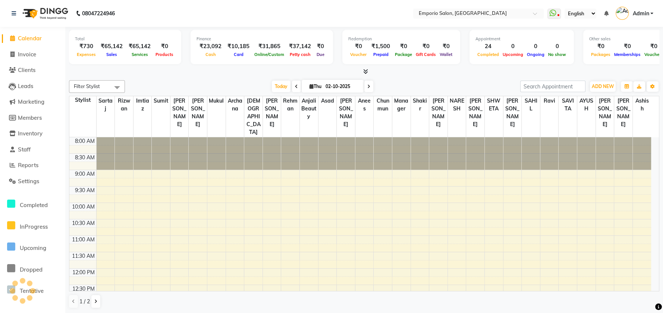
scroll to position [321, 0]
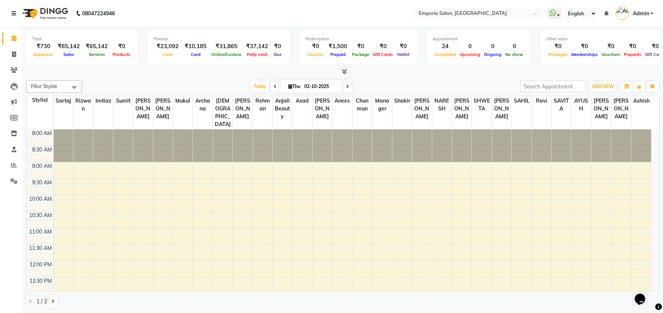
click at [17, 8] on link at bounding box center [15, 13] width 7 height 21
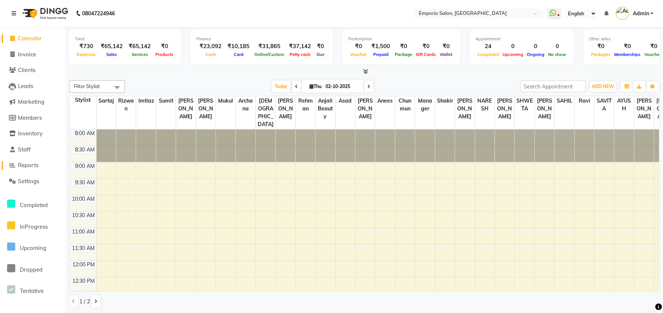
click at [23, 167] on span "Reports" at bounding box center [28, 164] width 21 height 7
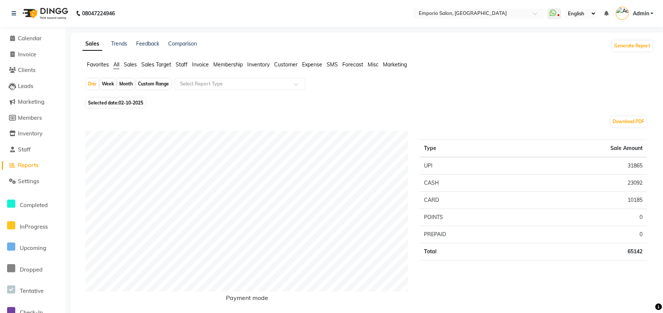
drag, startPoint x: 175, startPoint y: 65, endPoint x: 174, endPoint y: 69, distance: 4.4
click at [175, 65] on ul "Favorites All Sales Sales Target Staff Invoice Membership Inventory Customer Ex…" at bounding box center [367, 65] width 570 height 8
click at [183, 66] on span "Staff" at bounding box center [182, 64] width 12 height 7
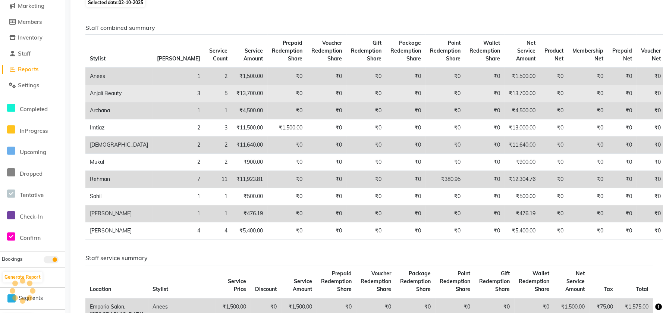
scroll to position [99, 0]
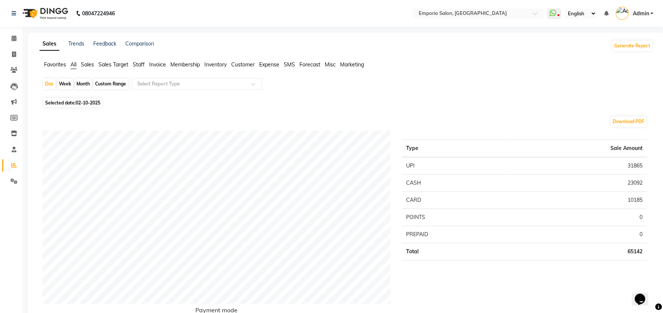
click at [138, 64] on span "Staff" at bounding box center [139, 64] width 12 height 7
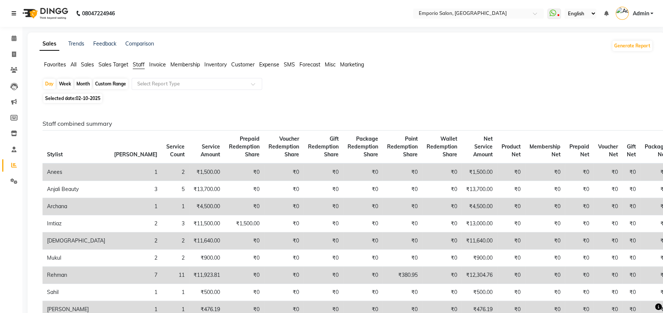
click at [16, 13] on link at bounding box center [15, 13] width 7 height 21
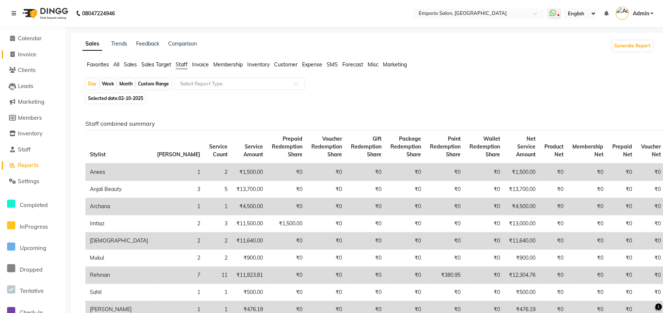
click at [29, 53] on span "Invoice" at bounding box center [27, 54] width 18 height 7
select select "service"
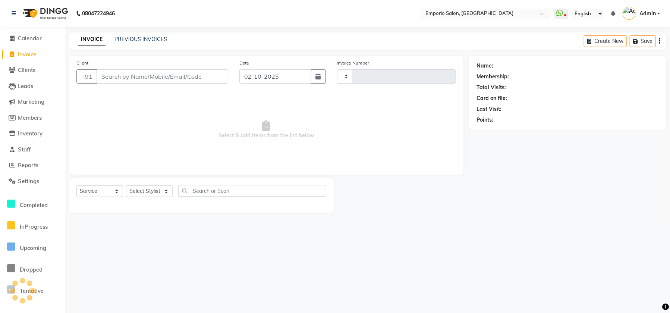
type input "5925"
select select "6332"
click at [119, 41] on link "PREVIOUS INVOICES" at bounding box center [140, 39] width 53 height 7
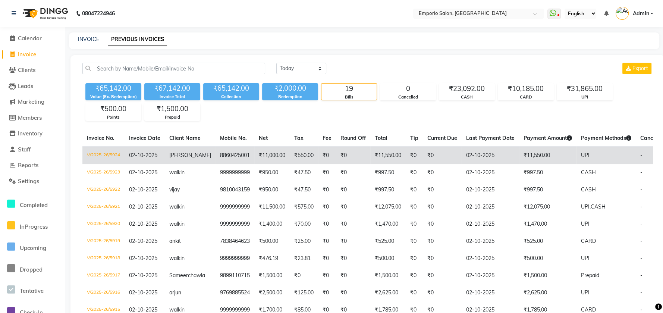
click at [427, 150] on td "₹0" at bounding box center [442, 156] width 39 height 18
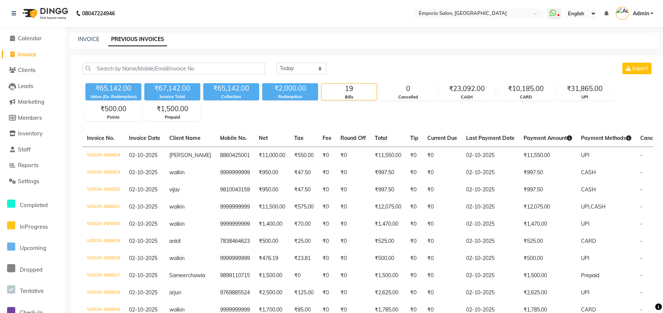
click at [23, 33] on li "Calendar" at bounding box center [32, 39] width 65 height 16
click at [30, 45] on li "Calendar" at bounding box center [32, 39] width 65 height 16
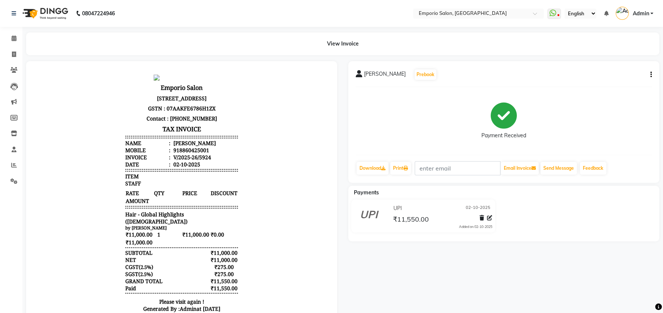
click at [651, 75] on icon "button" at bounding box center [650, 75] width 1 height 0
click at [614, 75] on div "Edit Item Staff" at bounding box center [613, 74] width 51 height 9
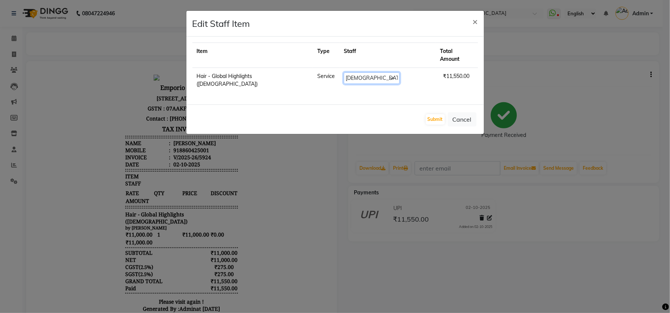
click at [359, 73] on select "Select Anees Anjali beauty Archana [PERSON_NAME] [PERSON_NAME] [PERSON_NAME] [P…" at bounding box center [372, 78] width 56 height 12
select select "47502"
click at [344, 72] on select "Select Anees Anjali beauty Archana [PERSON_NAME] [PERSON_NAME] [PERSON_NAME] [P…" at bounding box center [372, 78] width 56 height 12
click at [443, 114] on button "Submit" at bounding box center [435, 119] width 19 height 10
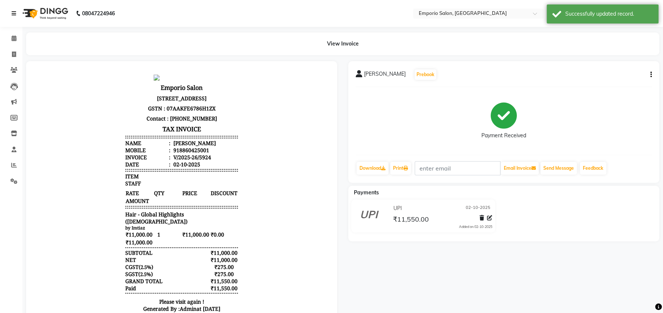
click at [16, 10] on link at bounding box center [15, 13] width 7 height 21
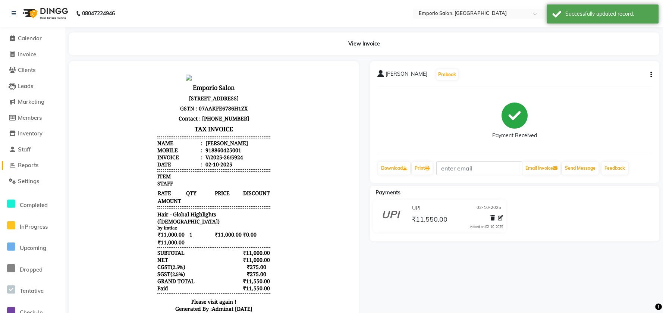
click at [32, 167] on span "Reports" at bounding box center [28, 164] width 21 height 7
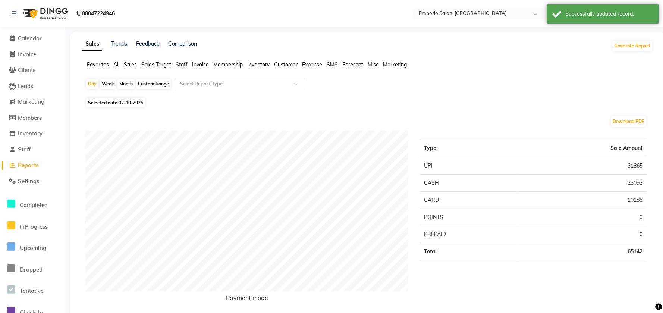
click at [181, 63] on span "Staff" at bounding box center [182, 64] width 12 height 7
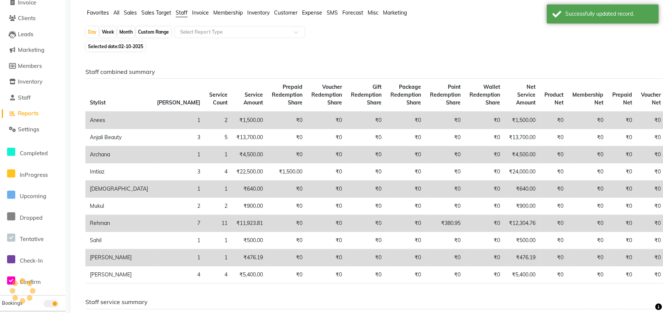
scroll to position [99, 0]
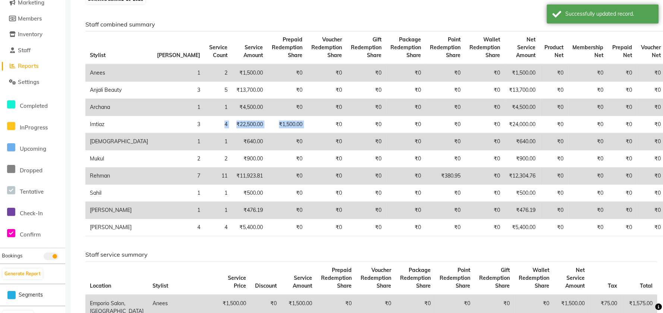
drag, startPoint x: 154, startPoint y: 128, endPoint x: 247, endPoint y: 114, distance: 93.9
click at [246, 129] on tr "Imtiaz 3 4 ₹22,500.00 ₹1,500.00 ₹0 ₹0 ₹0 ₹0 ₹0 ₹24,000.00 ₹0 ₹0 ₹0 ₹0 ₹0 ₹0" at bounding box center [399, 124] width 629 height 17
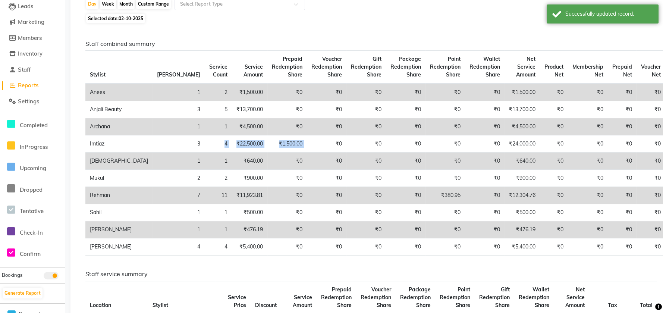
scroll to position [0, 0]
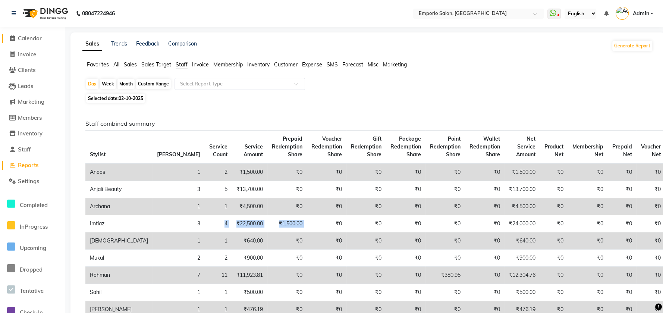
click at [24, 37] on span "Calendar" at bounding box center [30, 38] width 24 height 7
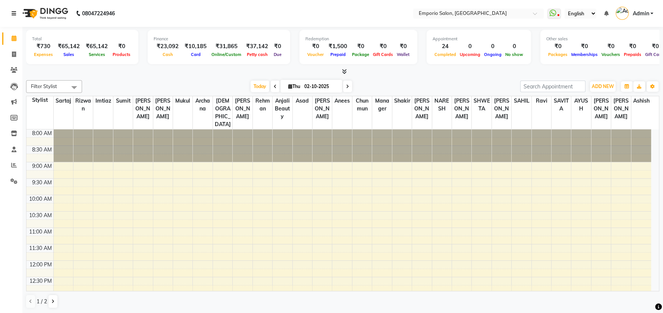
click at [12, 15] on icon at bounding box center [14, 13] width 4 height 5
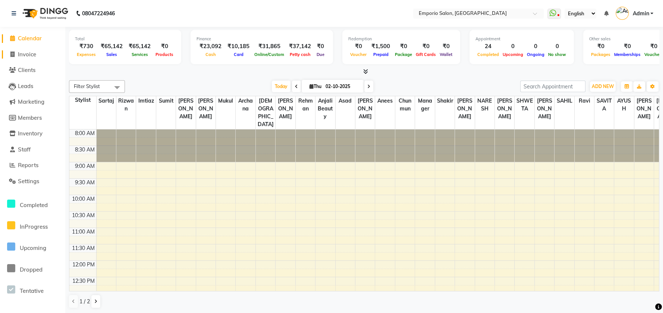
click at [20, 58] on link "Invoice" at bounding box center [33, 54] width 62 height 9
select select "6332"
select select "service"
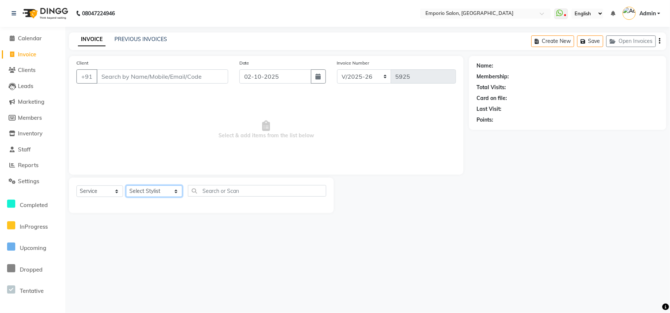
click at [150, 190] on select "Select Stylist Anees Anjali beauty Archana Asad ashish AYUSH chunmun Imtiaz Ish…" at bounding box center [154, 191] width 56 height 12
click at [155, 194] on select "Select Stylist Anees Anjali beauty Archana Asad ashish AYUSH chunmun Imtiaz Ish…" at bounding box center [154, 191] width 56 height 12
select select "47502"
click at [126, 185] on select "Select Stylist Anees Anjali beauty Archana Asad ashish AYUSH chunmun Imtiaz Ish…" at bounding box center [154, 191] width 56 height 12
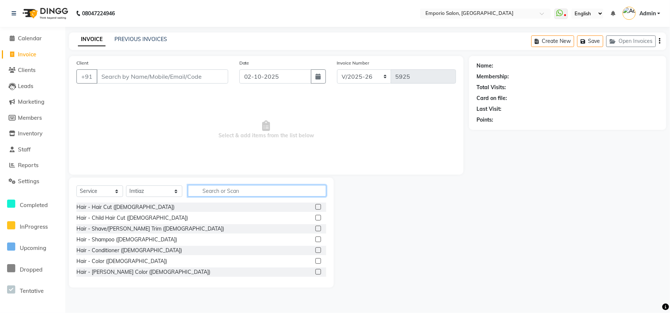
click at [215, 192] on input "text" at bounding box center [257, 191] width 138 height 12
click at [215, 191] on input "text" at bounding box center [257, 191] width 138 height 12
click at [216, 189] on input "text" at bounding box center [257, 191] width 138 height 12
click at [210, 183] on div "Select Service Product Membership Package Voucher Prepaid Gift Card Select Styl…" at bounding box center [201, 232] width 265 height 110
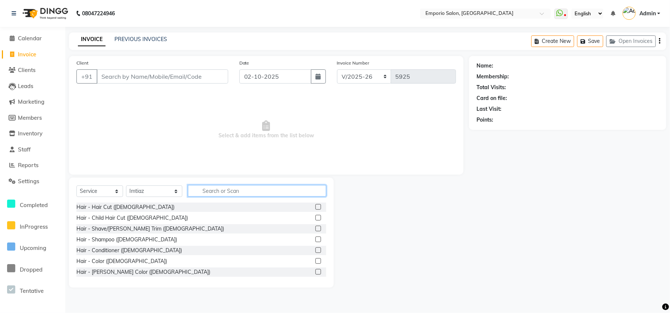
click at [210, 191] on input "text" at bounding box center [257, 191] width 138 height 12
click at [207, 191] on input "text" at bounding box center [257, 191] width 138 height 12
click at [196, 185] on input "text" at bounding box center [257, 191] width 138 height 12
click at [188, 190] on input "text" at bounding box center [257, 191] width 138 height 12
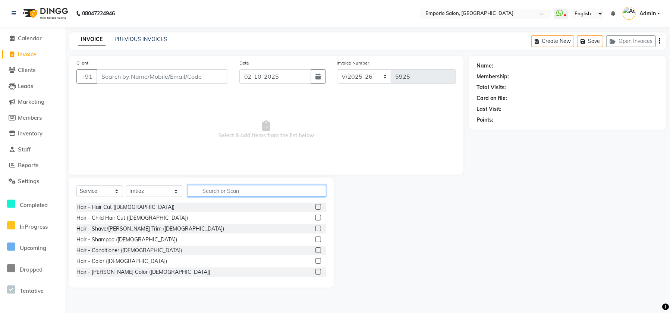
click at [188, 190] on input "text" at bounding box center [257, 191] width 138 height 12
drag, startPoint x: 185, startPoint y: 189, endPoint x: 200, endPoint y: 188, distance: 15.0
click at [192, 189] on input "text" at bounding box center [257, 191] width 138 height 12
click at [205, 190] on input "text" at bounding box center [257, 191] width 138 height 12
drag, startPoint x: 202, startPoint y: 190, endPoint x: 171, endPoint y: 195, distance: 31.4
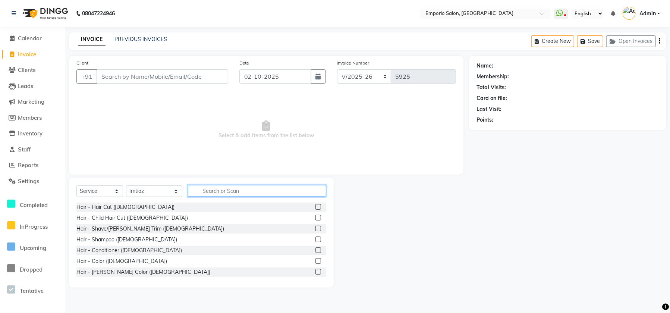
click at [173, 195] on div "Select Service Product Membership Package Voucher Prepaid Gift Card Select Styl…" at bounding box center [201, 194] width 250 height 18
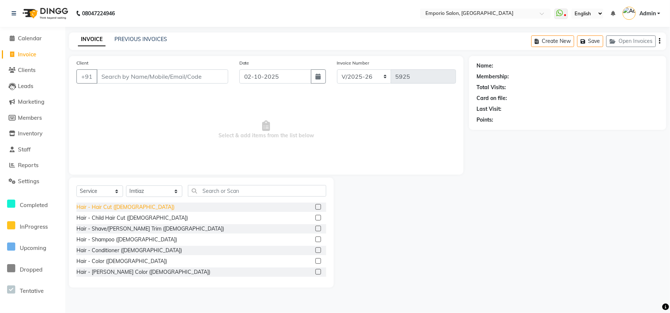
click at [123, 206] on div "Hair - Hair Cut (Male)" at bounding box center [125, 207] width 98 height 8
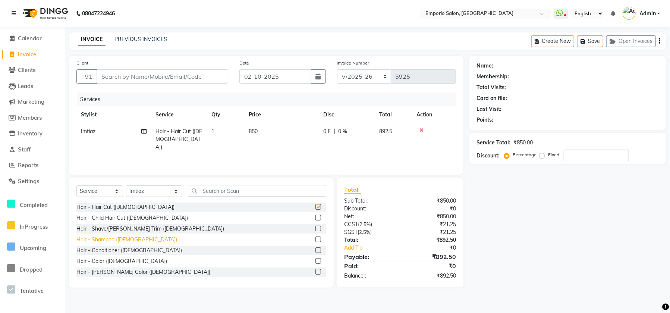
checkbox input "false"
click at [117, 228] on div "Hair - Shave/Beard Trim (Male)" at bounding box center [150, 229] width 148 height 8
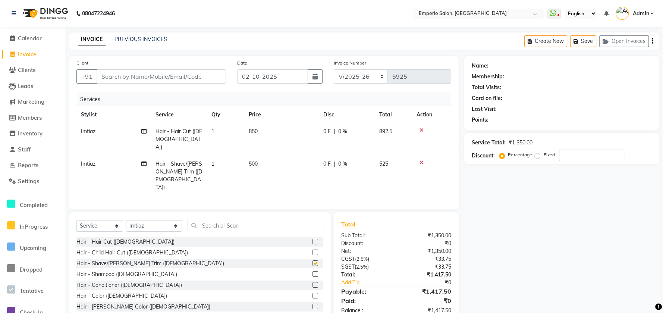
checkbox input "false"
drag, startPoint x: 267, startPoint y: 122, endPoint x: 282, endPoint y: 126, distance: 15.8
click at [270, 122] on th "Price" at bounding box center [281, 114] width 75 height 17
drag, startPoint x: 282, startPoint y: 126, endPoint x: 287, endPoint y: 127, distance: 5.4
click at [287, 127] on td "850" at bounding box center [281, 139] width 75 height 32
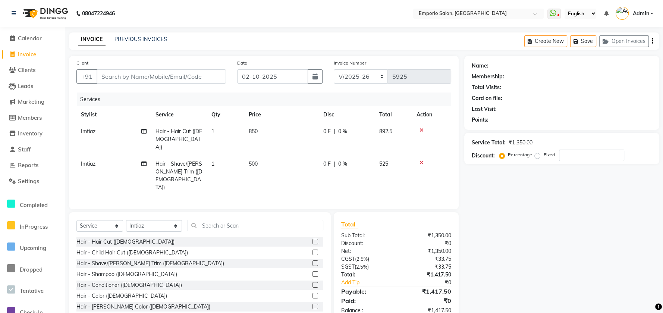
select select "47502"
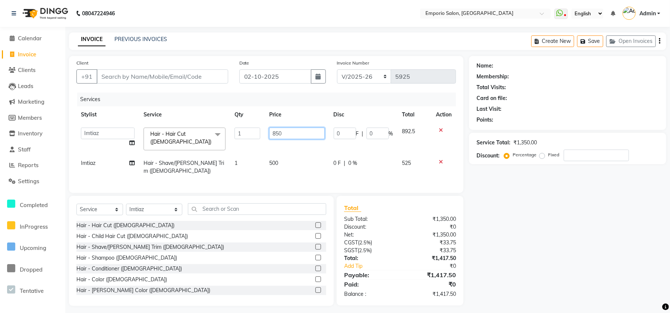
click at [291, 129] on input "850" at bounding box center [297, 134] width 56 height 12
type input "8"
type input "1000"
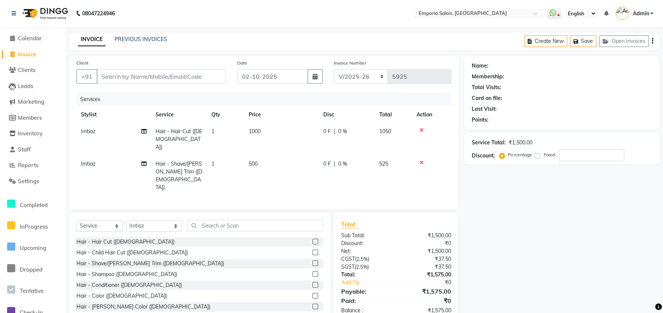
click at [296, 147] on tbody "Imtiaz Hair - Hair Cut (Male) 1 1000 0 F | 0 % 1050 Imtiaz Hair - Shave/Beard T…" at bounding box center [263, 159] width 375 height 73
click at [278, 220] on input "text" at bounding box center [256, 226] width 136 height 12
click at [252, 220] on input "text" at bounding box center [256, 226] width 136 height 12
click at [222, 220] on input "a" at bounding box center [256, 226] width 136 height 12
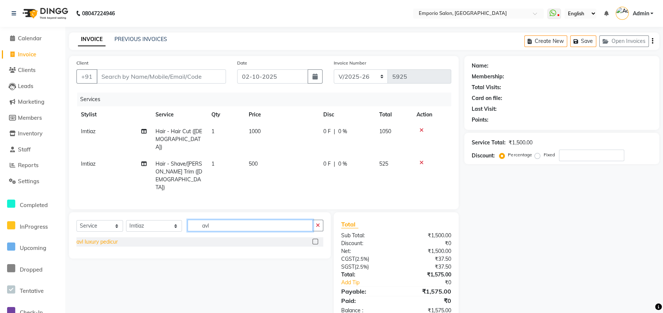
type input "avl"
click at [88, 238] on div "avl luxury pedicur" at bounding box center [96, 242] width 41 height 8
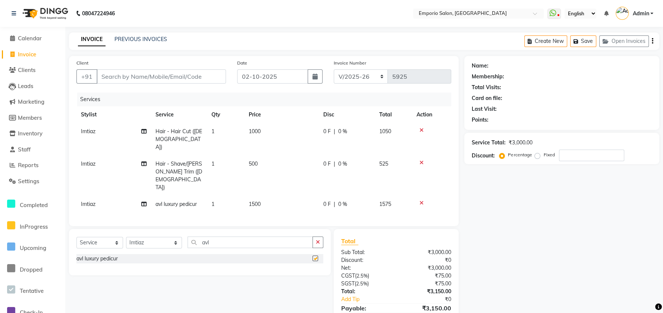
checkbox input "false"
drag, startPoint x: 284, startPoint y: 182, endPoint x: 227, endPoint y: 175, distance: 58.2
click at [283, 196] on td "1500" at bounding box center [281, 204] width 75 height 17
select select "47502"
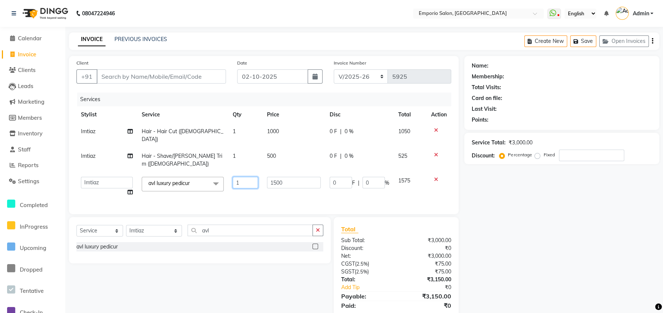
click at [248, 177] on input "1" at bounding box center [245, 183] width 25 height 12
type input "2"
drag, startPoint x: 295, startPoint y: 185, endPoint x: 299, endPoint y: 182, distance: 4.6
click at [295, 184] on div "Services Stylist Service Qty Price Disc Total Action Imtiaz Hair - Hair Cut (Ma…" at bounding box center [263, 149] width 375 height 114
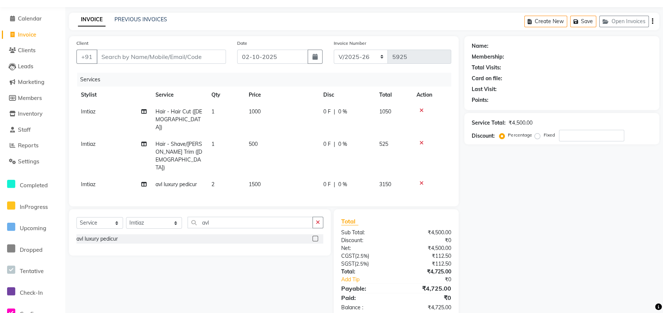
scroll to position [21, 0]
drag, startPoint x: 316, startPoint y: 207, endPoint x: 309, endPoint y: 203, distance: 8.0
click at [316, 219] on icon "button" at bounding box center [318, 221] width 4 height 5
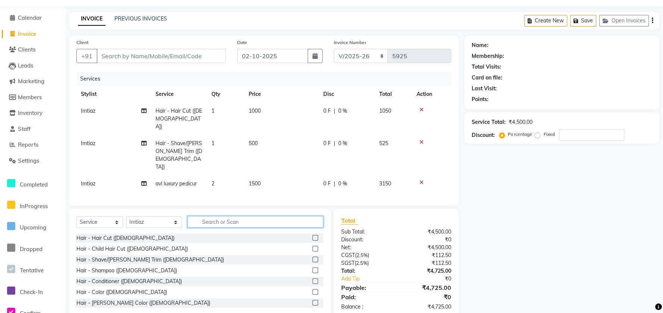
click at [193, 216] on input "text" at bounding box center [256, 222] width 136 height 12
click at [108, 175] on td "Imtiaz" at bounding box center [113, 183] width 75 height 17
select select "47502"
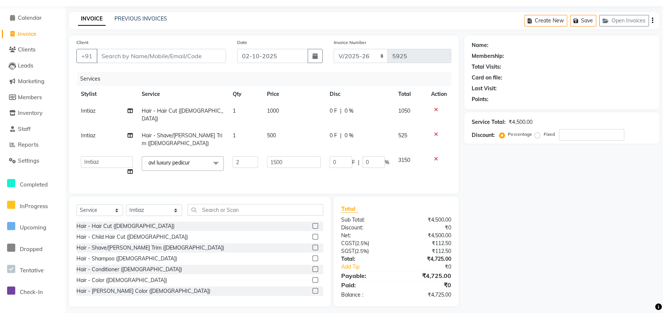
scroll to position [16, 0]
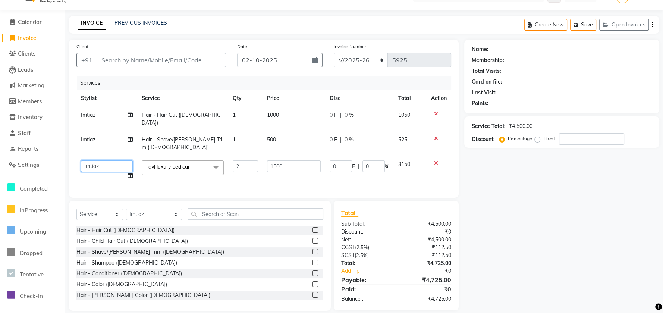
click at [116, 160] on select "Anees Anjali beauty Archana Asad ashish AYUSH chunmun Imtiaz Ishu Kanika Manage…" at bounding box center [107, 166] width 52 height 12
select select "47508"
click at [158, 208] on select "Select Stylist Anees Anjali beauty Archana Asad ashish AYUSH chunmun Imtiaz Ish…" at bounding box center [154, 214] width 56 height 12
select select "48039"
click at [126, 208] on select "Select Stylist Anees Anjali beauty Archana Asad ashish AYUSH chunmun Imtiaz Ish…" at bounding box center [154, 214] width 56 height 12
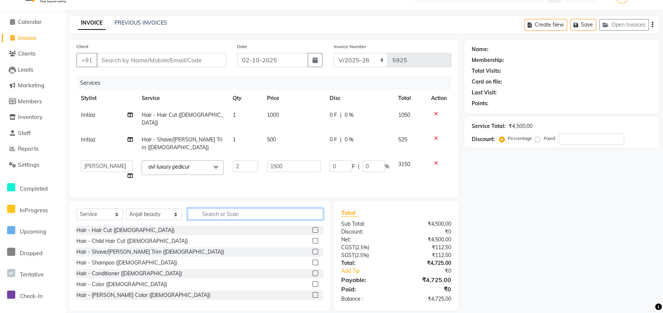
click at [219, 209] on input "text" at bounding box center [256, 214] width 136 height 12
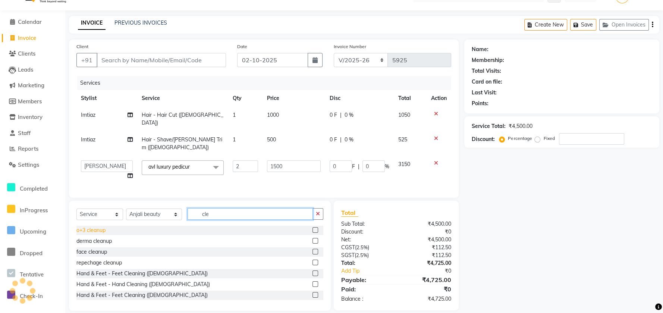
type input "cle"
click at [97, 226] on div "o+3 cleanup" at bounding box center [90, 230] width 29 height 8
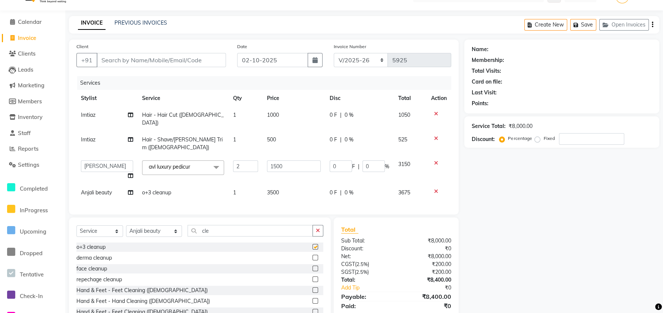
checkbox input "false"
click at [303, 184] on td "3500" at bounding box center [293, 192] width 63 height 17
select select "48039"
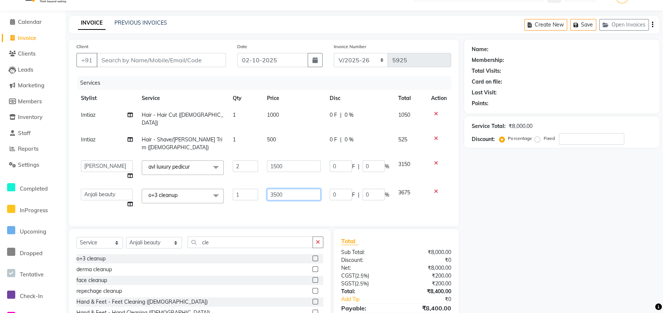
click at [304, 189] on input "3500" at bounding box center [294, 195] width 54 height 12
type input "3"
type input "2500"
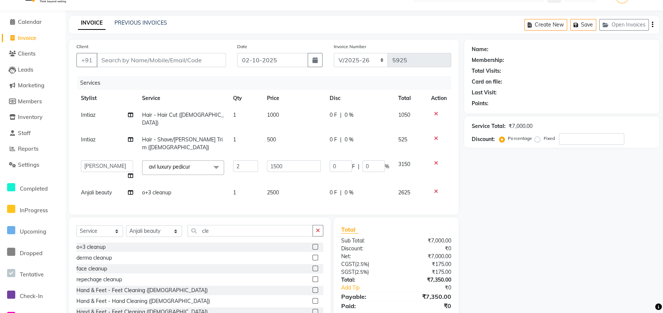
click at [303, 197] on div "Services Stylist Service Qty Price Disc Total Action Imtiaz Hair - Hair Cut (Ma…" at bounding box center [263, 141] width 375 height 131
drag, startPoint x: 319, startPoint y: 220, endPoint x: 284, endPoint y: 230, distance: 36.4
click at [313, 225] on button "button" at bounding box center [317, 231] width 11 height 12
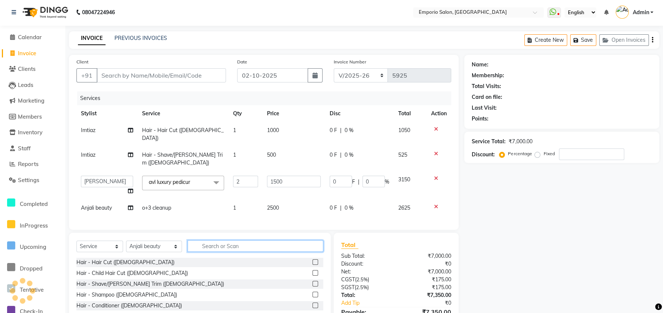
scroll to position [0, 0]
click at [188, 241] on input "text" at bounding box center [256, 247] width 136 height 12
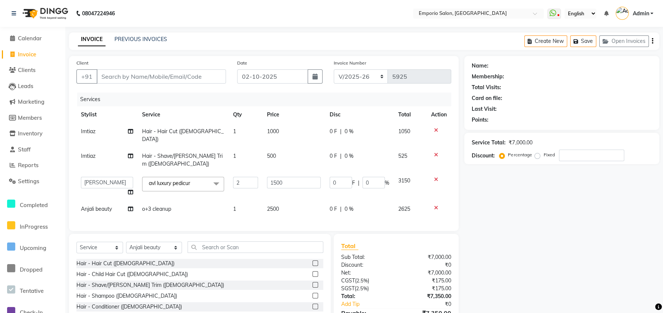
click at [174, 241] on div "Select Service Product Membership Package Voucher Prepaid Gift Card Select Styl…" at bounding box center [199, 250] width 247 height 18
click at [167, 242] on select "Select Stylist Anees Anjali beauty Archana Asad ashish AYUSH chunmun Imtiaz Ish…" at bounding box center [154, 248] width 56 height 12
click at [231, 201] on td "1" at bounding box center [246, 209] width 34 height 17
select select "48039"
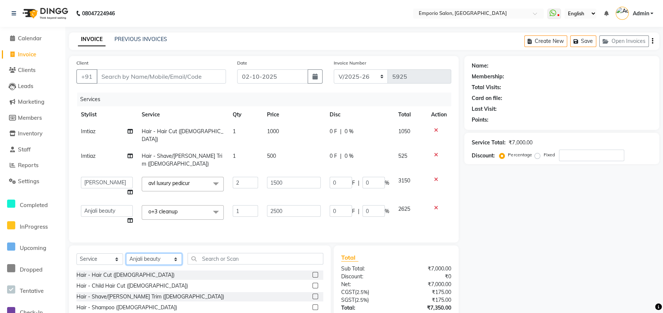
click at [150, 253] on select "Select Stylist Anees Anjali beauty Archana Asad ashish AYUSH chunmun Imtiaz Ish…" at bounding box center [154, 259] width 56 height 12
select select "58141"
click at [126, 253] on select "Select Stylist Anees Anjali beauty Archana Asad ashish AYUSH chunmun Imtiaz Ish…" at bounding box center [154, 259] width 56 height 12
click at [208, 253] on input "text" at bounding box center [256, 259] width 136 height 12
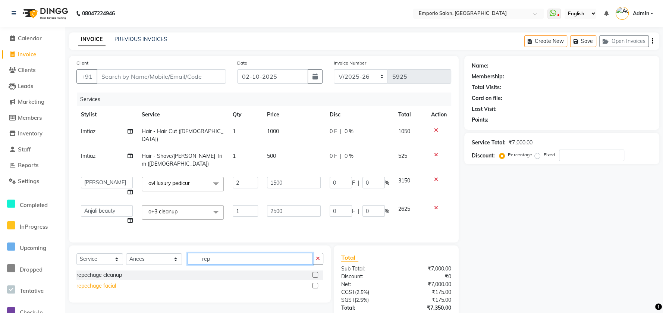
type input "rep"
click at [92, 282] on div "repechage facial" at bounding box center [96, 286] width 40 height 8
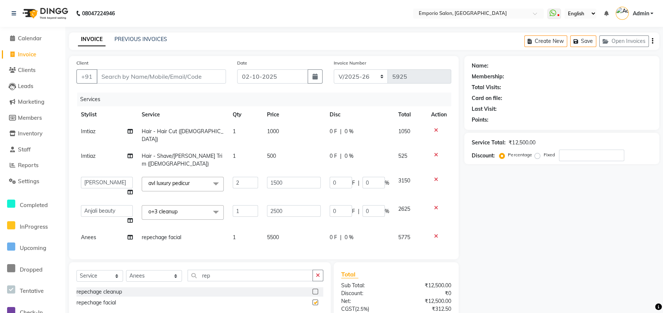
checkbox input "false"
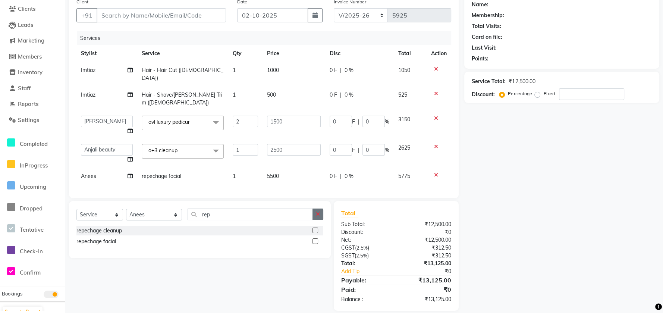
click at [317, 211] on icon "button" at bounding box center [318, 213] width 4 height 5
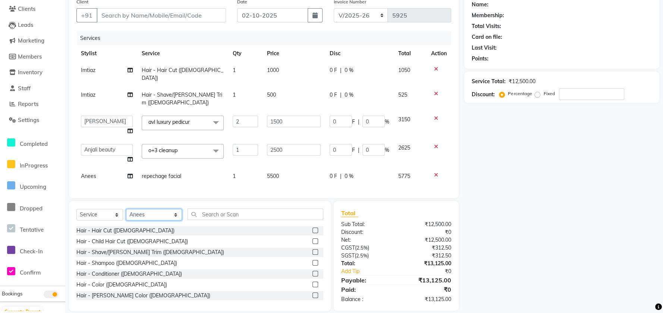
click at [160, 209] on select "Select Stylist Anees Anjali beauty Archana Asad ashish AYUSH chunmun Imtiaz Ish…" at bounding box center [154, 215] width 56 height 12
select select "71563"
click at [126, 209] on select "Select Stylist Anees Anjali beauty Archana Asad ashish AYUSH chunmun Imtiaz Ish…" at bounding box center [154, 215] width 56 height 12
click at [202, 208] on input "text" at bounding box center [256, 214] width 136 height 12
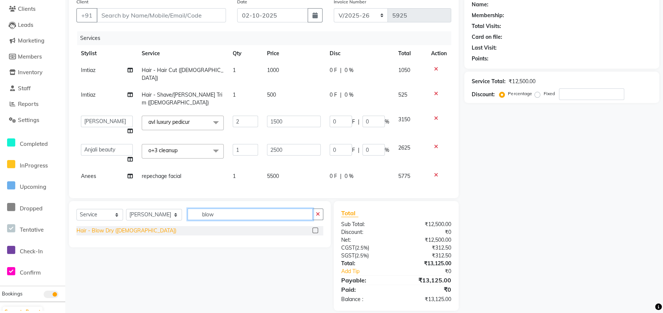
type input "blow"
click at [119, 227] on div "Hair - Blow Dry (Female)" at bounding box center [126, 231] width 100 height 8
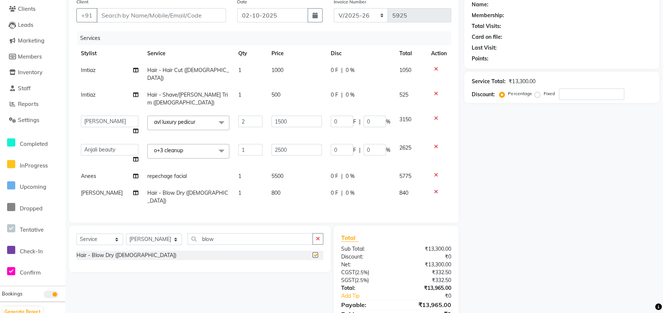
checkbox input "false"
drag, startPoint x: 284, startPoint y: 173, endPoint x: 321, endPoint y: 175, distance: 36.6
click at [290, 185] on td "800" at bounding box center [296, 197] width 59 height 25
select select "71563"
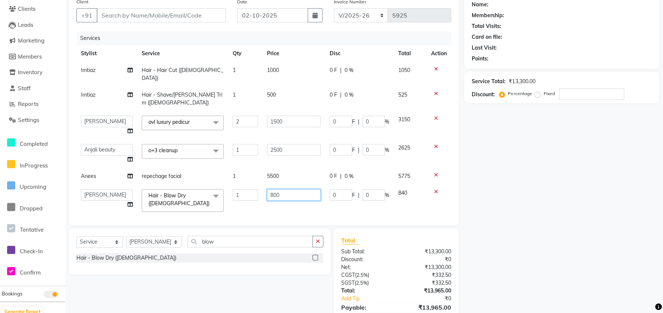
click at [321, 185] on td "800" at bounding box center [293, 201] width 63 height 32
click at [297, 189] on input "800" at bounding box center [294, 195] width 54 height 12
type input "8"
type input "1200"
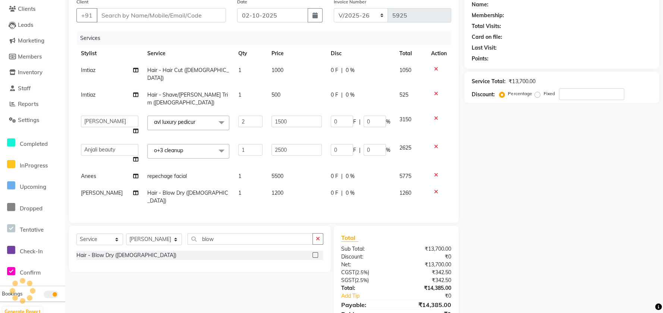
click at [302, 195] on div "Services Stylist Service Qty Price Disc Total Action Imtiaz Hair - Hair Cut (Ma…" at bounding box center [263, 123] width 375 height 184
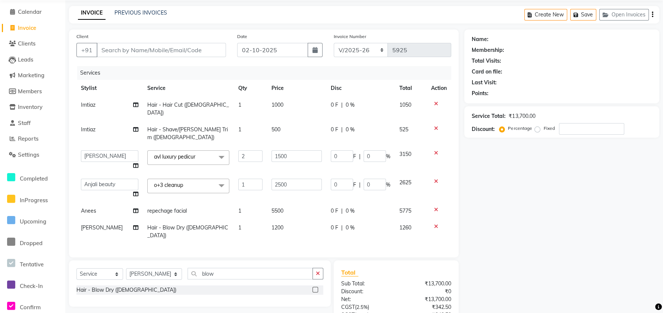
scroll to position [0, 0]
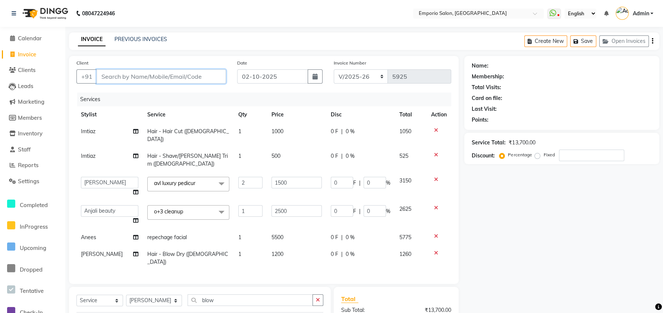
click at [208, 82] on input "Client" at bounding box center [161, 76] width 129 height 14
click at [190, 88] on div "Client +91" at bounding box center [151, 74] width 161 height 31
click at [129, 73] on input "Client" at bounding box center [161, 76] width 129 height 14
click at [93, 128] on span "Imtiaz" at bounding box center [88, 131] width 15 height 7
select select "47502"
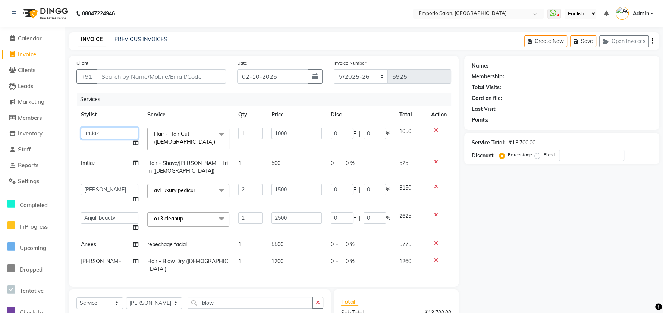
drag, startPoint x: 93, startPoint y: 133, endPoint x: 93, endPoint y: 129, distance: 4.1
click at [93, 130] on select "Anees Anjali beauty Archana Asad ashish AYUSH chunmun Imtiaz Ishu Kanika Manage…" at bounding box center [109, 134] width 57 height 12
click at [98, 160] on td "Imtiaz" at bounding box center [109, 167] width 66 height 25
select select "47502"
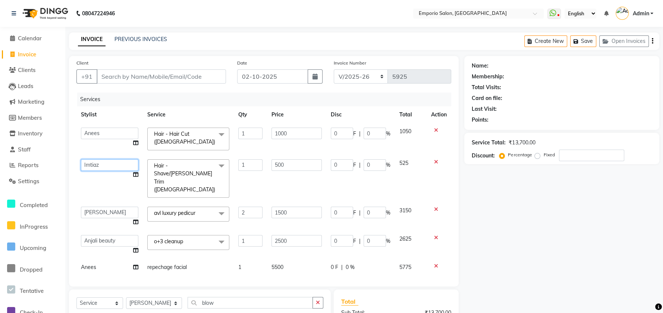
click at [98, 160] on select "Anees Anjali beauty Archana Asad ashish AYUSH chunmun Imtiaz Ishu Kanika Manage…" at bounding box center [109, 165] width 57 height 12
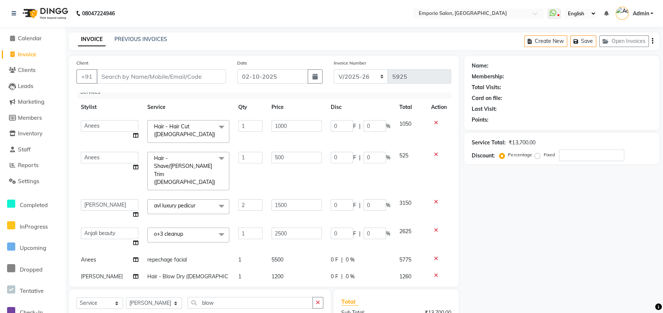
drag, startPoint x: 169, startPoint y: 61, endPoint x: 168, endPoint y: 72, distance: 11.2
click at [169, 64] on div "Client +91" at bounding box center [151, 74] width 161 height 31
click at [168, 72] on input "Client" at bounding box center [161, 76] width 129 height 14
type input "9"
type input "0"
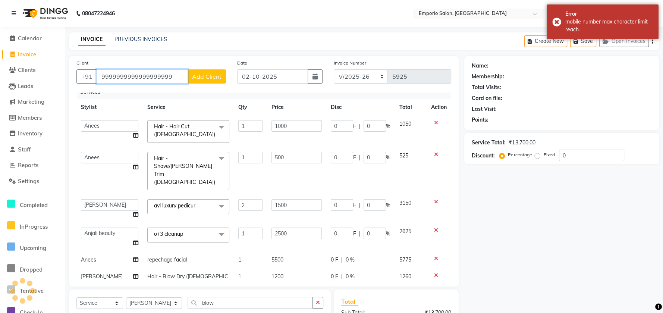
type input "9999999999999999999"
select select "1: Object"
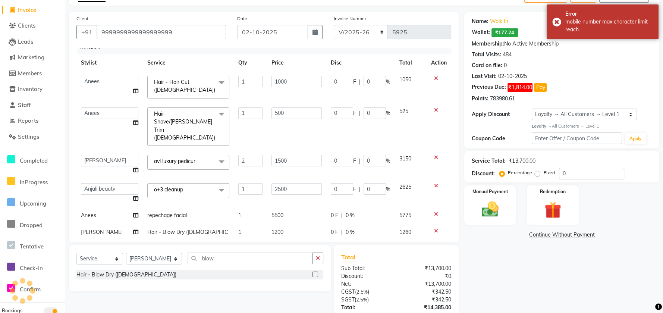
scroll to position [50, 0]
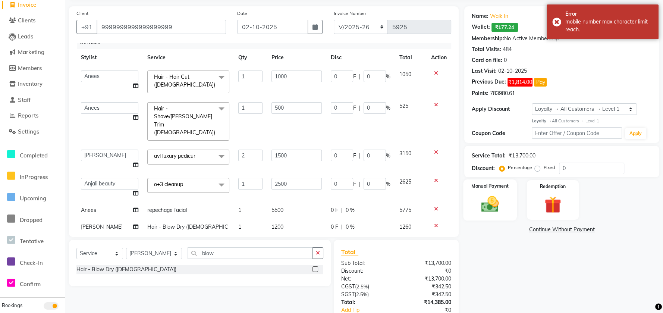
click at [487, 195] on img at bounding box center [490, 204] width 29 height 20
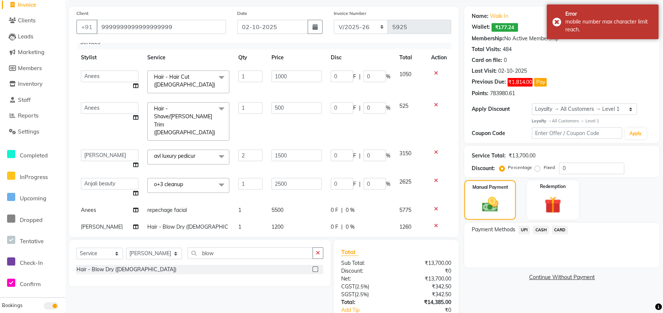
click at [537, 228] on span "CASH" at bounding box center [541, 230] width 16 height 9
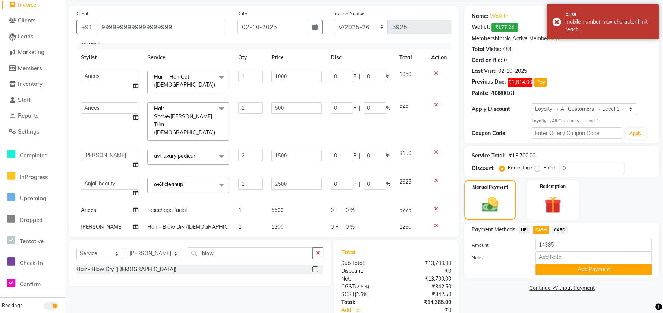
click at [526, 229] on span "UPI" at bounding box center [524, 230] width 12 height 9
click at [564, 229] on span "CARD" at bounding box center [560, 230] width 16 height 9
click at [543, 265] on button "Add Payment" at bounding box center [593, 270] width 116 height 12
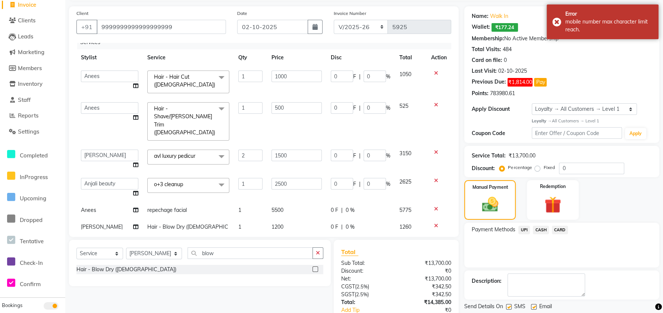
scroll to position [149, 0]
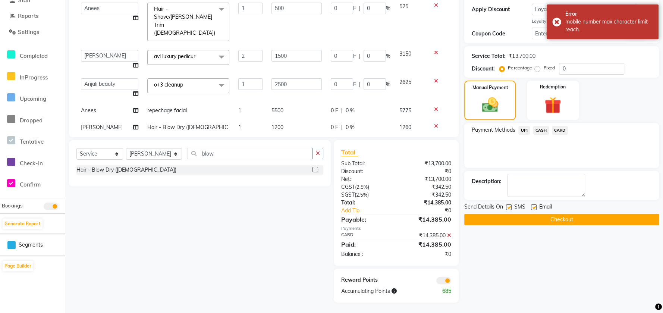
click at [525, 217] on button "Checkout" at bounding box center [561, 220] width 195 height 12
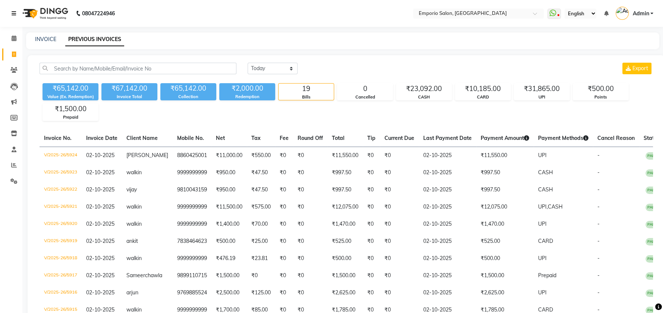
click at [16, 11] on link at bounding box center [15, 13] width 7 height 21
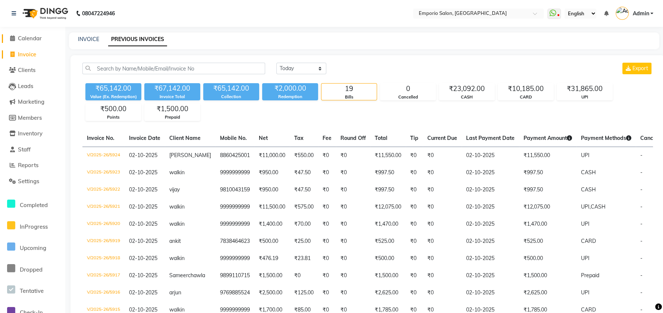
click at [25, 41] on span "Calendar" at bounding box center [30, 38] width 24 height 7
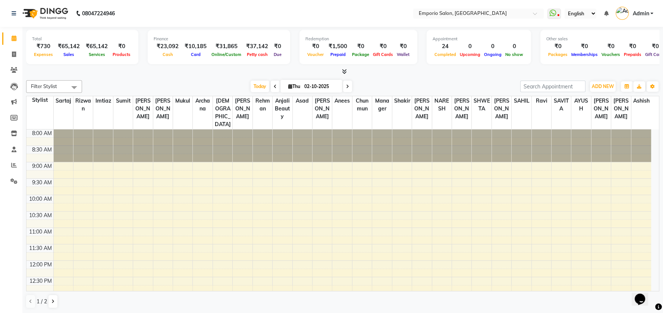
click at [11, 11] on div "08047224946" at bounding box center [63, 13] width 114 height 21
click at [12, 161] on span at bounding box center [13, 165] width 13 height 9
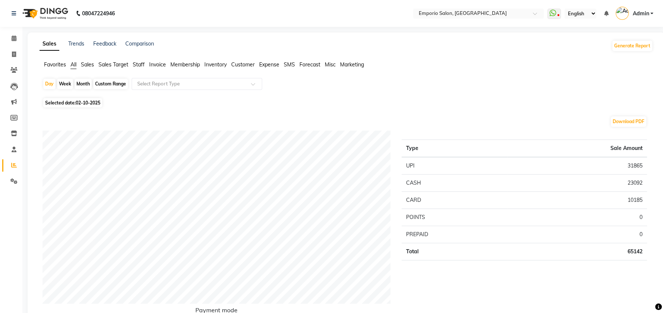
drag, startPoint x: 128, startPoint y: 65, endPoint x: 135, endPoint y: 62, distance: 8.5
click at [132, 63] on ul "Favorites All Sales Sales Target Staff Invoice Membership Inventory Customer Ex…" at bounding box center [346, 65] width 613 height 8
click at [135, 62] on span "Staff" at bounding box center [139, 64] width 12 height 7
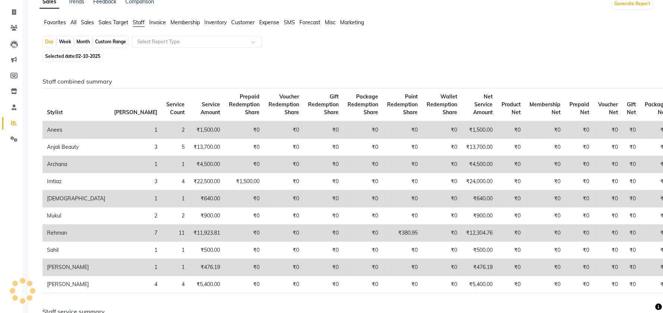
scroll to position [99, 0]
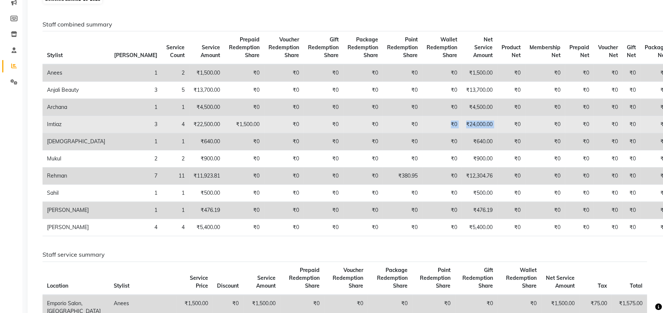
drag, startPoint x: 475, startPoint y: 128, endPoint x: 395, endPoint y: 131, distance: 79.9
click at [400, 133] on tr "Imtiaz 3 4 ₹22,500.00 ₹1,500.00 ₹0 ₹0 ₹0 ₹0 ₹0 ₹24,000.00 ₹0 ₹0 ₹0 ₹0 ₹0 ₹0" at bounding box center [357, 124] width 629 height 17
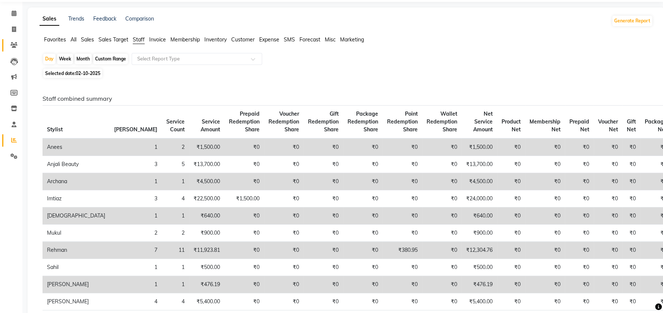
scroll to position [0, 0]
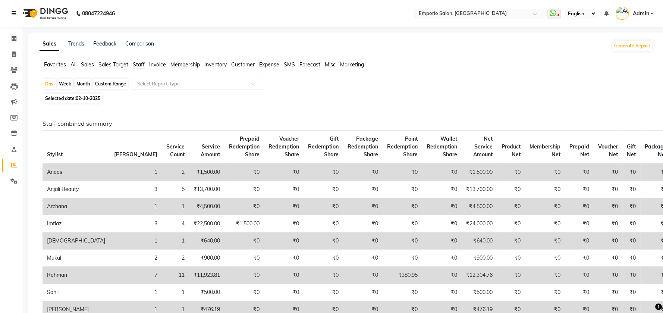
click at [12, 12] on icon at bounding box center [14, 13] width 4 height 5
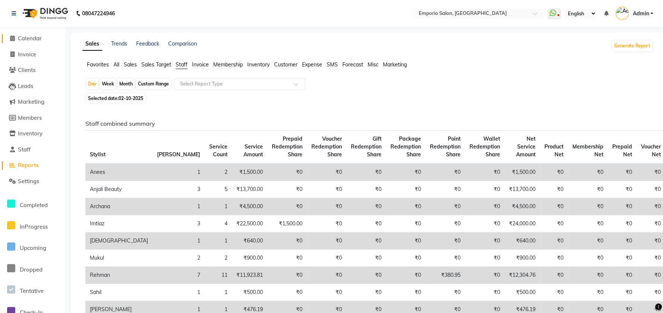
click at [20, 37] on span "Calendar" at bounding box center [30, 38] width 24 height 7
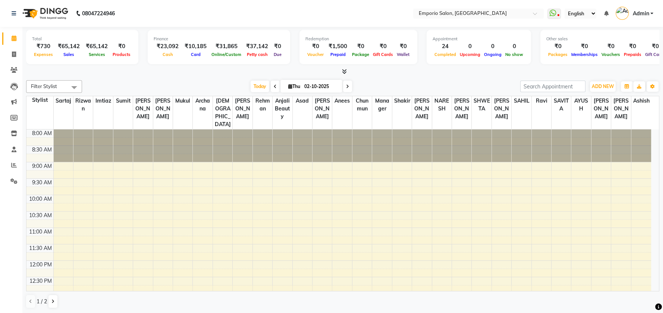
click at [9, 11] on div "08047224946" at bounding box center [63, 13] width 114 height 21
click at [14, 13] on icon at bounding box center [14, 13] width 4 height 5
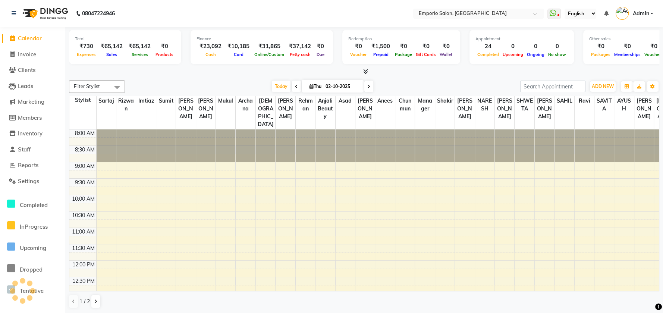
click at [25, 38] on span "Calendar" at bounding box center [30, 38] width 24 height 7
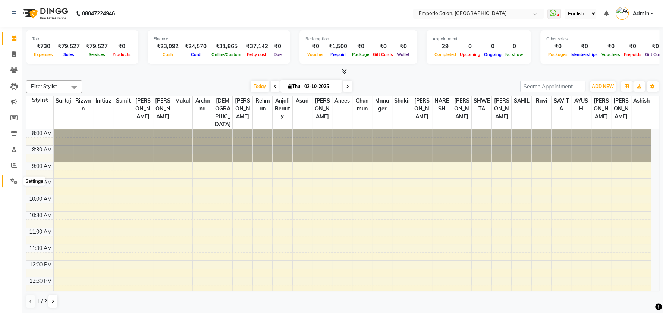
click at [16, 179] on icon at bounding box center [13, 181] width 7 height 6
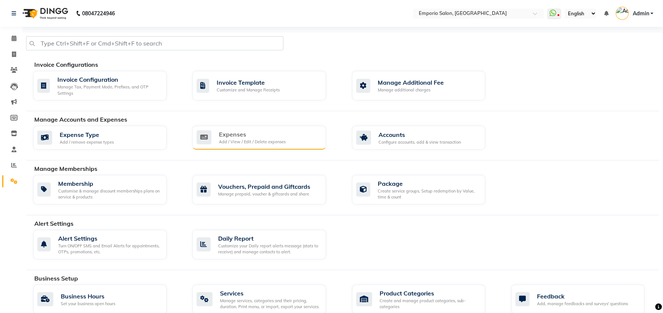
click at [232, 137] on div "Expenses" at bounding box center [252, 134] width 67 height 9
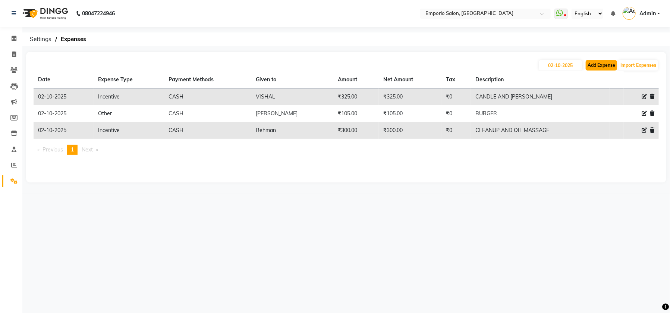
click at [601, 65] on button "Add Expense" at bounding box center [601, 65] width 31 height 10
select select "1"
select select "5330"
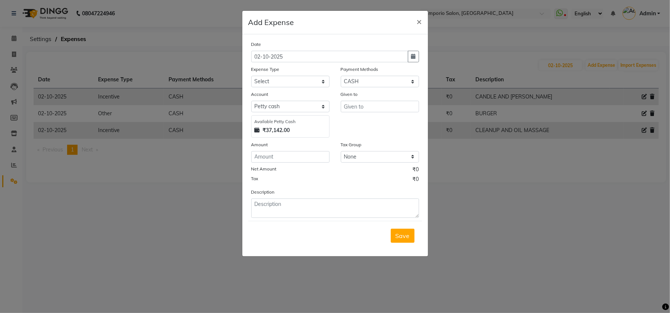
drag, startPoint x: 284, startPoint y: 163, endPoint x: 282, endPoint y: 159, distance: 4.7
click at [283, 163] on div "Date [DATE] Expense Type Select Advance Salary Cash transfer to bank Cash trans…" at bounding box center [335, 128] width 168 height 177
click at [282, 154] on input "number" at bounding box center [290, 157] width 78 height 12
type input "240"
drag, startPoint x: 252, startPoint y: 198, endPoint x: 269, endPoint y: 205, distance: 18.4
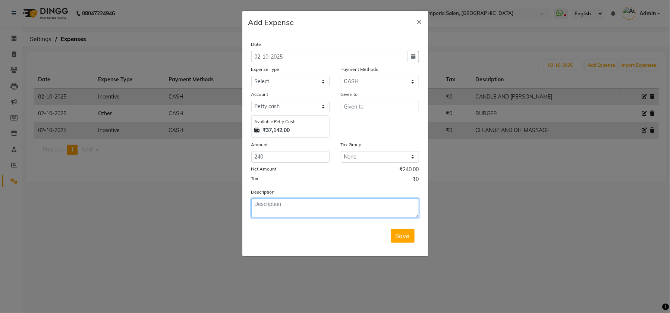
click at [252, 197] on div "Description" at bounding box center [335, 203] width 179 height 30
drag, startPoint x: 271, startPoint y: 208, endPoint x: 275, endPoint y: 209, distance: 3.8
click at [273, 209] on textarea at bounding box center [335, 207] width 168 height 19
type textarea "2 avl"
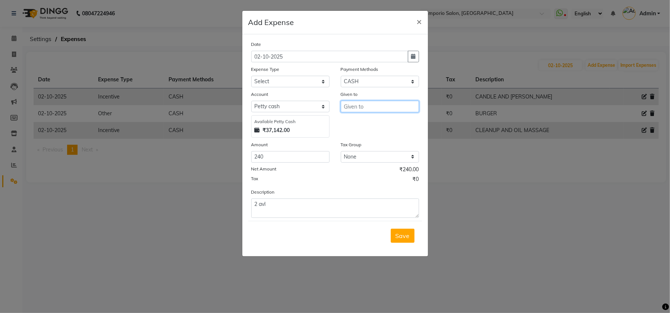
click at [359, 104] on input "text" at bounding box center [380, 107] width 78 height 12
click at [364, 122] on button "[PERSON_NAME]" at bounding box center [375, 122] width 68 height 12
type input "[PERSON_NAME]"
drag, startPoint x: 263, startPoint y: 79, endPoint x: 264, endPoint y: 84, distance: 4.6
click at [264, 84] on select "Select Advance Salary Cash transfer to bank Cash transfer to hub Client Snacks …" at bounding box center [290, 82] width 78 height 12
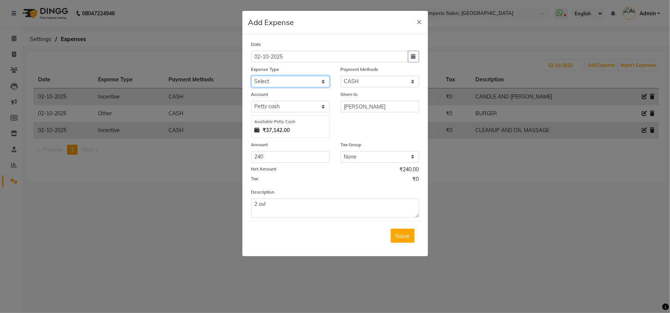
select select "24596"
click at [251, 76] on select "Select Advance Salary Cash transfer to bank Cash transfer to hub Client Snacks …" at bounding box center [290, 82] width 78 height 12
click at [407, 235] on span "Save" at bounding box center [403, 235] width 14 height 7
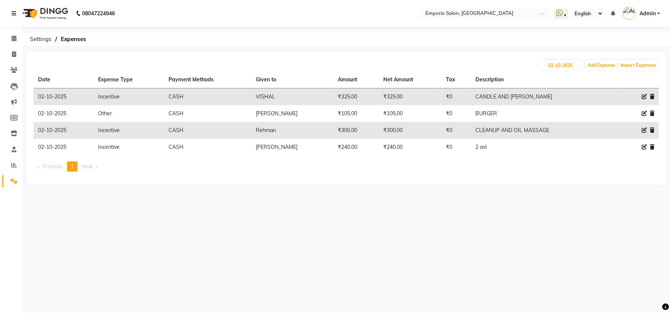
click at [16, 14] on icon at bounding box center [14, 13] width 4 height 5
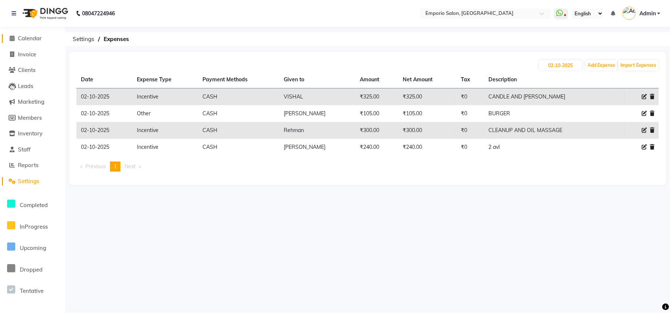
click at [20, 39] on span "Calendar" at bounding box center [30, 38] width 24 height 7
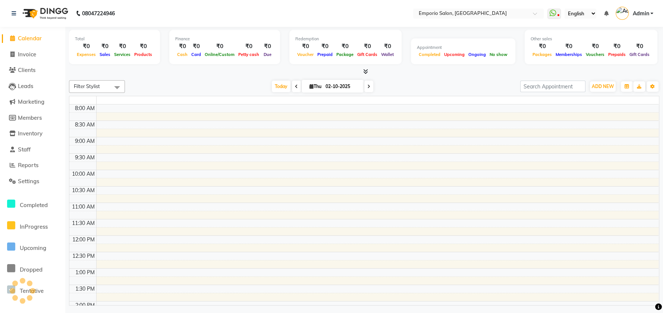
scroll to position [307, 0]
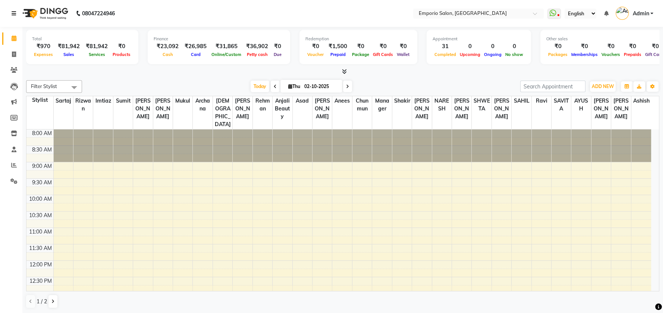
click at [14, 15] on icon at bounding box center [14, 13] width 4 height 5
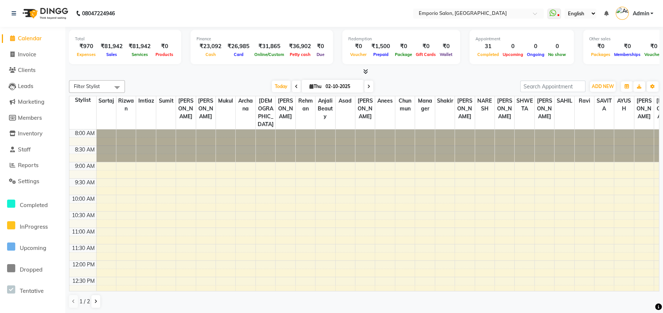
click at [37, 33] on li "Calendar" at bounding box center [32, 39] width 65 height 16
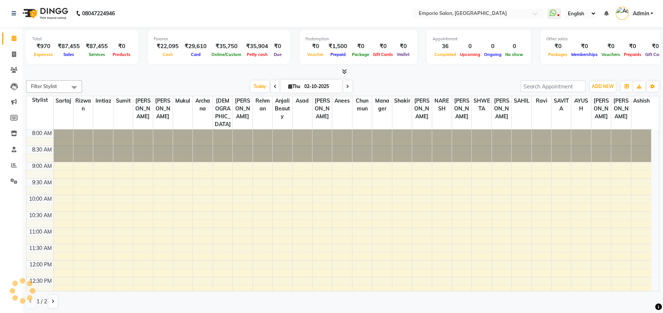
click at [11, 14] on div "08047224946" at bounding box center [63, 13] width 114 height 21
click at [15, 12] on icon at bounding box center [14, 13] width 4 height 5
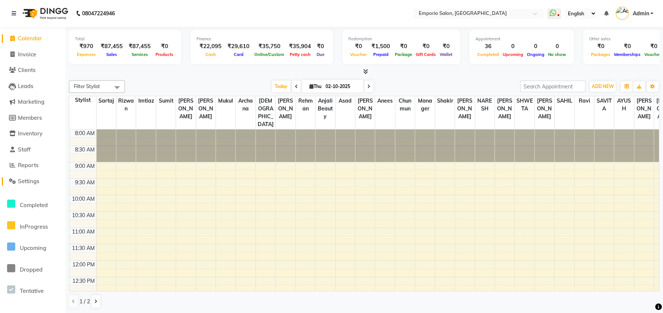
click at [14, 185] on span at bounding box center [12, 181] width 11 height 9
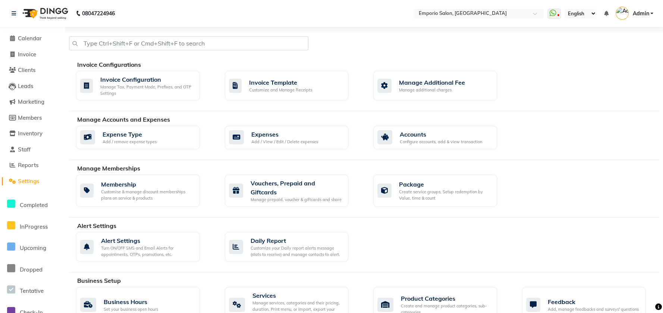
click at [302, 122] on div "Manage Accounts and Expenses" at bounding box center [371, 119] width 588 height 9
click at [298, 136] on div "Expenses" at bounding box center [284, 134] width 67 height 9
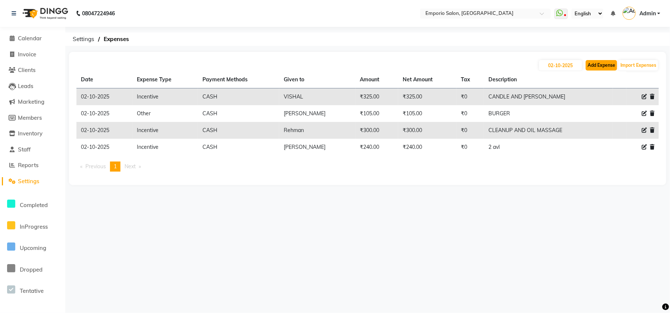
click at [593, 65] on button "Add Expense" at bounding box center [601, 65] width 31 height 10
select select "1"
select select "5330"
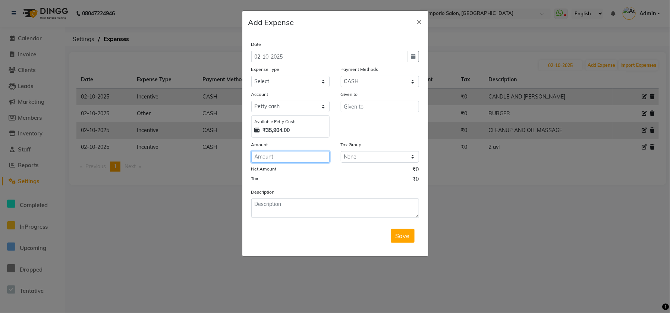
click at [309, 156] on input "number" at bounding box center [290, 157] width 78 height 12
type input "300"
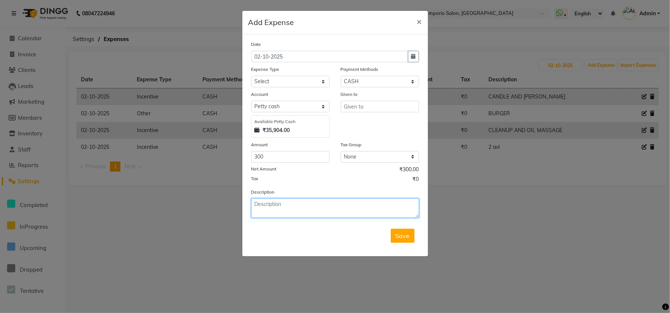
click at [278, 207] on textarea at bounding box center [335, 207] width 168 height 19
click at [343, 199] on textarea "milk and client cofee" at bounding box center [335, 207] width 168 height 19
click at [318, 191] on div "Description milk and client coffee" at bounding box center [335, 203] width 179 height 30
click at [323, 202] on textarea "milk and client coffee" at bounding box center [335, 207] width 168 height 19
type textarea "milk and client coffee and cold water"
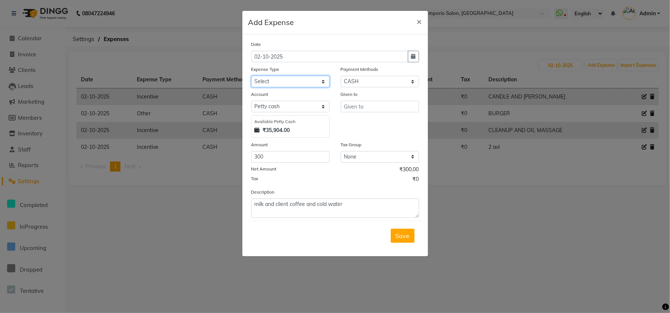
click at [296, 81] on select "Select Advance Salary Cash transfer to bank Cash transfer to hub Client Snacks …" at bounding box center [290, 82] width 78 height 12
click at [251, 76] on select "Select Advance Salary Cash transfer to bank Cash transfer to hub Client Snacks …" at bounding box center [290, 82] width 78 height 12
click at [286, 77] on select "Select Advance Salary Cash transfer to bank Cash transfer to hub Client Snacks …" at bounding box center [290, 82] width 78 height 12
select select "24591"
click at [251, 76] on select "Select Advance Salary Cash transfer to bank Cash transfer to hub Client Snacks …" at bounding box center [290, 82] width 78 height 12
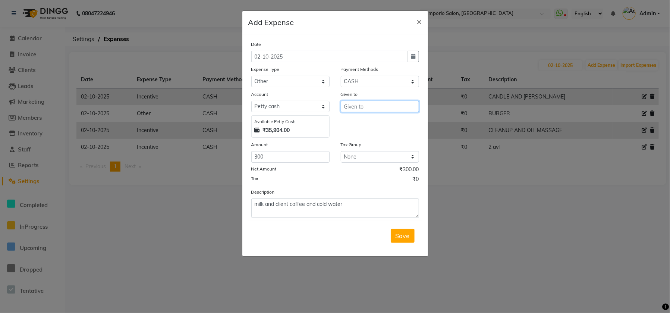
click at [387, 107] on input "text" at bounding box center [380, 107] width 78 height 12
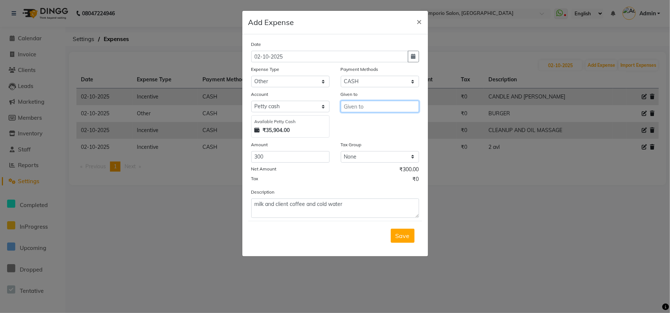
click at [386, 107] on input "text" at bounding box center [380, 107] width 78 height 12
click at [384, 109] on input "text" at bounding box center [380, 107] width 78 height 12
click at [385, 109] on input "text" at bounding box center [380, 107] width 78 height 12
click at [386, 109] on input "text" at bounding box center [380, 107] width 78 height 12
click at [387, 109] on input "text" at bounding box center [380, 107] width 78 height 12
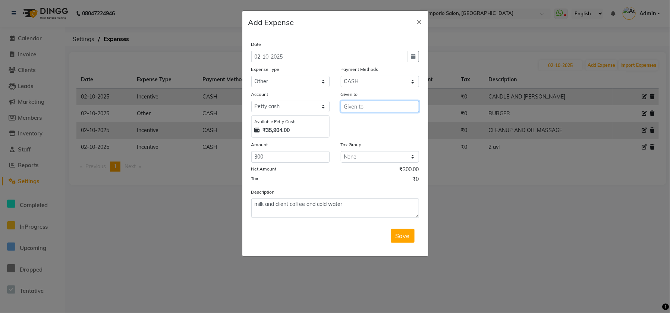
click at [387, 109] on input "text" at bounding box center [380, 107] width 78 height 12
click at [387, 110] on input "text" at bounding box center [380, 107] width 78 height 12
type input "d"
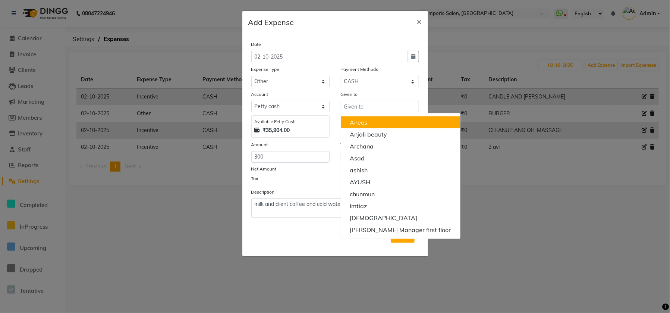
click at [286, 145] on div "Amount" at bounding box center [290, 146] width 78 height 10
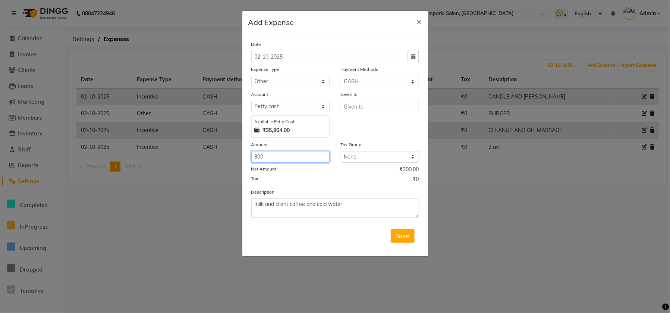
click at [286, 153] on input "300" at bounding box center [290, 157] width 78 height 12
click at [356, 103] on input "text" at bounding box center [380, 107] width 78 height 12
click at [291, 150] on div "Amount" at bounding box center [290, 146] width 78 height 10
drag, startPoint x: 291, startPoint y: 151, endPoint x: 287, endPoint y: 158, distance: 8.3
click at [290, 151] on input "300" at bounding box center [290, 157] width 78 height 12
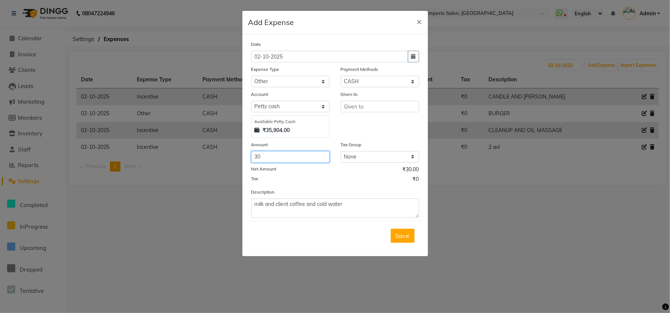
type input "3"
type input "200"
click at [347, 107] on input "text" at bounding box center [380, 107] width 78 height 12
type input "[PERSON_NAME]"
click at [410, 230] on button "Save" at bounding box center [403, 236] width 24 height 14
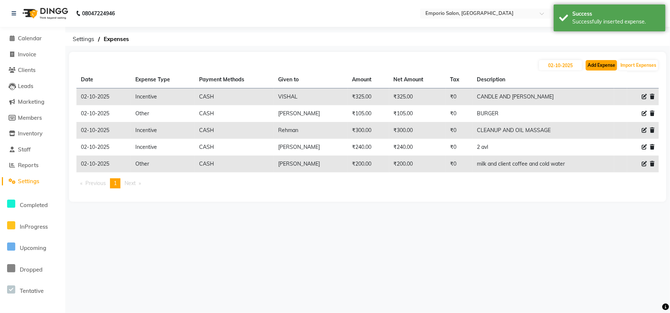
click at [597, 67] on button "Add Expense" at bounding box center [601, 65] width 31 height 10
select select "1"
select select "5330"
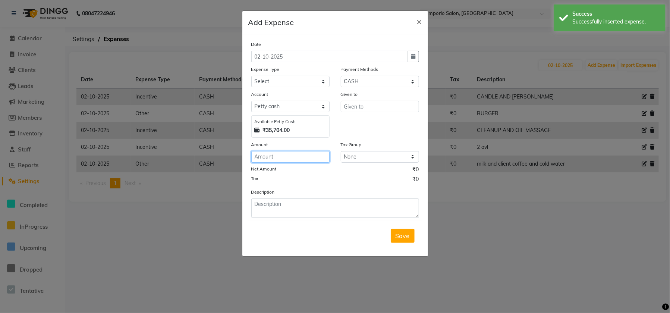
click at [284, 154] on input "number" at bounding box center [290, 157] width 78 height 12
type input "100"
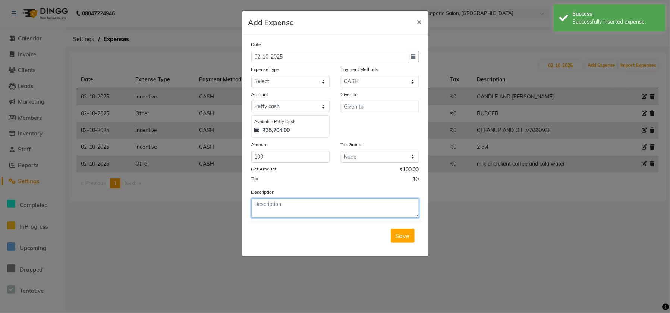
click at [284, 201] on textarea at bounding box center [335, 207] width 168 height 19
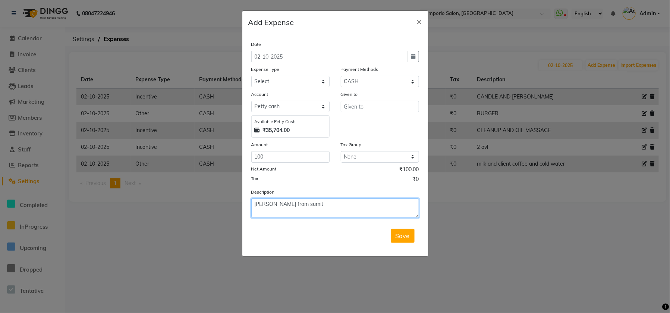
type textarea "[PERSON_NAME] from sumit"
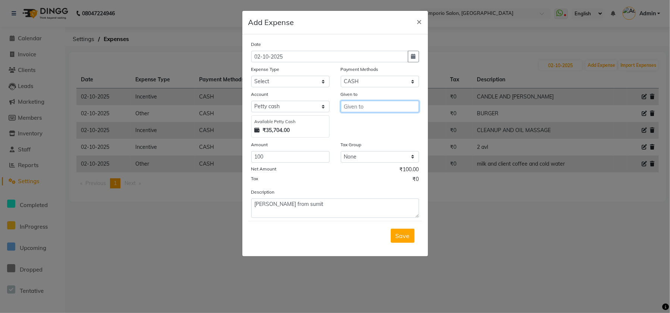
click at [352, 109] on input "text" at bounding box center [380, 107] width 78 height 12
type input "portor guys"
click at [297, 87] on select "Select Advance Salary Cash transfer to bank Cash transfer to hub Client Snacks …" at bounding box center [290, 82] width 78 height 12
select select "24591"
click at [251, 76] on select "Select Advance Salary Cash transfer to bank Cash transfer to hub Client Snacks …" at bounding box center [290, 82] width 78 height 12
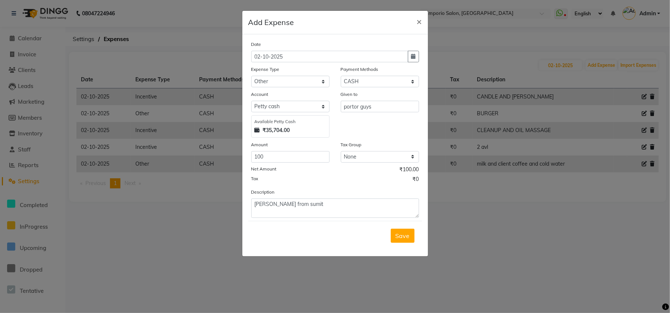
click at [384, 237] on div "Save" at bounding box center [335, 235] width 174 height 29
click at [402, 235] on span "Save" at bounding box center [403, 235] width 14 height 7
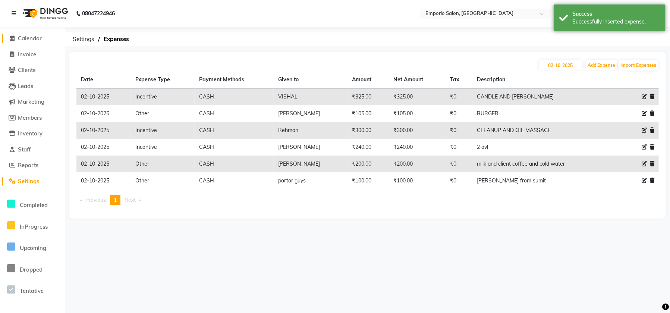
click at [33, 37] on span "Calendar" at bounding box center [30, 38] width 24 height 7
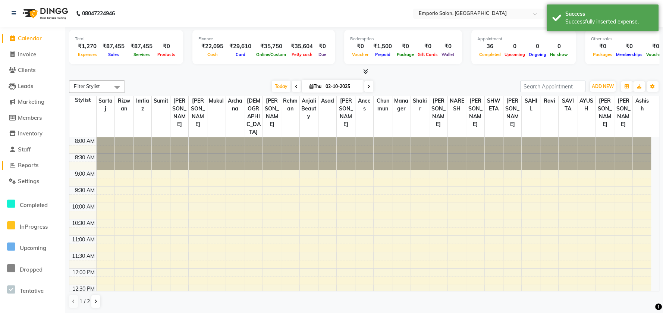
click at [27, 164] on span "Reports" at bounding box center [28, 164] width 21 height 7
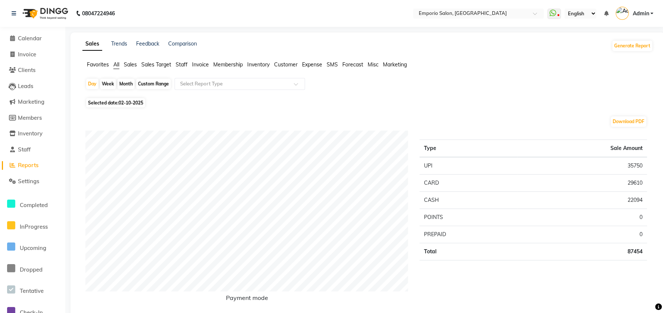
drag, startPoint x: 181, startPoint y: 62, endPoint x: 178, endPoint y: 69, distance: 8.3
click at [180, 64] on span "Staff" at bounding box center [182, 64] width 12 height 7
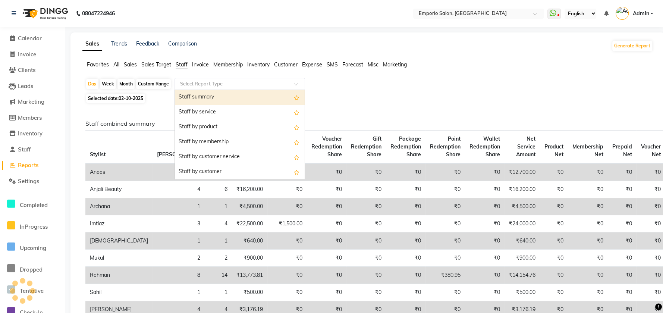
click at [180, 82] on input "text" at bounding box center [232, 83] width 107 height 7
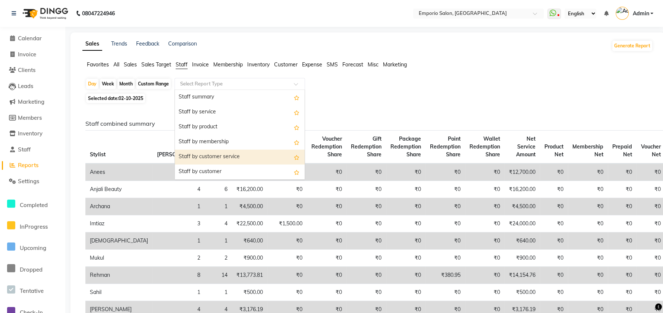
click at [189, 155] on div "Staff by customer service" at bounding box center [240, 157] width 130 height 15
select select "filtered_report"
select select "csv"
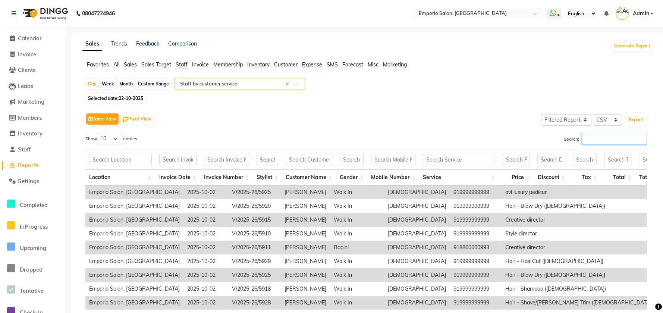
click at [593, 141] on input "Search:" at bounding box center [614, 139] width 65 height 12
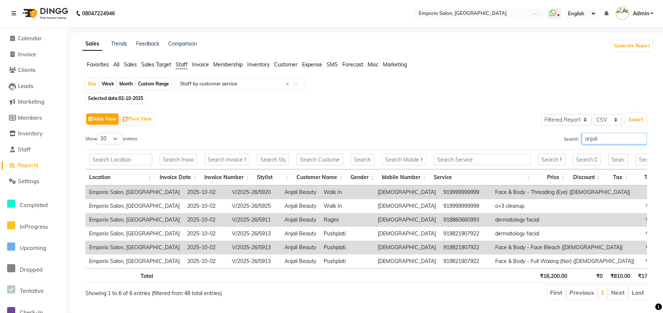
scroll to position [26, 0]
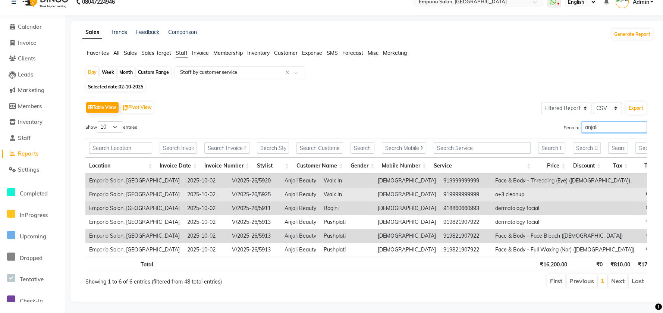
type input "anjali"
drag, startPoint x: 581, startPoint y: 181, endPoint x: 525, endPoint y: 181, distance: 55.6
click at [525, 188] on tr "Emporio Salon, [GEOGRAPHIC_DATA] [DATE] V/2025-26/5925 Anjali Beauty Walk In [D…" at bounding box center [544, 195] width 918 height 14
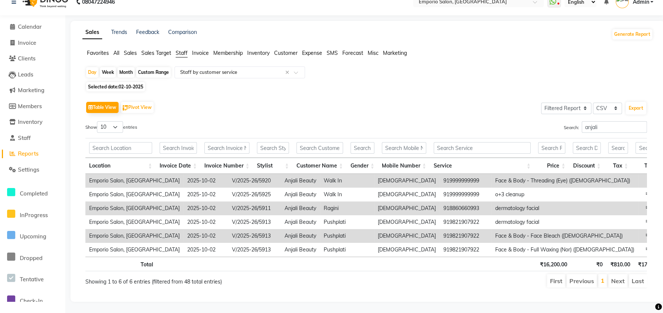
drag, startPoint x: 97, startPoint y: 56, endPoint x: 95, endPoint y: 65, distance: 8.4
click at [96, 67] on div "Day" at bounding box center [92, 72] width 12 height 10
select select "10"
select select "2025"
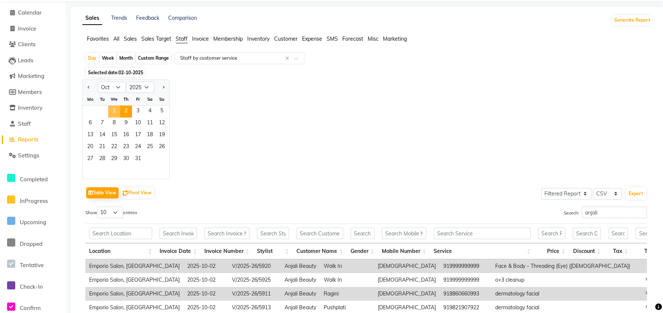
click at [113, 109] on span "1" at bounding box center [114, 112] width 12 height 12
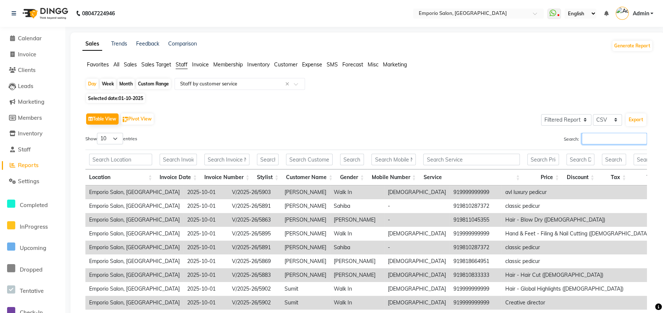
click at [598, 137] on input "Search:" at bounding box center [614, 139] width 65 height 12
click at [598, 138] on input "Search:" at bounding box center [614, 139] width 65 height 12
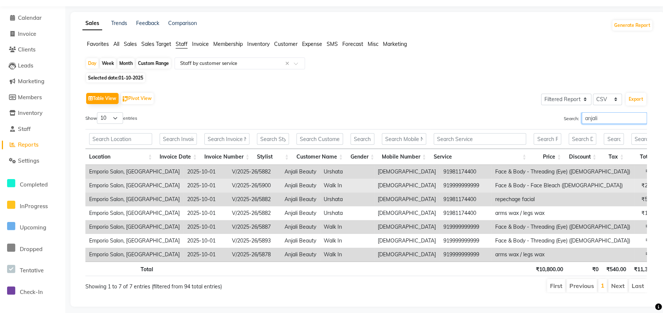
scroll to position [40, 0]
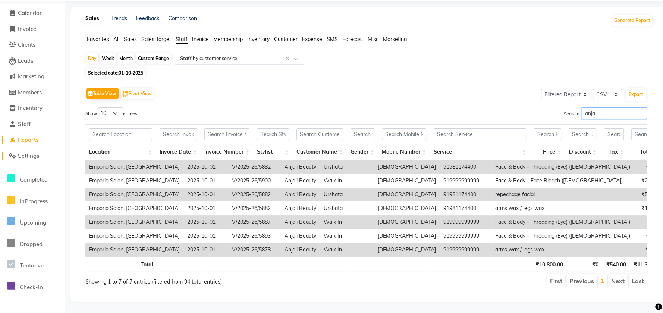
type input "anjali"
click at [26, 148] on li "Settings" at bounding box center [32, 156] width 65 height 16
click at [27, 152] on span "Settings" at bounding box center [28, 155] width 21 height 7
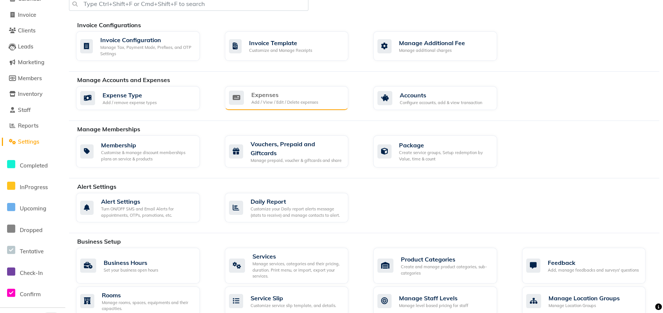
click at [283, 100] on div "Add / View / Edit / Delete expenses" at bounding box center [284, 102] width 67 height 6
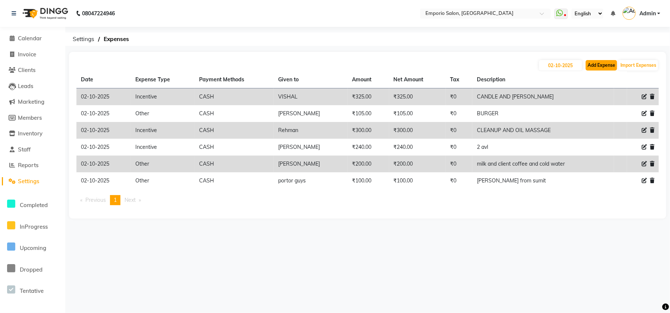
click at [602, 62] on button "Add Expense" at bounding box center [601, 65] width 31 height 10
select select "1"
select select "5330"
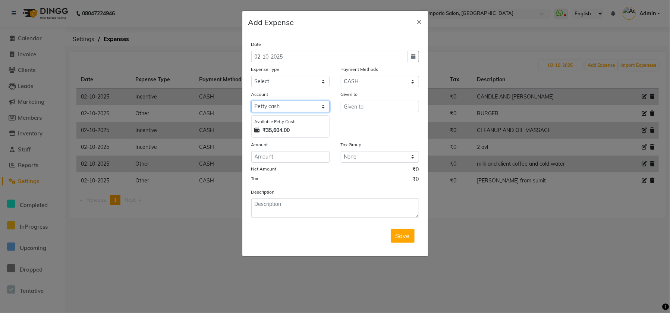
drag, startPoint x: 279, startPoint y: 108, endPoint x: 279, endPoint y: 101, distance: 6.3
click at [279, 107] on select "Select Petty cash" at bounding box center [290, 107] width 78 height 12
click at [279, 82] on select "Select Advance Salary Cash transfer to bank Cash transfer to hub Client Snacks …" at bounding box center [290, 82] width 78 height 12
select select "24596"
click at [251, 76] on select "Select Advance Salary Cash transfer to bank Cash transfer to hub Client Snacks …" at bounding box center [290, 82] width 78 height 12
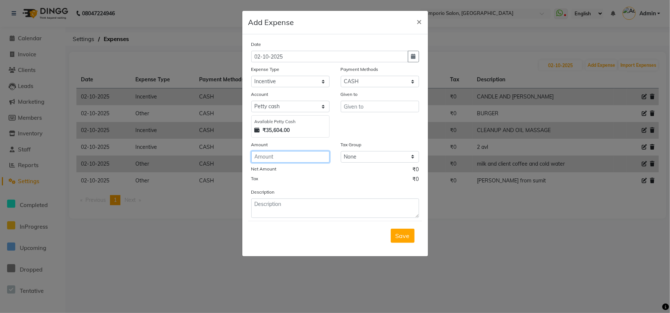
click at [287, 157] on input "number" at bounding box center [290, 157] width 78 height 12
type input "1200"
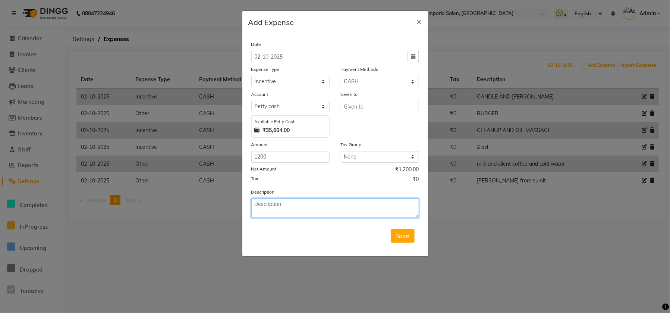
drag, startPoint x: 282, startPoint y: 207, endPoint x: 278, endPoint y: 210, distance: 4.6
click at [278, 210] on textarea at bounding box center [335, 207] width 168 height 19
type textarea "cleanup and 3 facial"
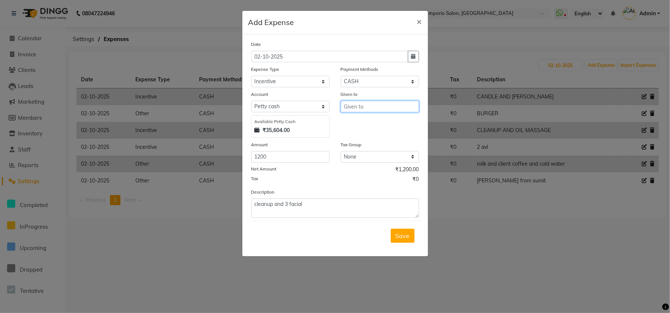
click at [345, 109] on input "text" at bounding box center [380, 107] width 78 height 12
type input "anjali"
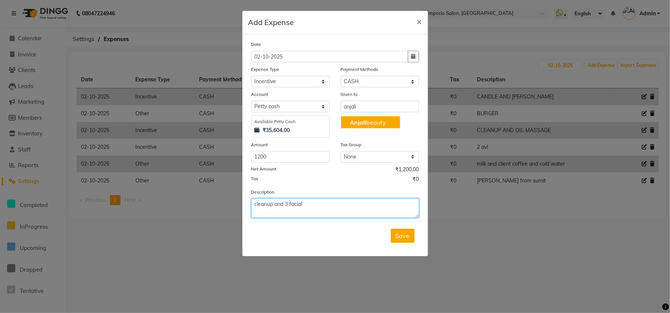
click at [292, 203] on textarea "cleanup and 3 facial" at bounding box center [335, 207] width 168 height 19
click at [296, 206] on textarea "cleanup and 3 facial" at bounding box center [335, 207] width 168 height 19
click at [312, 207] on textarea "cleanup and 3 facial" at bounding box center [335, 207] width 168 height 19
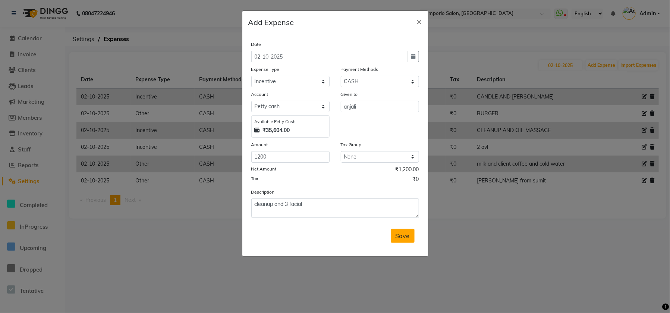
click at [406, 236] on span "Save" at bounding box center [403, 235] width 14 height 7
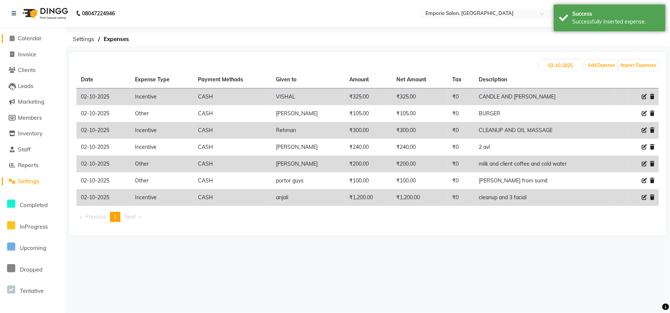
click at [32, 39] on span "Calendar" at bounding box center [30, 38] width 24 height 7
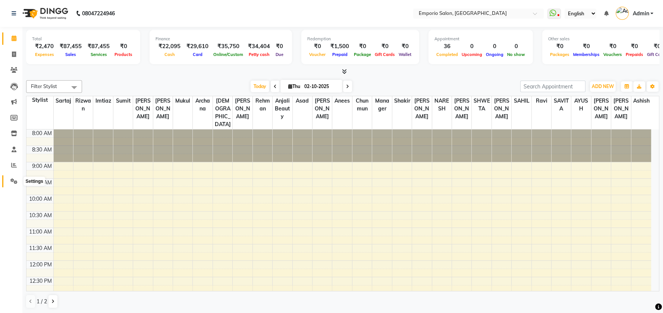
drag, startPoint x: 9, startPoint y: 183, endPoint x: 8, endPoint y: 178, distance: 4.7
click at [9, 183] on span at bounding box center [13, 181] width 13 height 9
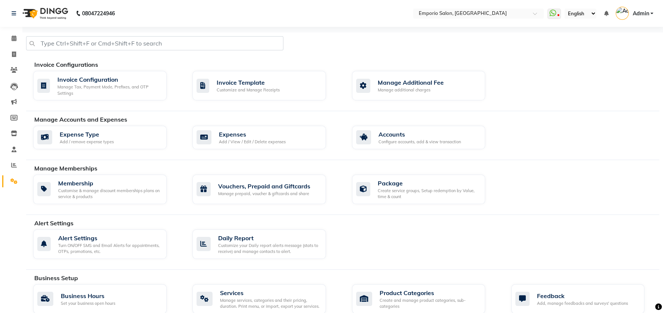
click at [10, 9] on div "08047224946" at bounding box center [63, 13] width 114 height 21
click at [12, 15] on icon at bounding box center [14, 13] width 4 height 5
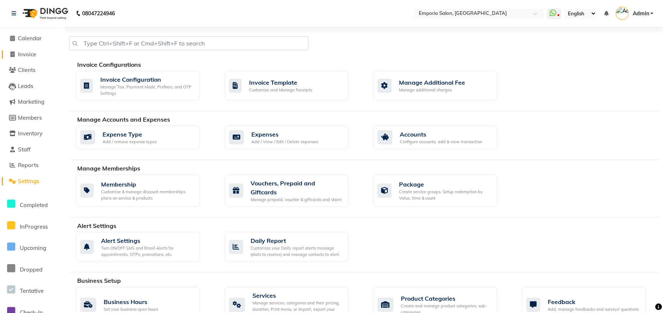
click at [30, 56] on span "Invoice" at bounding box center [27, 54] width 18 height 7
select select "service"
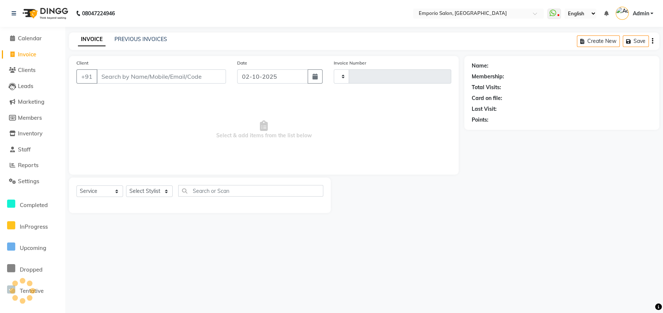
type input "5931"
select select "6332"
click at [131, 44] on div "INVOICE PREVIOUS INVOICES Create New Save Open Invoices" at bounding box center [367, 41] width 597 height 18
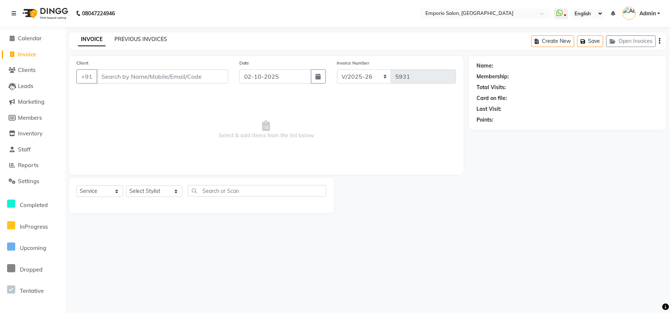
click at [133, 41] on link "PREVIOUS INVOICES" at bounding box center [140, 39] width 53 height 7
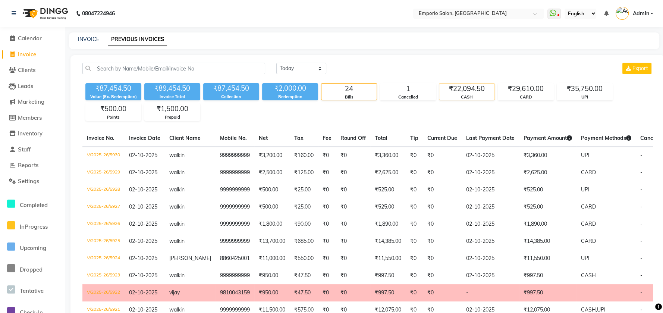
click at [476, 86] on div "₹22,094.50" at bounding box center [466, 89] width 55 height 10
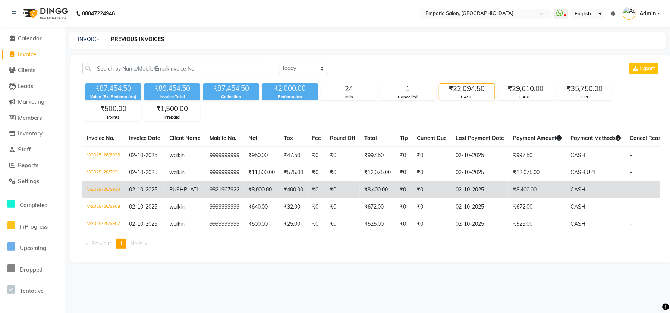
click at [528, 191] on td "₹8,400.00" at bounding box center [537, 189] width 57 height 17
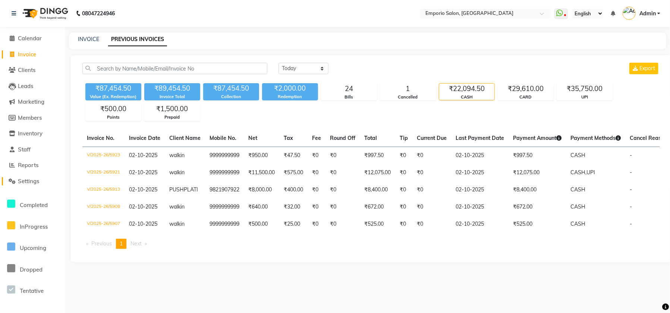
click at [14, 179] on icon at bounding box center [12, 181] width 7 height 6
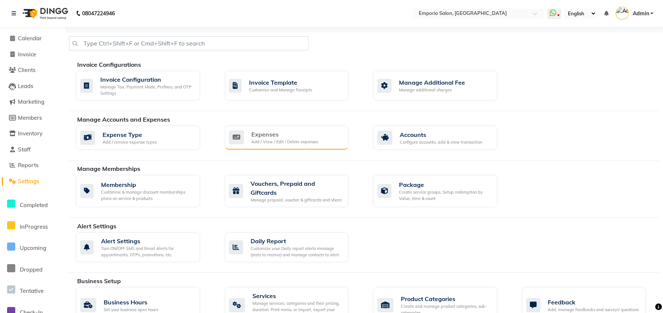
click at [274, 139] on div "Add / View / Edit / Delete expenses" at bounding box center [284, 142] width 67 height 6
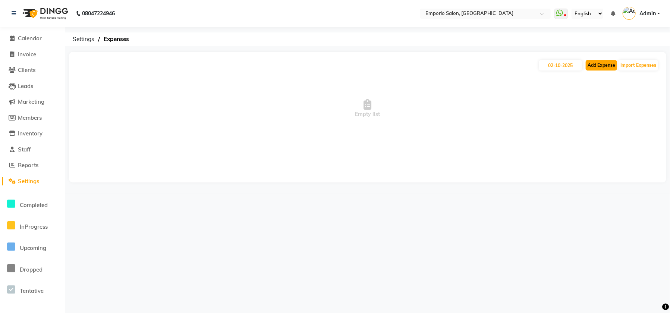
click at [594, 65] on button "Add Expense" at bounding box center [601, 65] width 31 height 10
select select "1"
select select "5330"
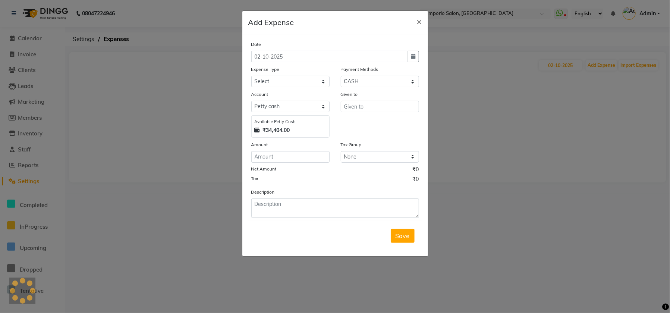
drag, startPoint x: 440, startPoint y: 97, endPoint x: 429, endPoint y: 33, distance: 64.7
click at [441, 91] on ngb-modal-window "Add Expense × Date 02-10-2025 Expense Type Select Advance Salary Cash transfer …" at bounding box center [335, 156] width 670 height 313
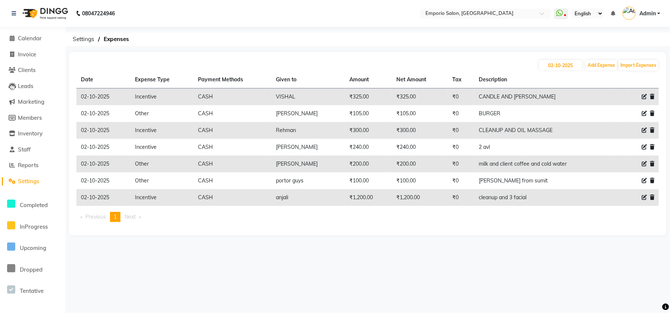
click at [642, 146] on icon at bounding box center [644, 146] width 5 height 5
select select "24596"
select select "1"
select select "5330"
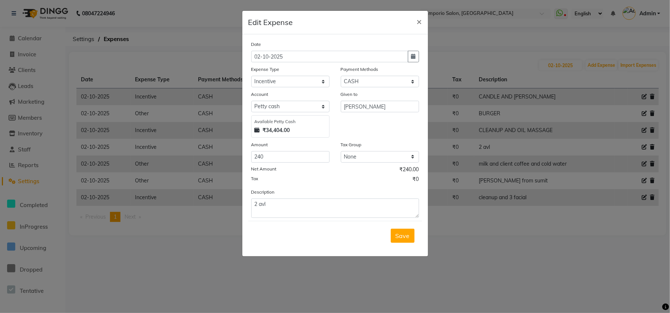
click at [567, 172] on ngb-modal-window "Edit Expense × Date 02-10-2025 Expense Type Select Advance Salary Cash transfer…" at bounding box center [335, 156] width 670 height 313
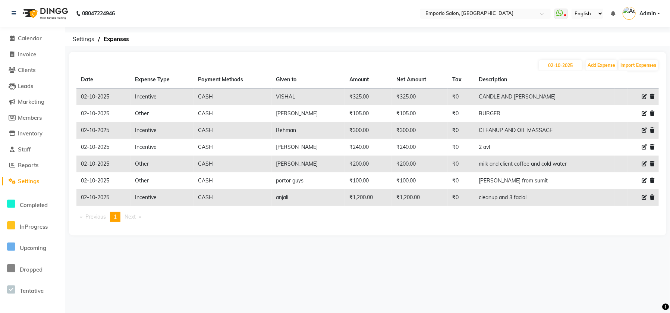
click at [649, 95] on div at bounding box center [643, 97] width 22 height 8
click at [646, 95] on icon at bounding box center [644, 96] width 5 height 5
select select "24596"
select select "1"
select select "5330"
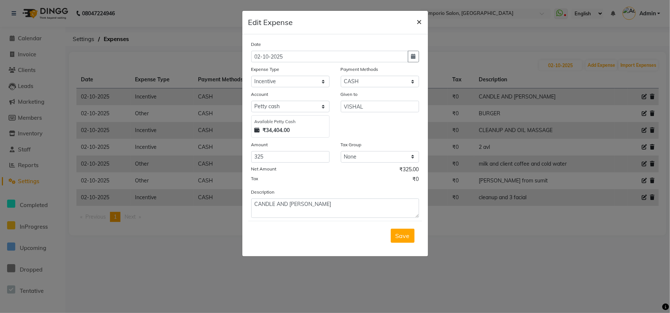
click at [420, 18] on span "×" at bounding box center [419, 21] width 5 height 11
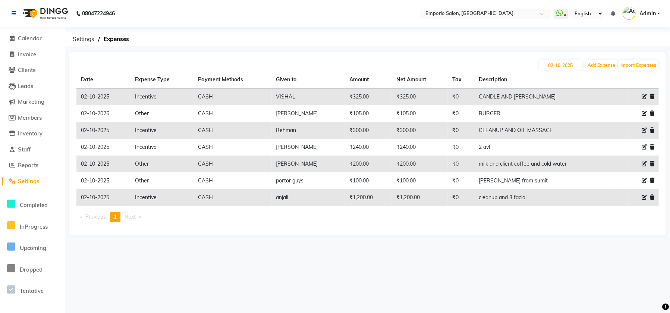
click at [634, 96] on div at bounding box center [643, 97] width 22 height 8
click at [646, 93] on span at bounding box center [644, 97] width 5 height 8
select select "24596"
select select "1"
select select "5330"
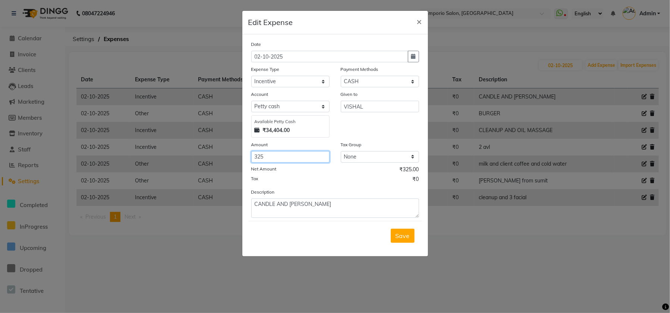
click at [282, 154] on input "325" at bounding box center [290, 157] width 78 height 12
type input "359"
click at [404, 238] on button "Save" at bounding box center [403, 236] width 24 height 14
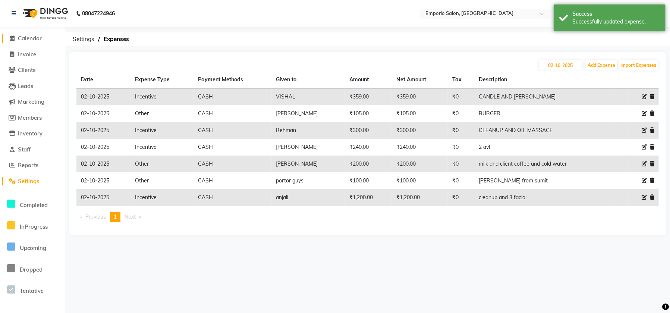
click at [33, 38] on span "Calendar" at bounding box center [30, 38] width 24 height 7
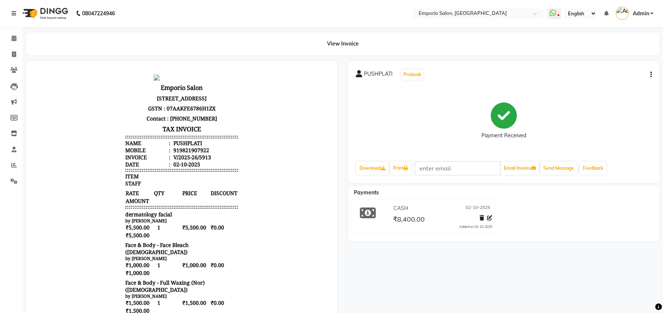
click at [650, 75] on icon "button" at bounding box center [650, 75] width 1 height 0
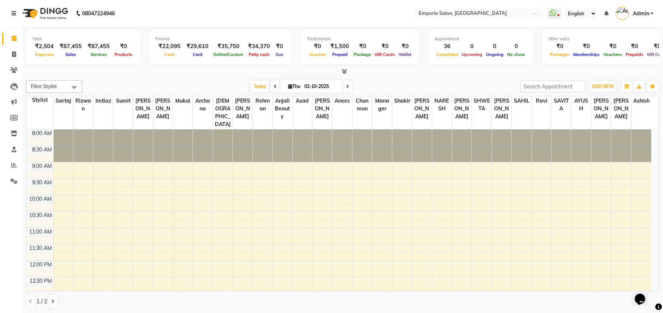
click at [14, 13] on icon at bounding box center [14, 13] width 4 height 5
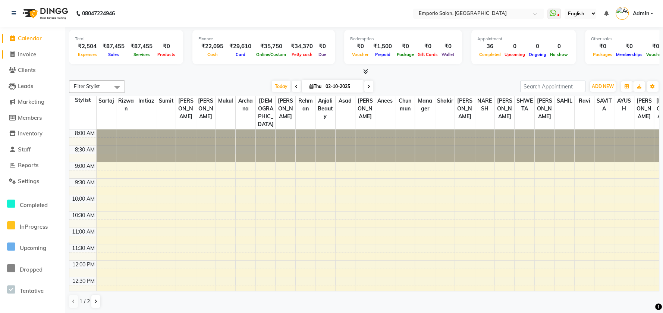
click at [19, 53] on span "Invoice" at bounding box center [27, 54] width 18 height 7
select select "service"
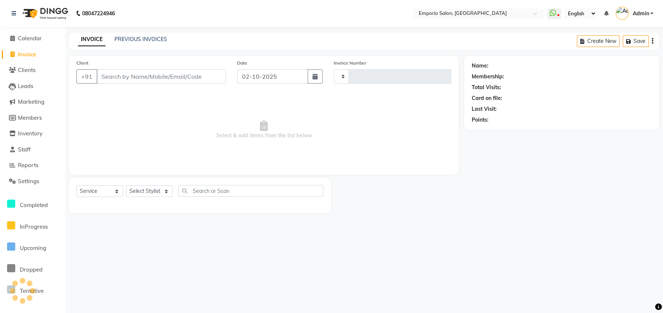
type input "5931"
select select "6332"
click at [26, 36] on span "Calendar" at bounding box center [30, 38] width 24 height 7
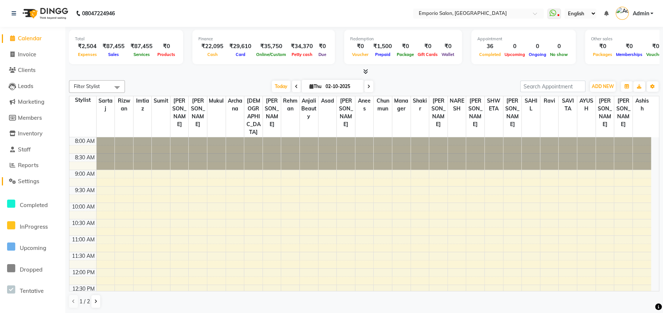
click at [29, 184] on span "Settings" at bounding box center [28, 180] width 21 height 7
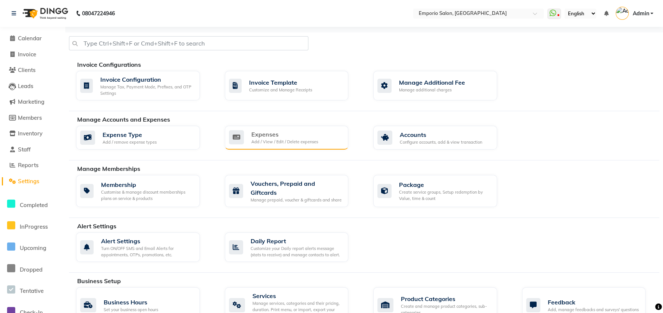
click at [289, 139] on div "Add / View / Edit / Delete expenses" at bounding box center [284, 142] width 67 height 6
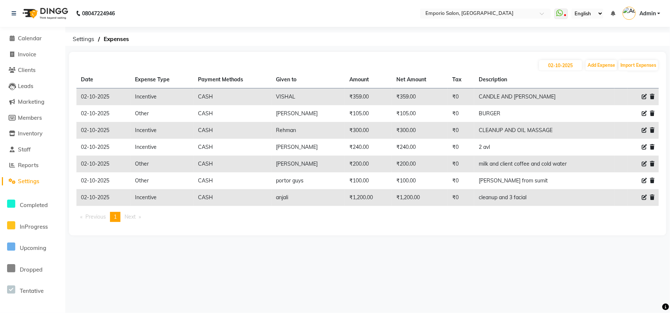
click at [649, 93] on div at bounding box center [643, 97] width 22 height 8
click at [644, 97] on icon at bounding box center [644, 96] width 5 height 5
select select "24596"
select select "1"
select select "5330"
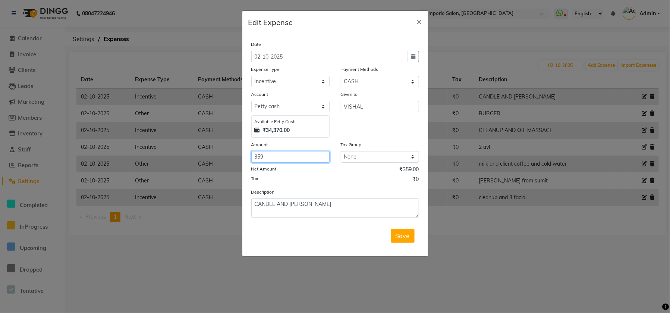
click at [290, 152] on input "359" at bounding box center [290, 157] width 78 height 12
type input "369"
click at [394, 229] on button "Save" at bounding box center [403, 236] width 24 height 14
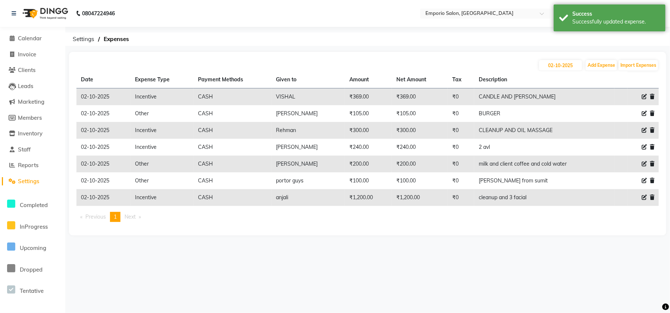
click at [32, 32] on li "Calendar" at bounding box center [32, 39] width 65 height 16
drag, startPoint x: 32, startPoint y: 37, endPoint x: 38, endPoint y: 25, distance: 13.4
click at [33, 38] on span "Calendar" at bounding box center [30, 38] width 24 height 7
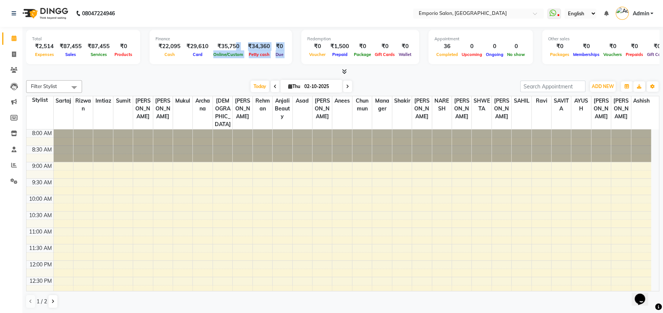
drag, startPoint x: 233, startPoint y: 46, endPoint x: 292, endPoint y: 45, distance: 58.9
click at [293, 50] on div "Total ₹2,514 Expenses ₹87,455 Sales ₹87,455 Services ₹0 Products Finance ₹22,09…" at bounding box center [342, 48] width 633 height 37
click at [289, 41] on div "Total ₹2,514 Expenses ₹87,455 Sales ₹87,455 Services ₹0 Products Finance ₹22,09…" at bounding box center [342, 48] width 633 height 37
click at [12, 181] on icon at bounding box center [13, 181] width 7 height 6
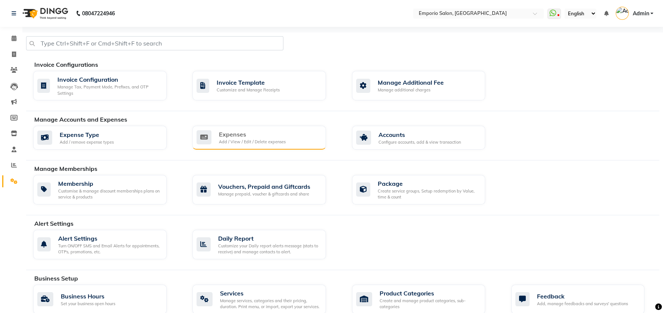
click at [257, 140] on div "Add / View / Edit / Delete expenses" at bounding box center [252, 142] width 67 height 6
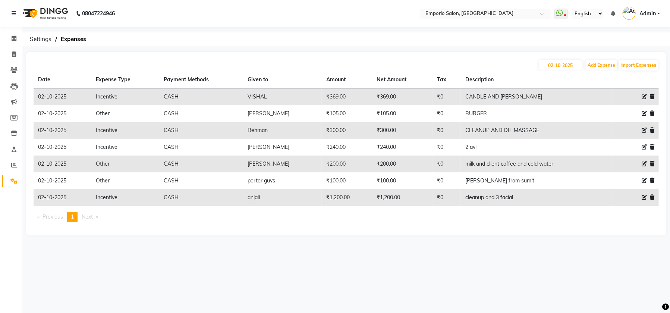
click at [644, 95] on icon at bounding box center [644, 96] width 5 height 5
select select "24596"
select select "1"
select select "5330"
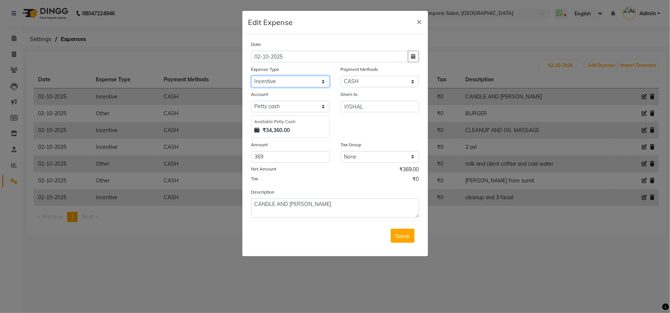
click at [305, 84] on select "Select Advance Salary Cash transfer to bank Cash transfer to hub Client Snacks …" at bounding box center [290, 82] width 78 height 12
select select "24591"
click at [251, 76] on select "Select Advance Salary Cash transfer to bank Cash transfer to hub Client Snacks …" at bounding box center [290, 82] width 78 height 12
click at [406, 235] on span "Save" at bounding box center [403, 235] width 14 height 7
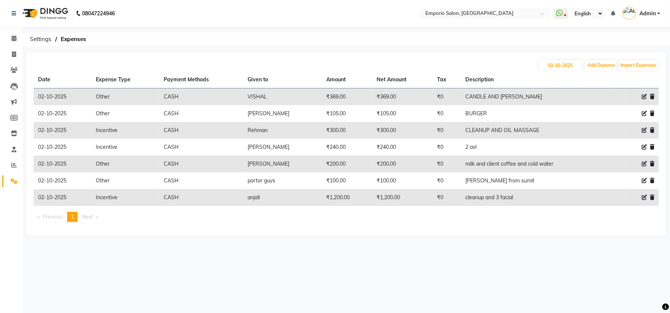
click at [10, 15] on div "08047224946" at bounding box center [63, 13] width 114 height 21
click at [14, 13] on icon at bounding box center [14, 13] width 4 height 5
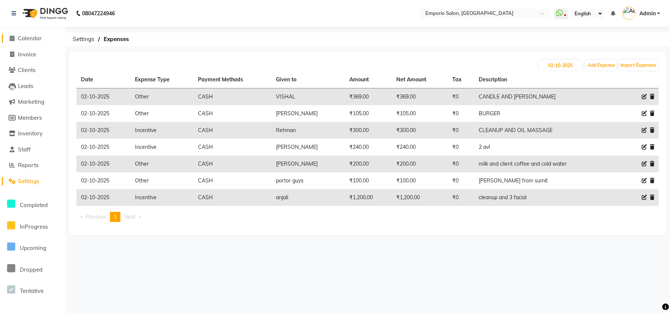
click at [30, 38] on span "Calendar" at bounding box center [30, 38] width 24 height 7
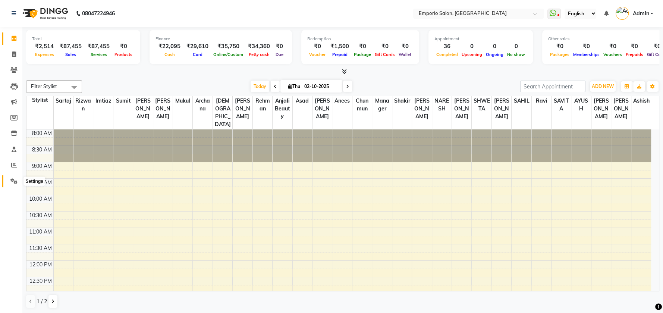
click at [8, 177] on span at bounding box center [13, 181] width 13 height 9
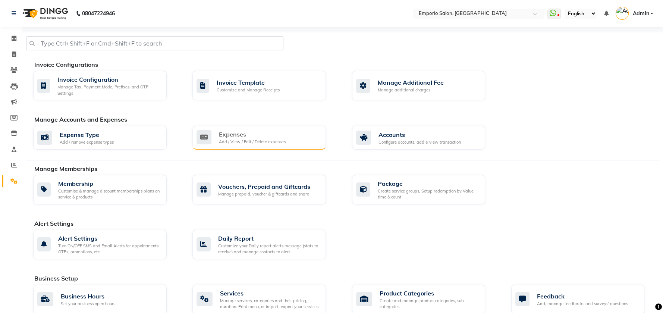
click at [258, 144] on div "Add / View / Edit / Delete expenses" at bounding box center [252, 142] width 67 height 6
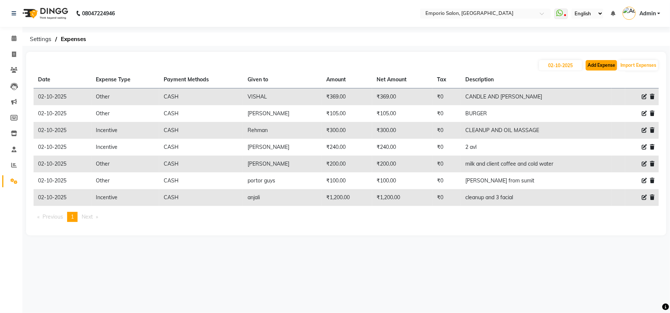
click at [590, 62] on button "Add Expense" at bounding box center [601, 65] width 31 height 10
select select "1"
select select "5330"
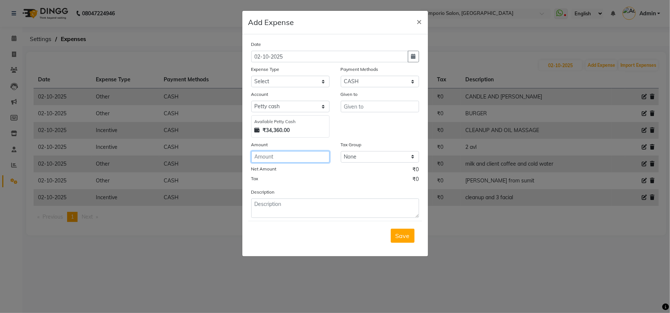
click at [289, 151] on input "number" at bounding box center [290, 157] width 78 height 12
click at [289, 155] on input "number" at bounding box center [290, 157] width 78 height 12
type input "12000"
click at [273, 81] on select "Select Advance Salary Cash transfer to bank Cash transfer to hub Client Snacks …" at bounding box center [290, 82] width 78 height 12
select select "24594"
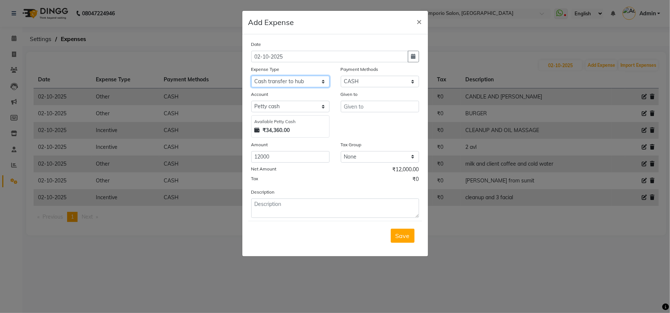
click at [251, 76] on select "Select Advance Salary Cash transfer to bank Cash transfer to hub Client Snacks …" at bounding box center [290, 82] width 78 height 12
click at [371, 105] on input "text" at bounding box center [380, 107] width 78 height 12
type input "i"
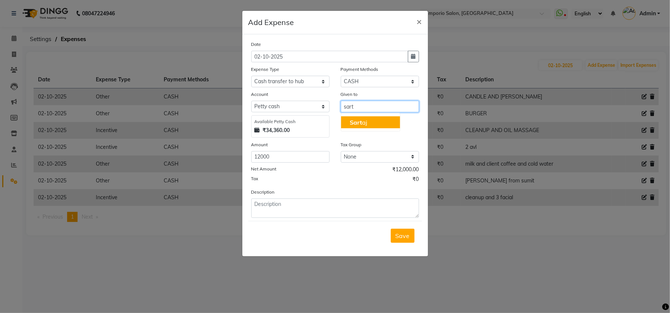
click at [365, 123] on ngb-highlight "Sart aj" at bounding box center [359, 122] width 18 height 7
type input "Sartaj"
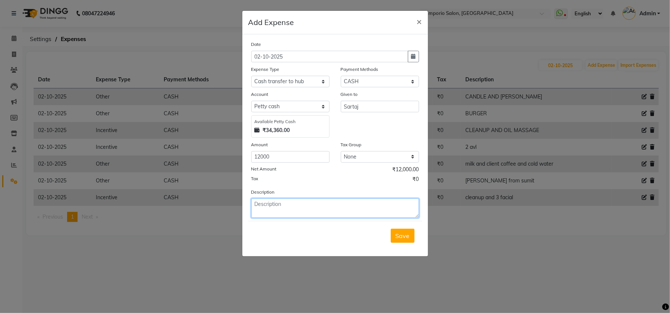
click at [300, 206] on textarea at bounding box center [335, 207] width 168 height 19
type textarea "cash handover to sartaj sir"
click at [403, 233] on span "Save" at bounding box center [403, 235] width 14 height 7
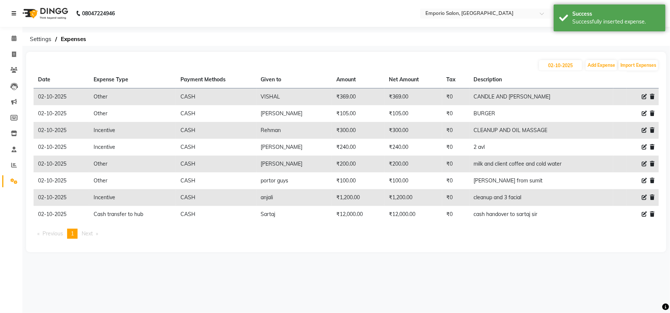
click at [14, 14] on icon at bounding box center [14, 13] width 4 height 5
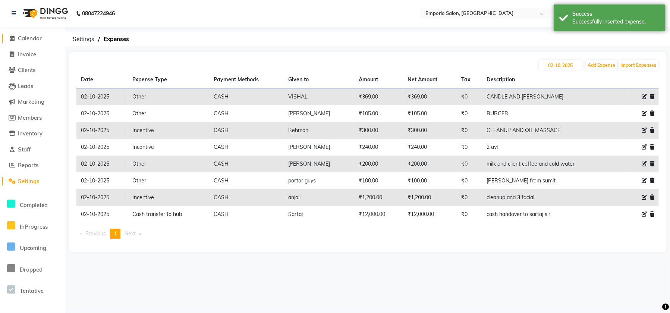
click at [32, 37] on span "Calendar" at bounding box center [30, 38] width 24 height 7
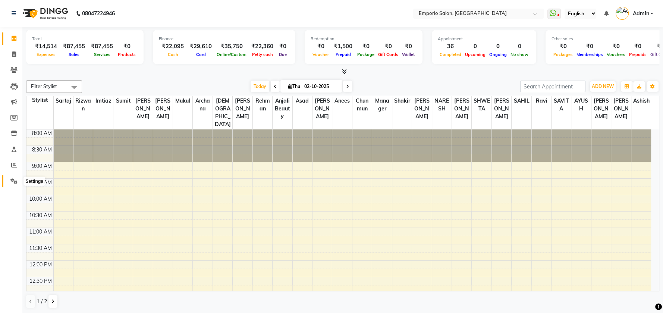
click at [13, 181] on icon at bounding box center [13, 181] width 7 height 6
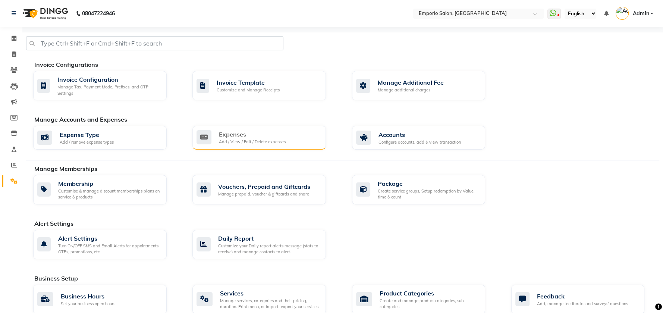
click at [210, 142] on icon at bounding box center [203, 137] width 15 height 14
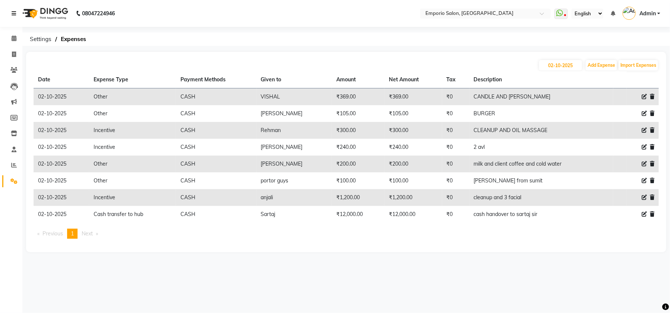
click at [15, 9] on link at bounding box center [15, 13] width 7 height 21
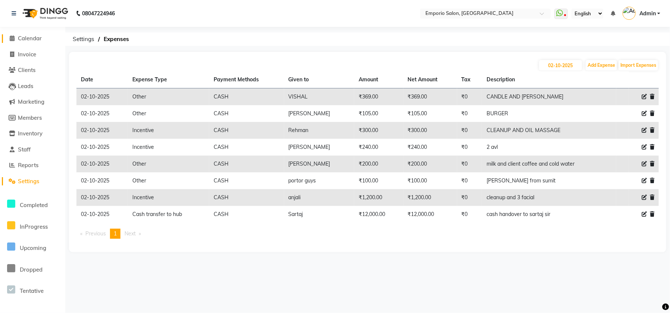
click at [24, 37] on span "Calendar" at bounding box center [30, 38] width 24 height 7
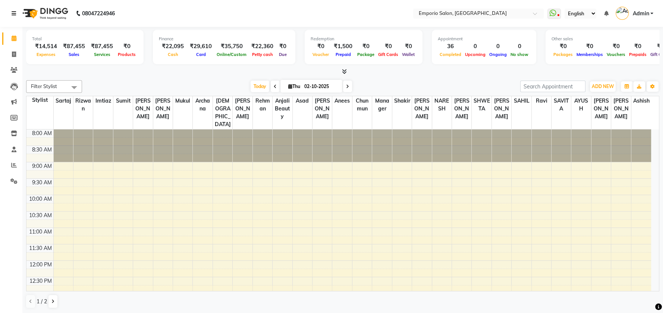
click at [18, 19] on link at bounding box center [15, 13] width 7 height 21
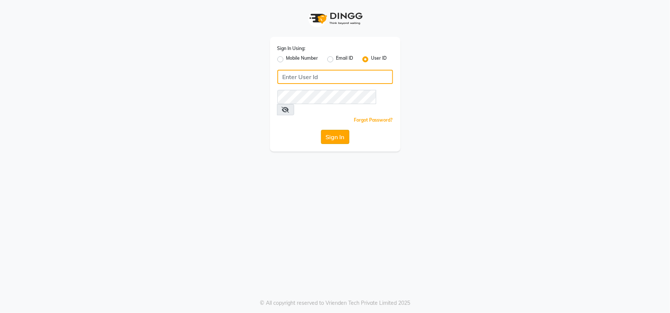
type input "emporiosalon"
click at [326, 130] on button "Sign In" at bounding box center [335, 137] width 28 height 14
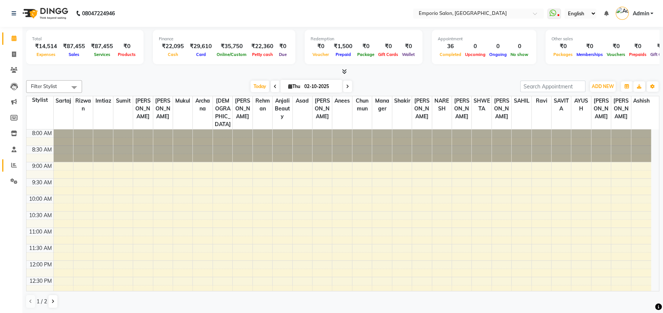
click at [5, 169] on link "Reports" at bounding box center [11, 165] width 18 height 12
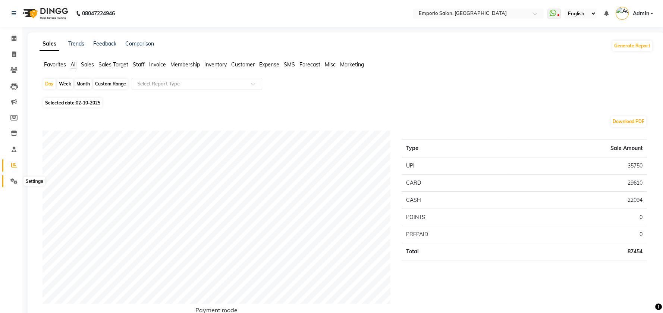
click at [12, 184] on span at bounding box center [13, 181] width 13 height 9
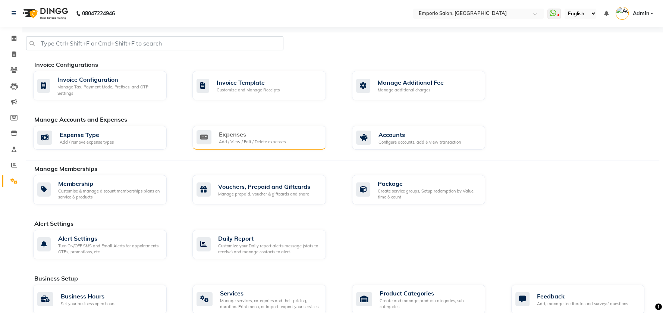
click at [239, 135] on div "Expenses" at bounding box center [252, 134] width 67 height 9
